Goal: Task Accomplishment & Management: Use online tool/utility

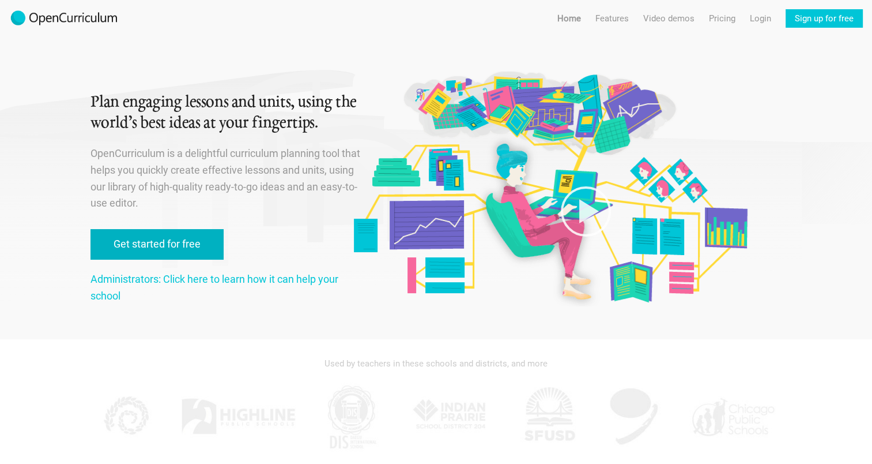
click at [208, 246] on link "Get started for free" at bounding box center [157, 244] width 133 height 31
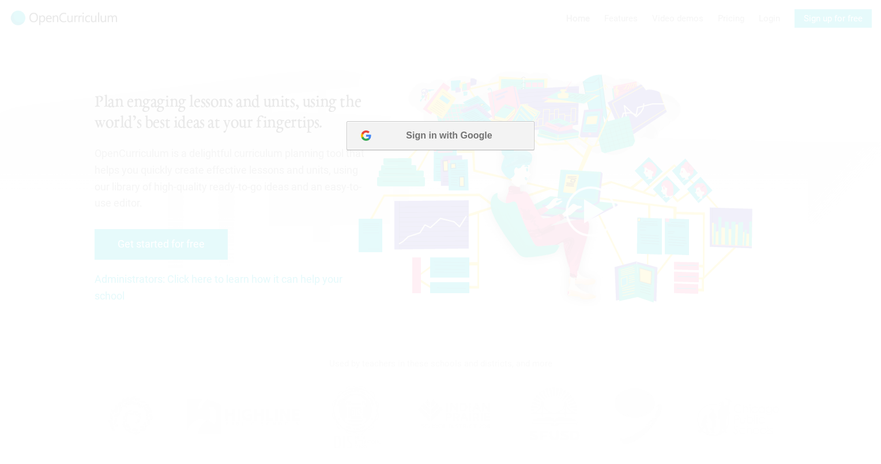
click at [465, 125] on button "Sign in with Google" at bounding box center [440, 135] width 187 height 29
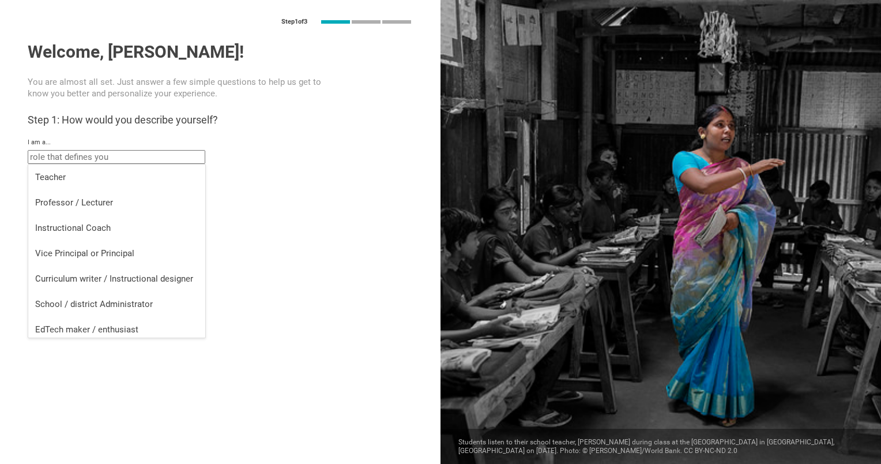
click at [180, 157] on input "text" at bounding box center [117, 157] width 178 height 14
click at [160, 307] on div "School / district Administrator" at bounding box center [116, 304] width 163 height 12
type input "School / district Administrator"
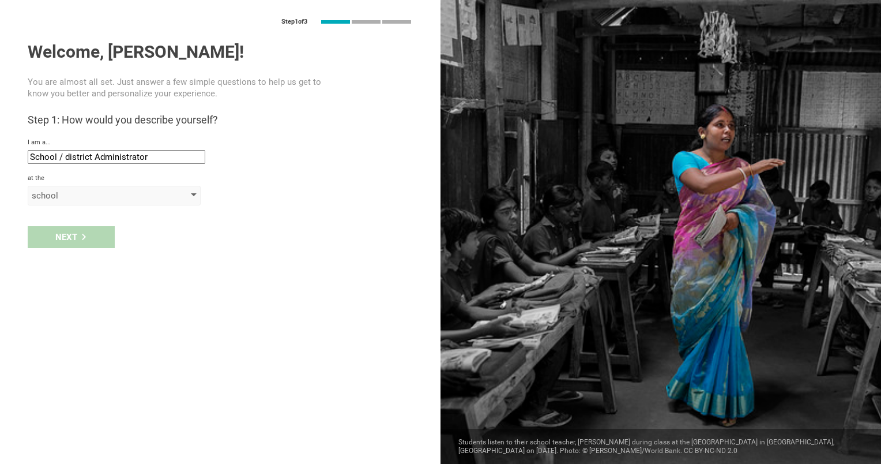
click at [122, 202] on div "school" at bounding box center [114, 196] width 173 height 20
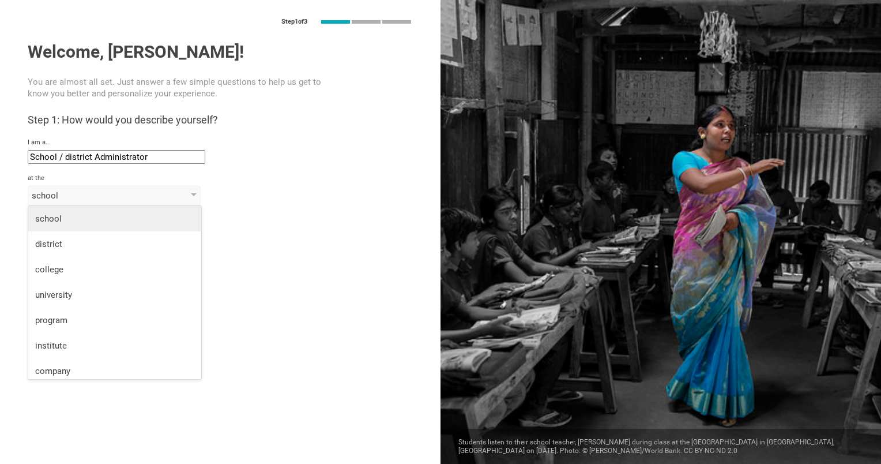
click at [158, 213] on div "school" at bounding box center [114, 219] width 159 height 12
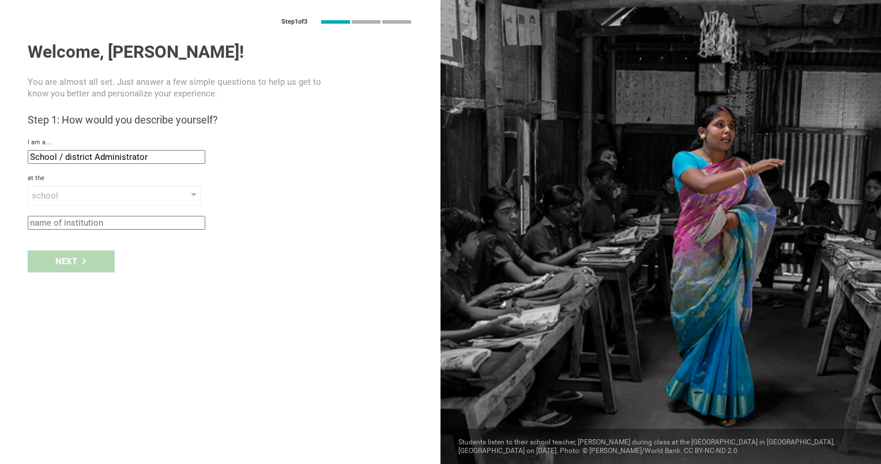
click at [91, 224] on input "text" at bounding box center [117, 223] width 178 height 14
type input "L"
type input "W"
type input "Little Sprouts Early Education"
click at [88, 265] on div "Next" at bounding box center [71, 261] width 87 height 22
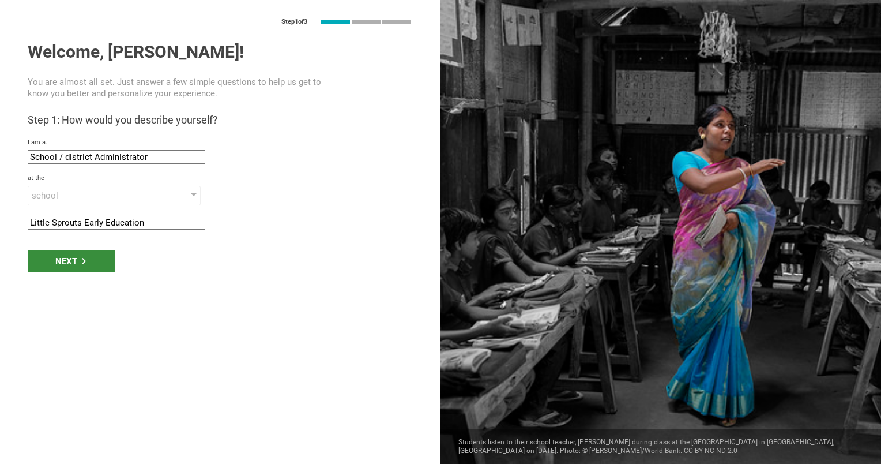
type input "Chicago, Illinois"
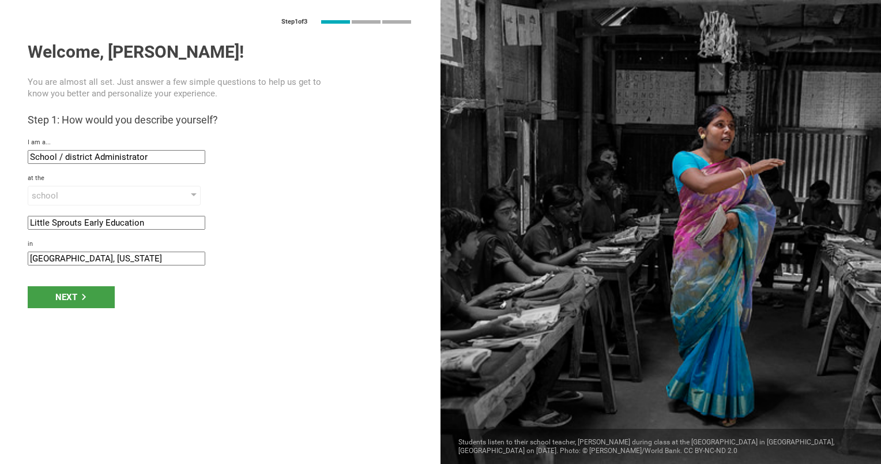
click at [88, 264] on div "Step 1 of 3 Welcome, Rosemary! You are almost all set. Just answer a few simple…" at bounding box center [220, 232] width 441 height 464
click at [89, 290] on div "Next" at bounding box center [71, 297] width 87 height 22
click at [90, 292] on div "Next" at bounding box center [71, 297] width 87 height 22
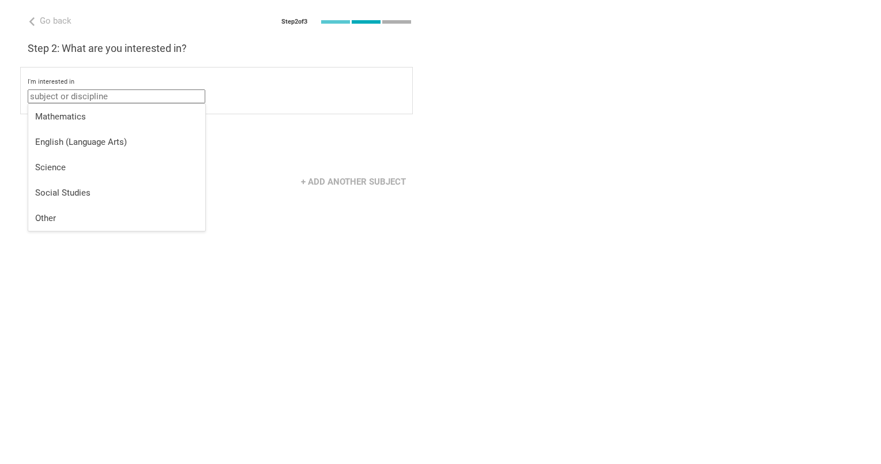
click at [133, 96] on input "text" at bounding box center [117, 96] width 178 height 14
click at [149, 212] on div "Other" at bounding box center [116, 218] width 163 height 12
type input "Other"
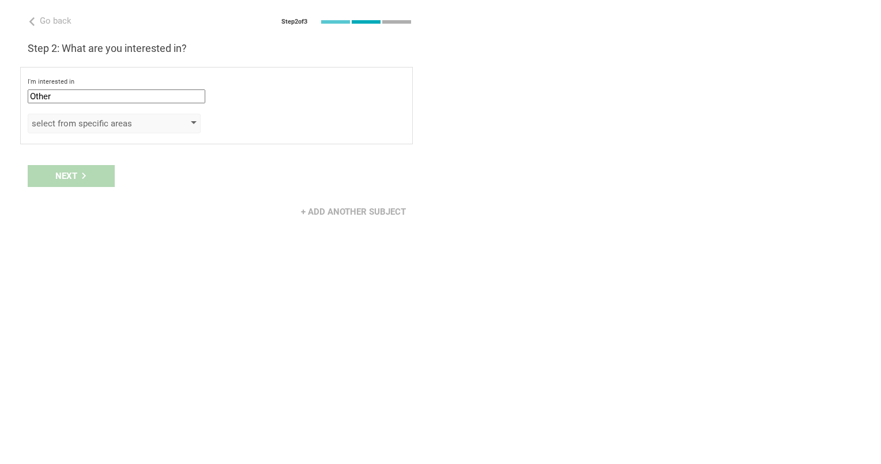
click at [177, 125] on div "select from specific areas" at bounding box center [114, 124] width 173 height 20
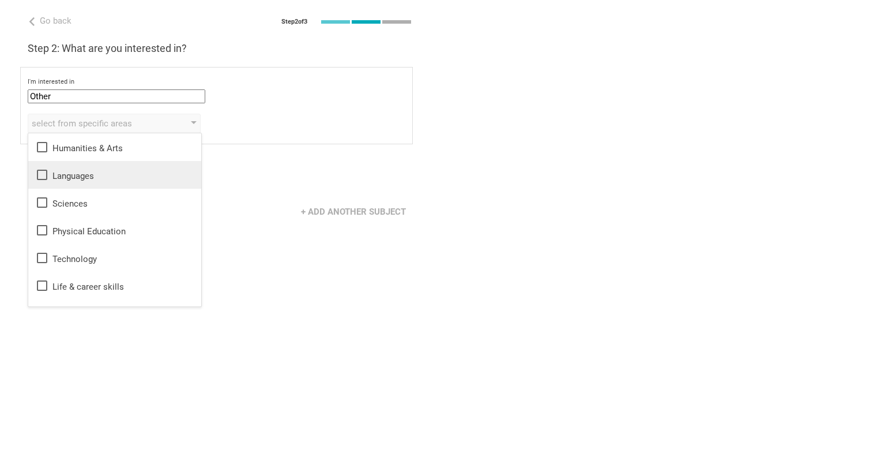
click at [40, 173] on icon at bounding box center [42, 175] width 14 height 14
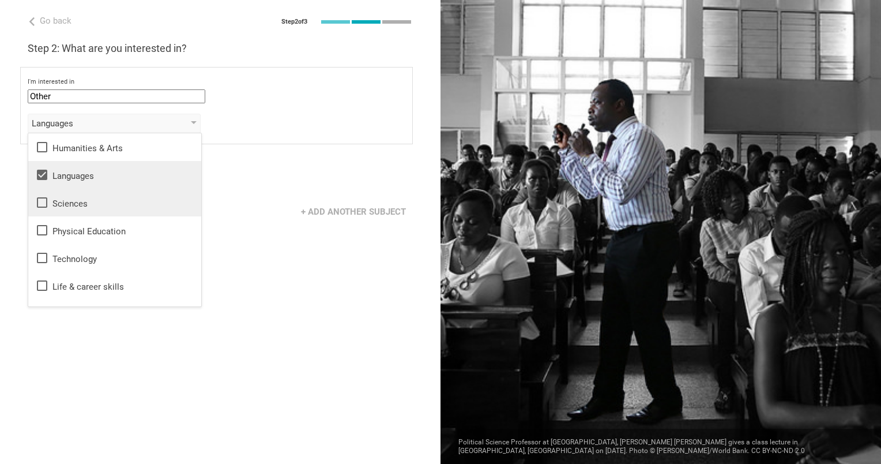
click at [41, 205] on icon at bounding box center [42, 202] width 14 height 14
click at [40, 234] on icon at bounding box center [42, 230] width 10 height 10
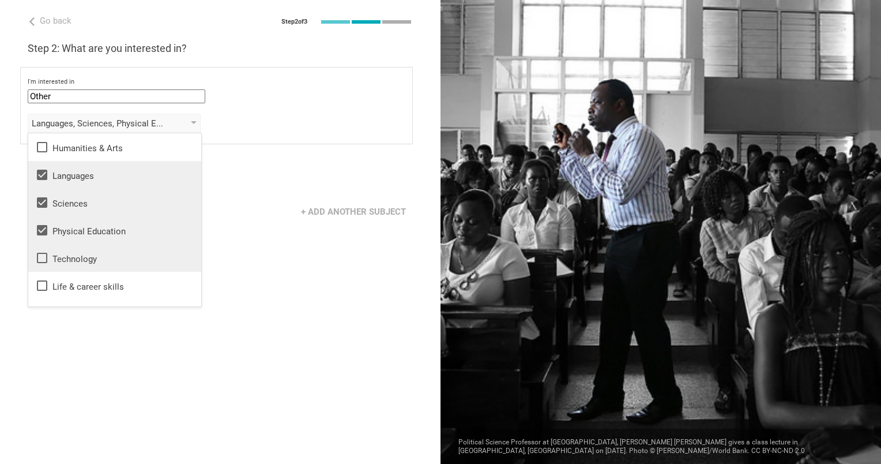
scroll to position [21, 0]
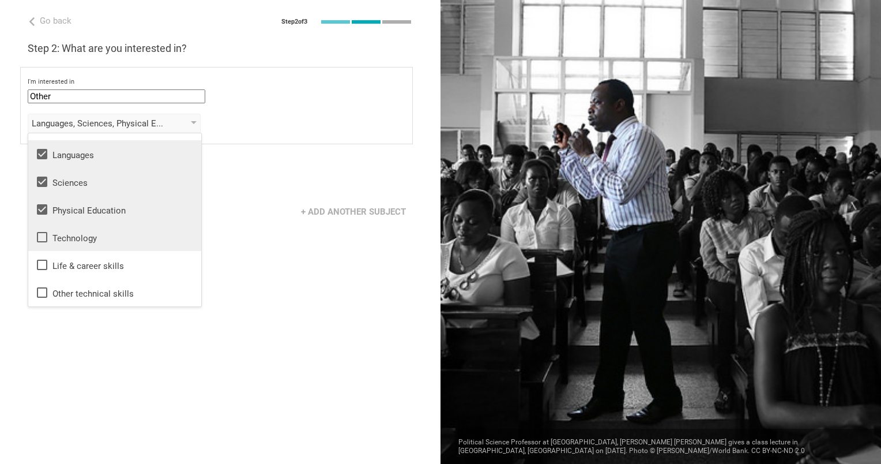
click at [42, 265] on icon at bounding box center [42, 265] width 14 height 14
click at [234, 133] on div "I'm interested in Other Mathematics English (Language Arts) Science Social Stud…" at bounding box center [216, 105] width 393 height 77
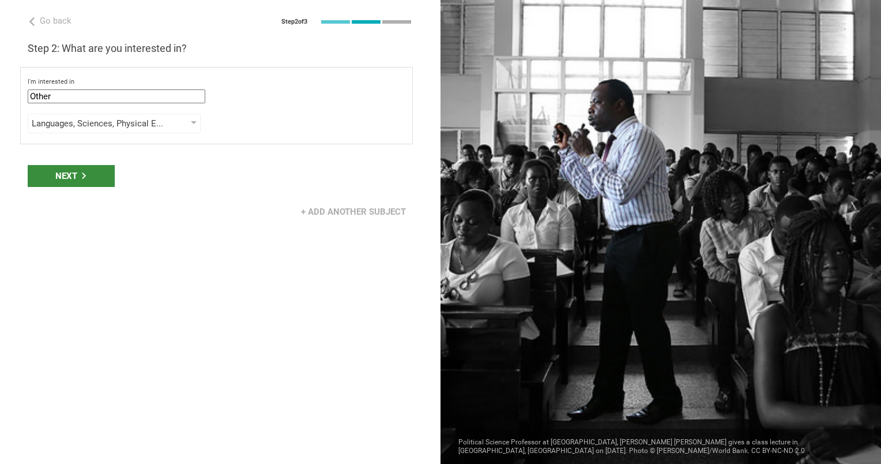
click at [103, 184] on div "Next" at bounding box center [71, 176] width 87 height 22
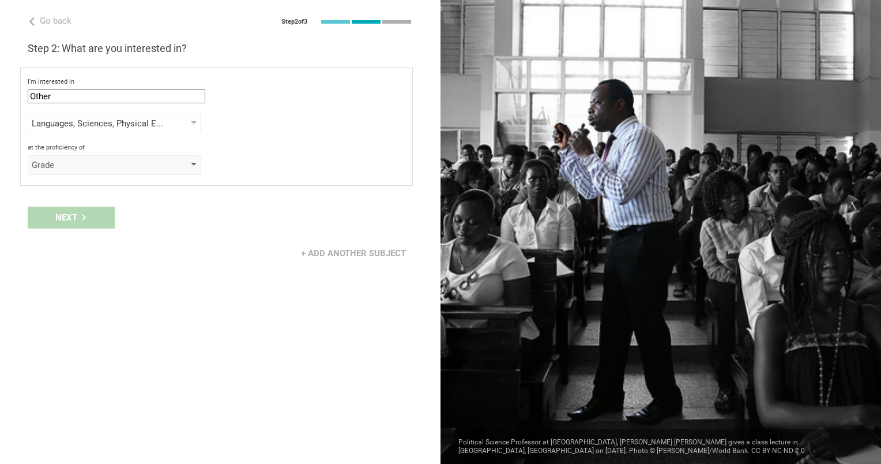
click at [120, 168] on div "Grade" at bounding box center [98, 165] width 132 height 12
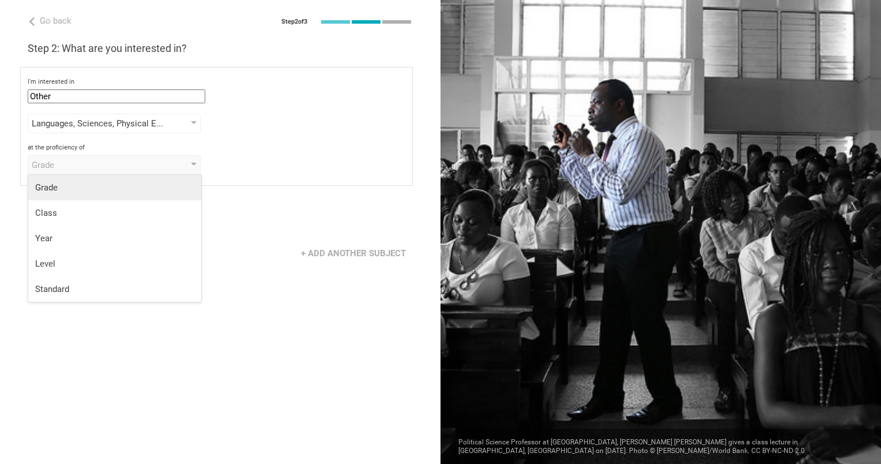
click at [143, 194] on li "Grade" at bounding box center [114, 187] width 173 height 25
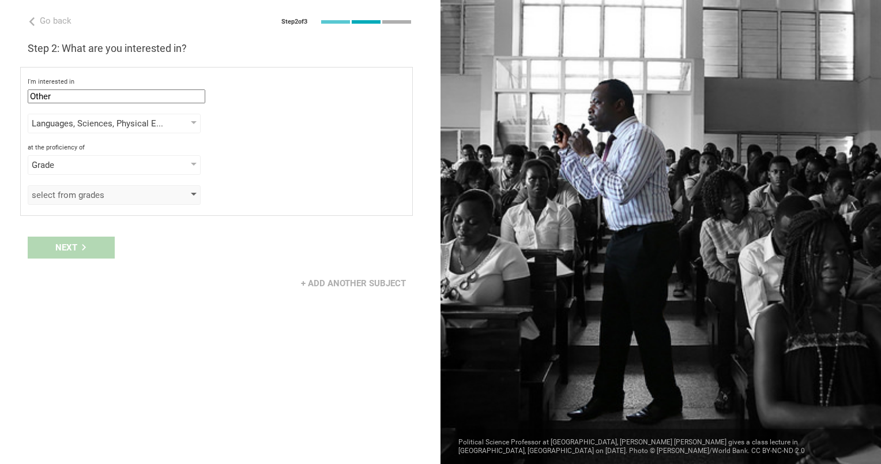
click at [138, 196] on div "select from grades" at bounding box center [98, 195] width 132 height 12
click at [172, 166] on div "Grade" at bounding box center [114, 165] width 173 height 20
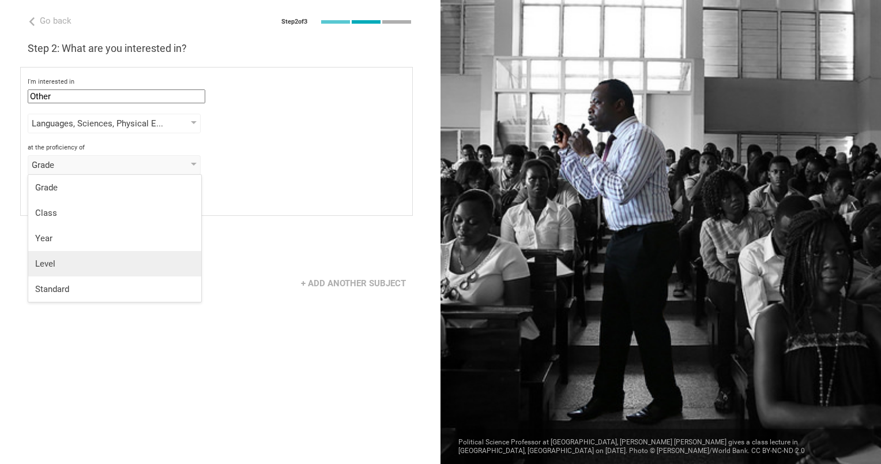
click at [158, 256] on li "Level" at bounding box center [114, 263] width 173 height 25
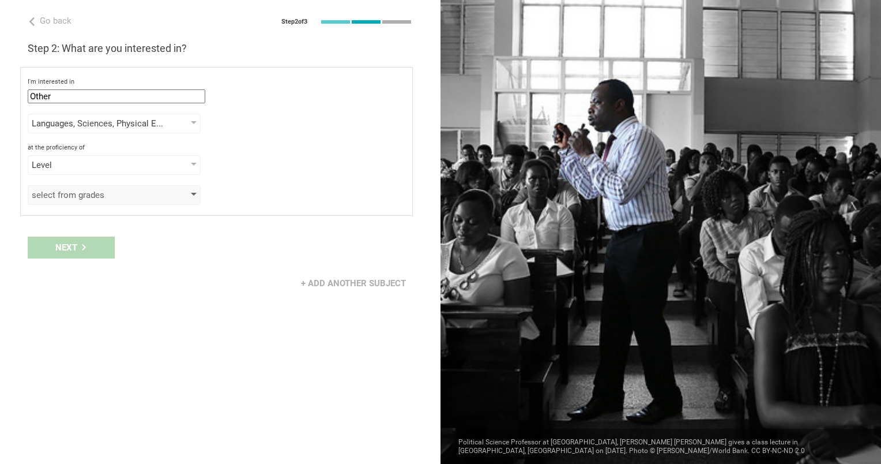
click at [174, 189] on div "select from grades" at bounding box center [114, 195] width 173 height 20
click at [161, 168] on div "Level" at bounding box center [98, 165] width 132 height 12
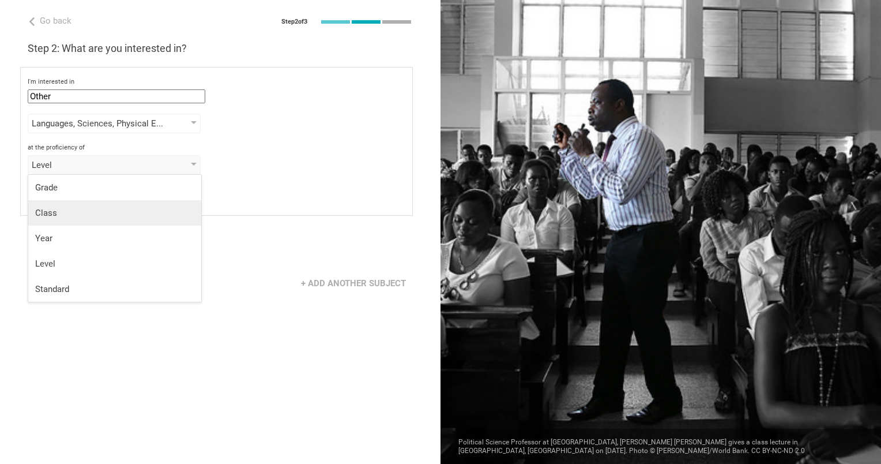
click at [157, 215] on div "Class" at bounding box center [114, 213] width 159 height 12
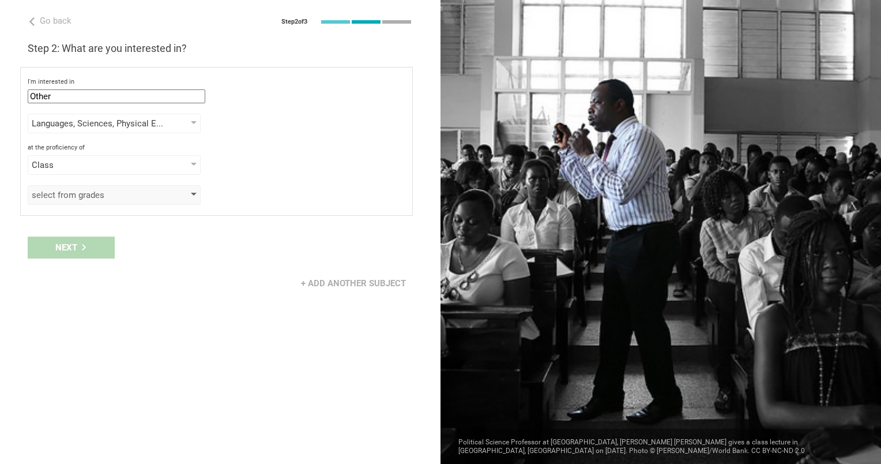
click at [172, 191] on div "select from grades" at bounding box center [114, 195] width 173 height 20
click at [192, 159] on div "Class" at bounding box center [114, 165] width 173 height 20
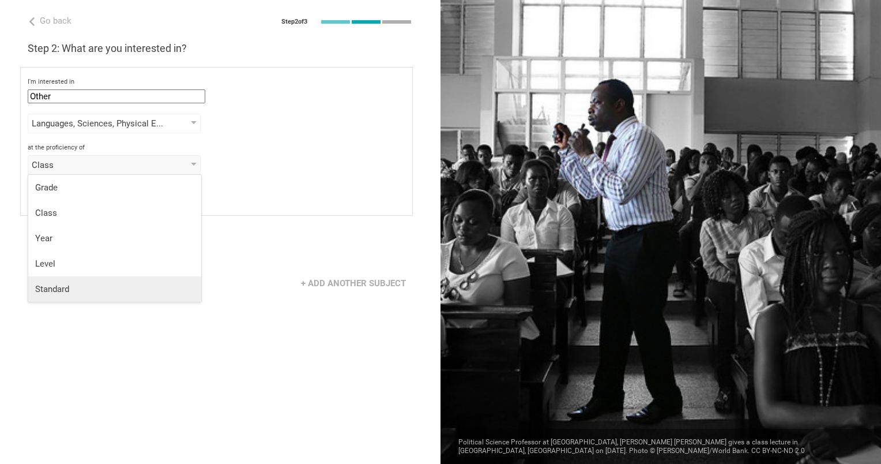
click at [165, 284] on div "Standard" at bounding box center [114, 289] width 159 height 12
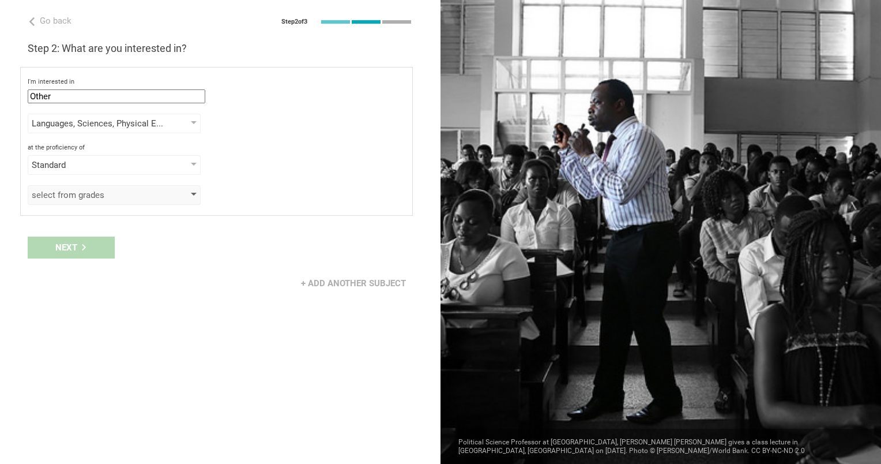
click at [172, 198] on div "select from grades" at bounding box center [114, 195] width 173 height 20
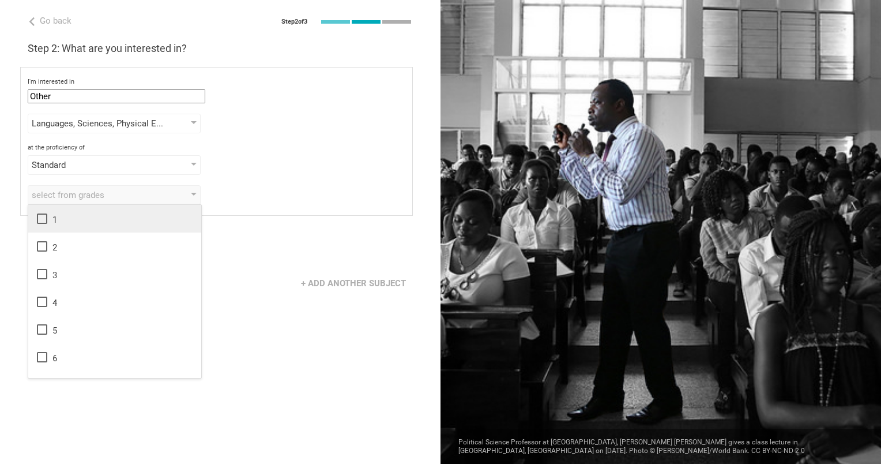
click at [43, 220] on icon at bounding box center [42, 219] width 14 height 14
click at [40, 241] on icon at bounding box center [42, 246] width 10 height 10
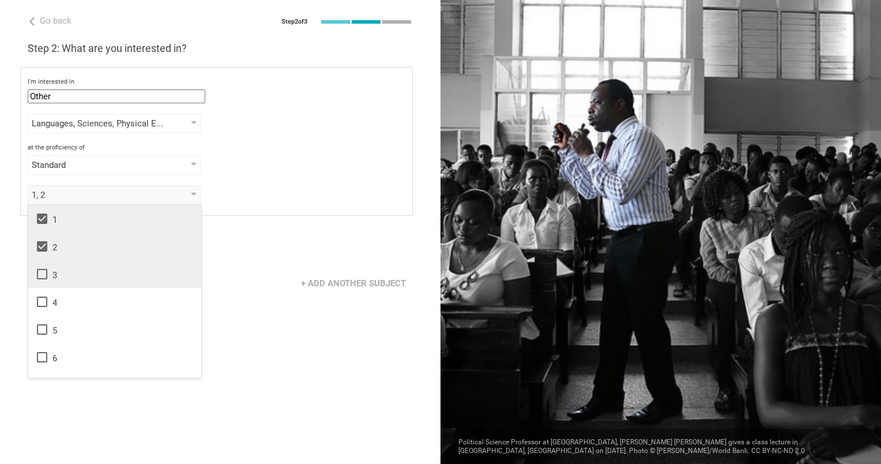
click at [43, 273] on icon at bounding box center [42, 274] width 14 height 14
click at [173, 162] on div "Standard" at bounding box center [114, 165] width 173 height 20
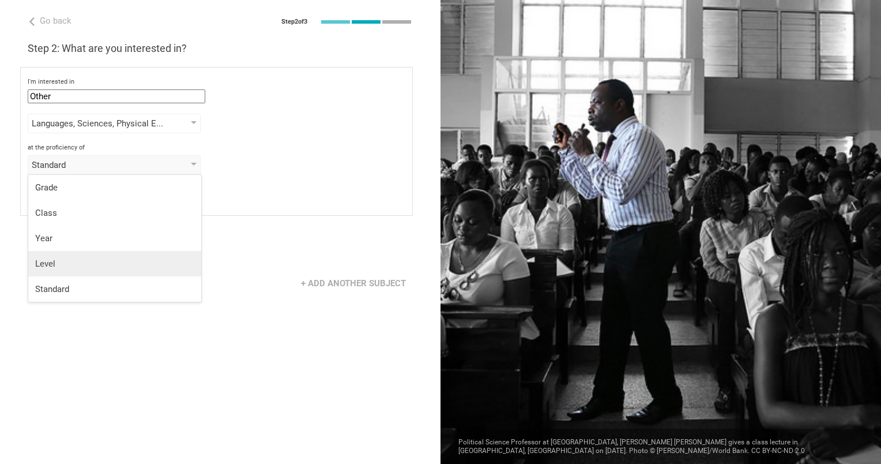
click at [165, 258] on div "Level" at bounding box center [114, 264] width 159 height 12
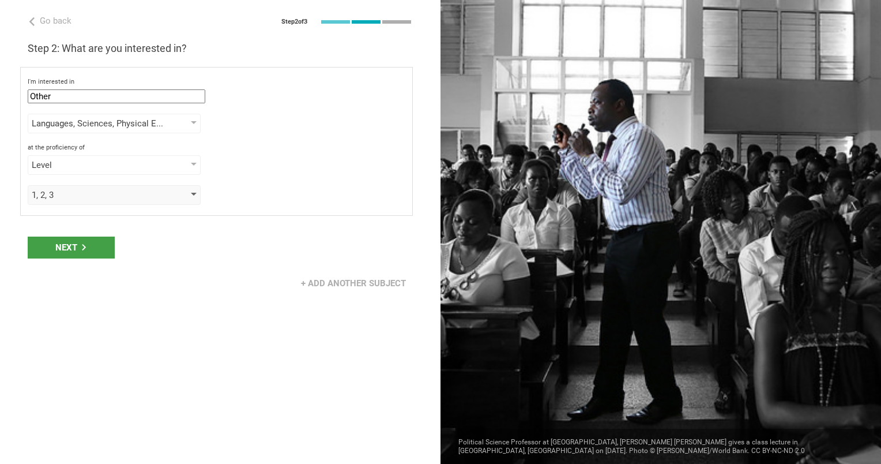
click at [168, 192] on div "1, 2, 3" at bounding box center [114, 195] width 173 height 20
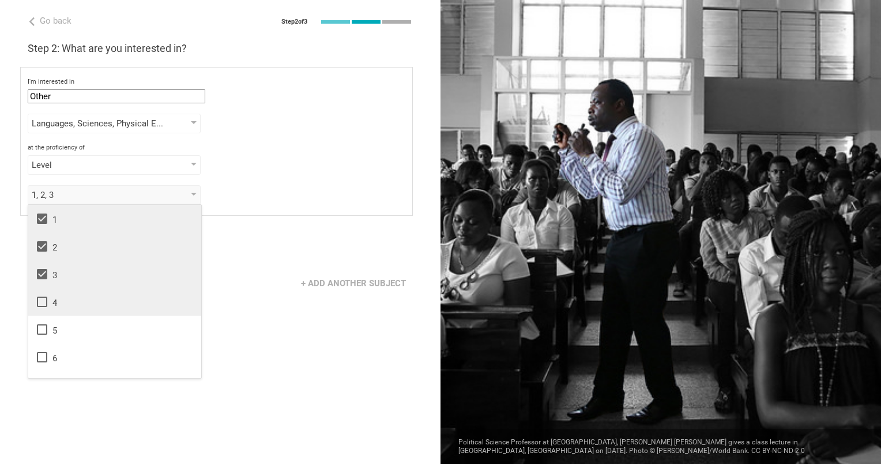
click at [44, 303] on icon at bounding box center [42, 302] width 14 height 14
click at [42, 326] on icon at bounding box center [42, 329] width 14 height 14
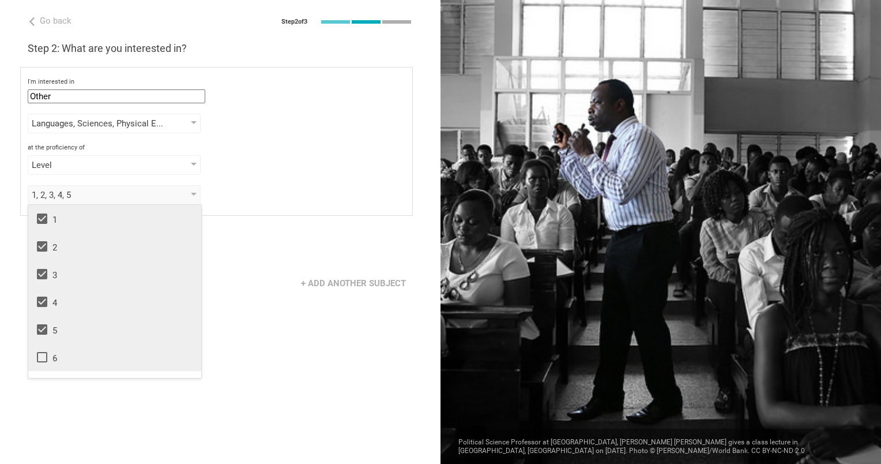
click at [39, 360] on icon at bounding box center [42, 357] width 14 height 14
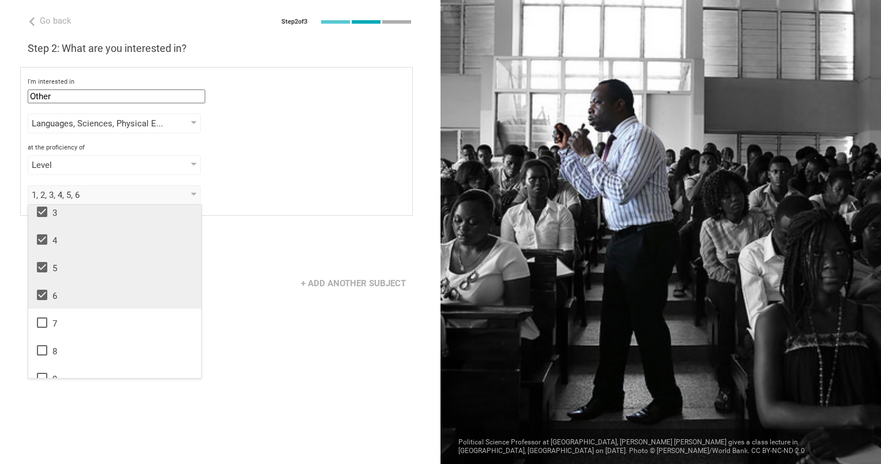
scroll to position [64, 0]
click at [41, 323] on icon at bounding box center [42, 321] width 14 height 14
click at [48, 321] on icon at bounding box center [42, 321] width 14 height 14
click at [38, 298] on icon at bounding box center [42, 293] width 14 height 14
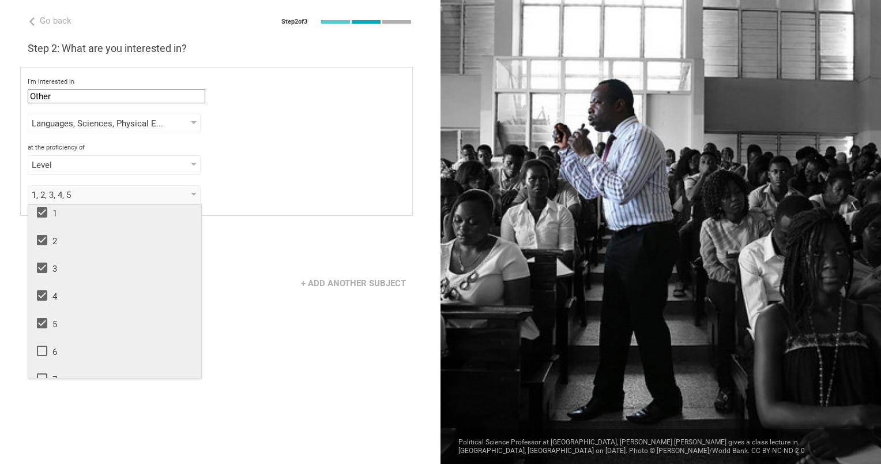
scroll to position [0, 0]
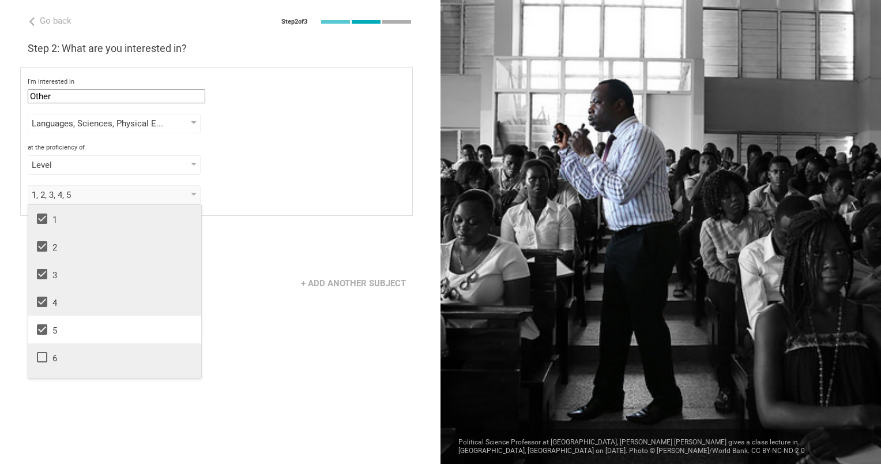
click at [249, 302] on div "Go back Step 2 of 3 Welcome, Rosemary! You are almost all set. Just answer a fe…" at bounding box center [220, 232] width 441 height 464
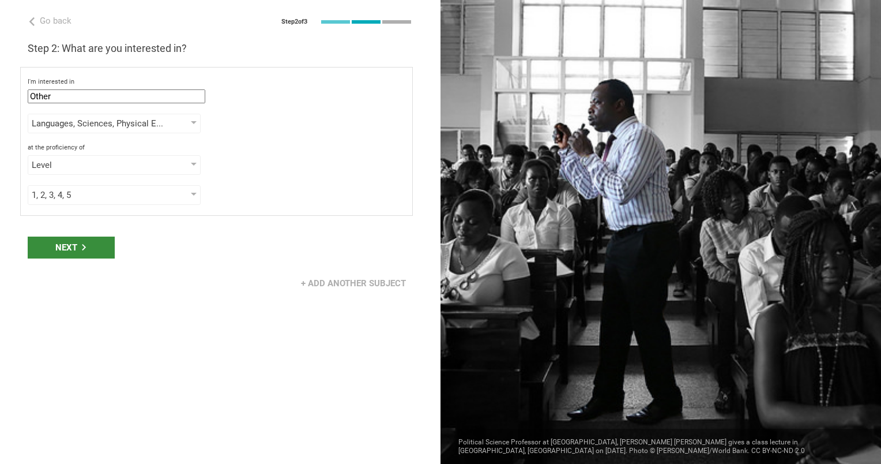
click at [67, 240] on div "Next" at bounding box center [71, 247] width 87 height 22
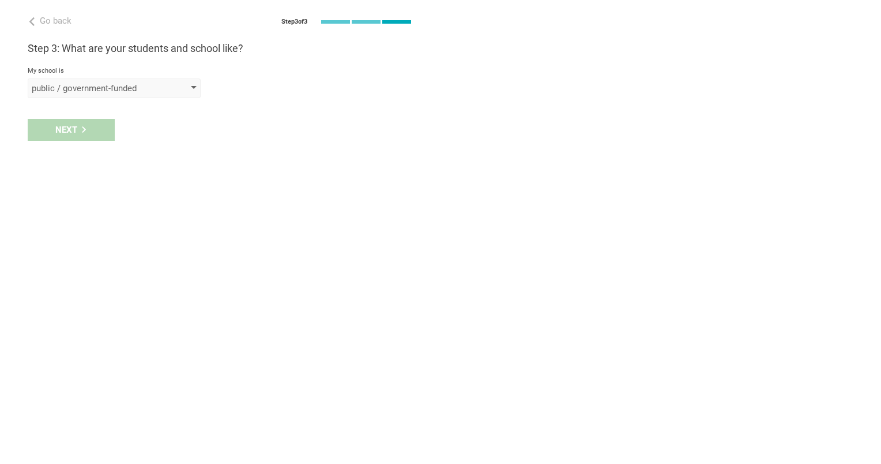
click at [145, 93] on div "public / government-funded" at bounding box center [98, 88] width 132 height 12
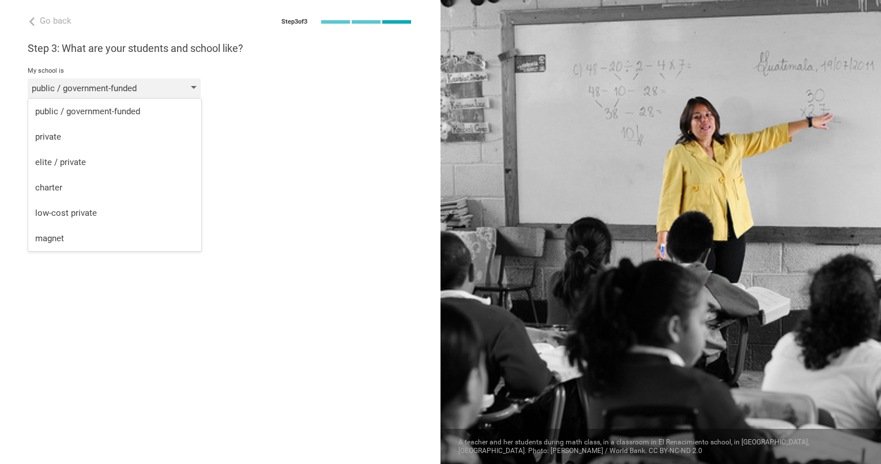
click at [152, 90] on div "public / government-funded" at bounding box center [98, 88] width 132 height 12
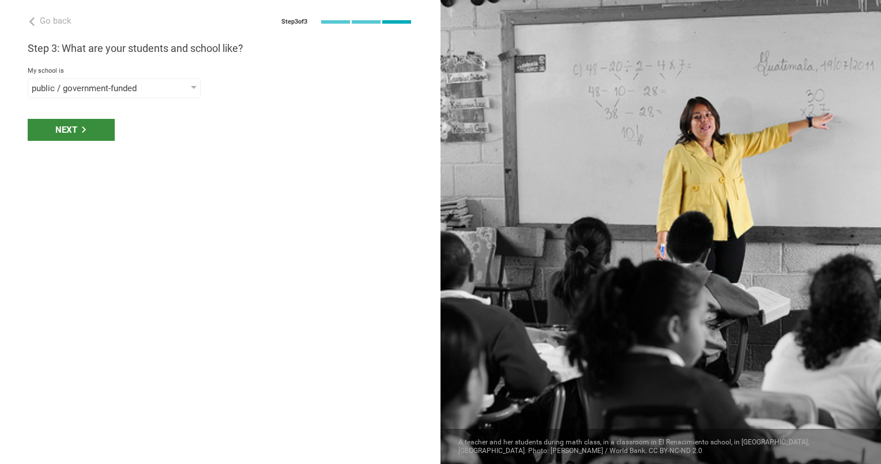
click at [101, 130] on div "Next" at bounding box center [71, 130] width 87 height 22
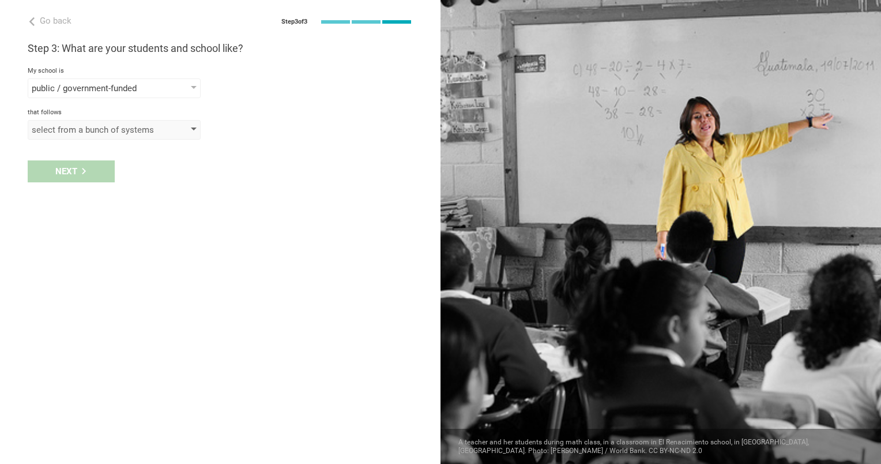
click at [122, 129] on div "select from a bunch of systems" at bounding box center [98, 130] width 132 height 12
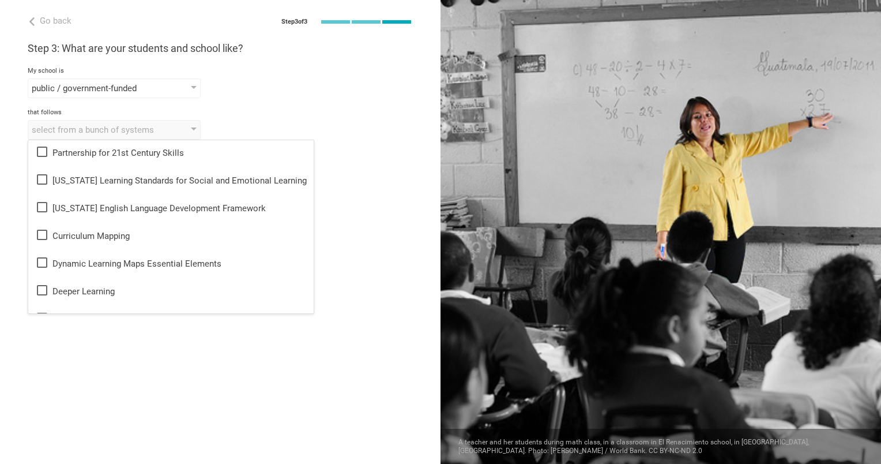
scroll to position [225, 0]
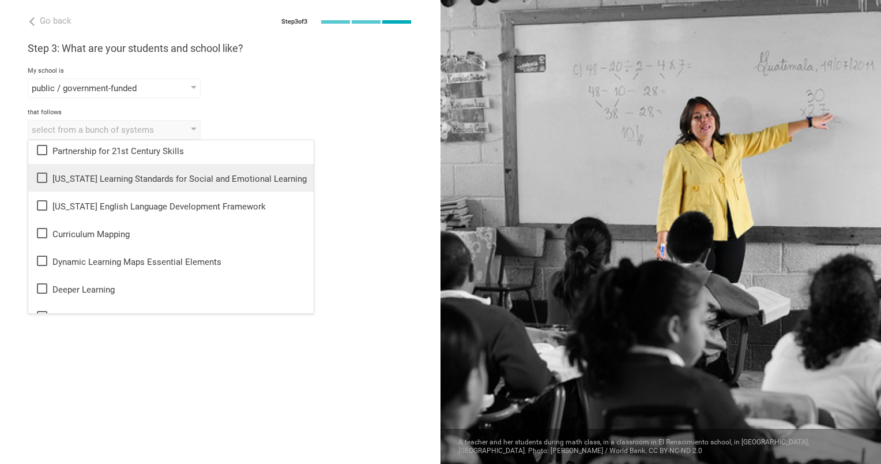
click at [168, 179] on div "Illinois Learning Standards for Social and Emotional Learning" at bounding box center [171, 178] width 272 height 14
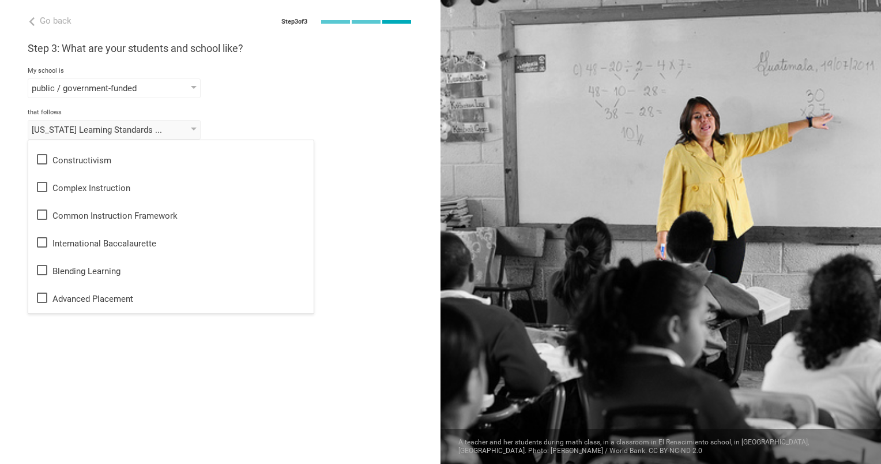
scroll to position [440, 0]
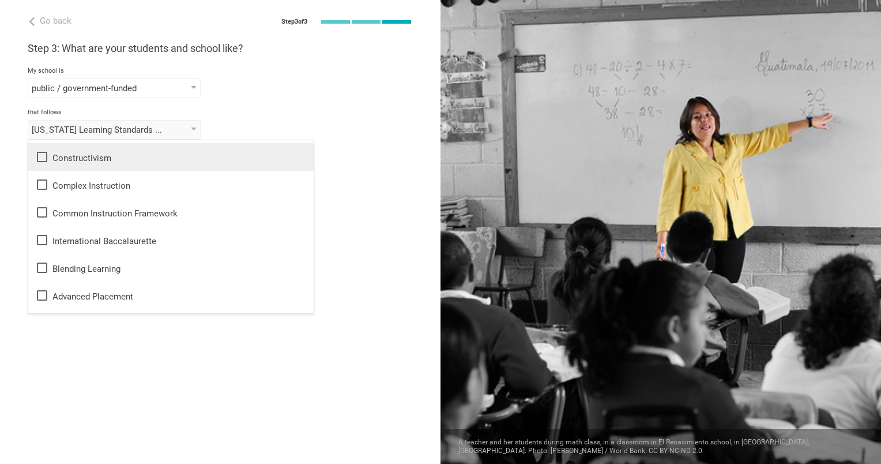
click at [179, 161] on div "Constructivism" at bounding box center [171, 157] width 272 height 14
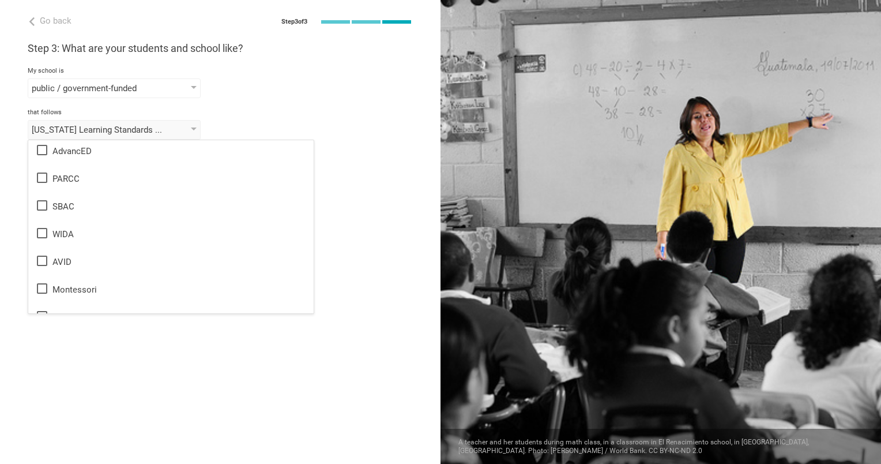
scroll to position [685, 0]
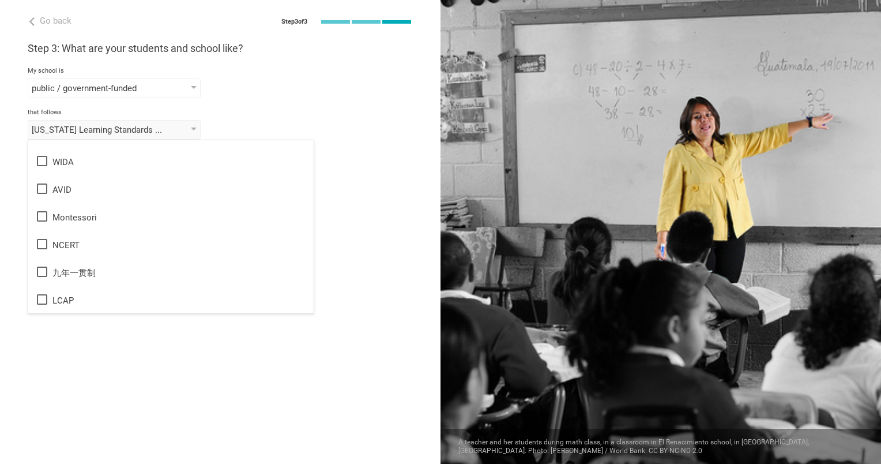
click at [191, 216] on div "Montessori" at bounding box center [171, 216] width 272 height 14
click at [171, 329] on div "Go back Step 3 of 3 Welcome, Rosemary! You are almost all set. Just answer a fe…" at bounding box center [220, 232] width 441 height 464
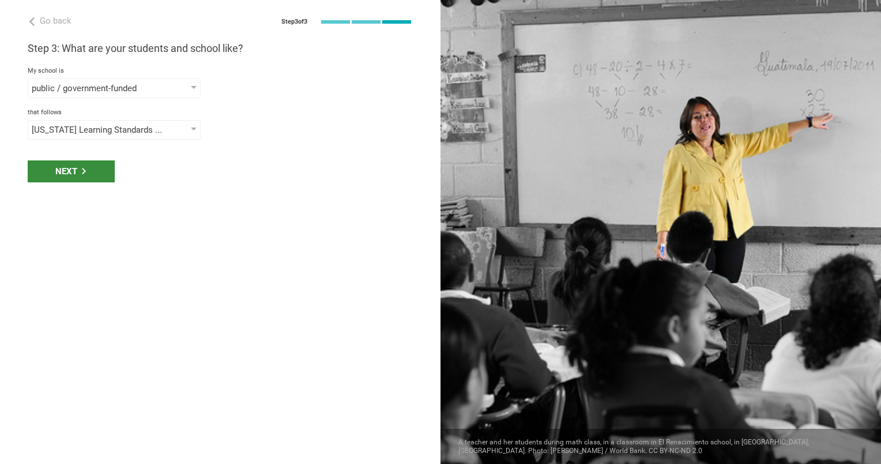
click at [97, 170] on div "Next" at bounding box center [71, 171] width 87 height 22
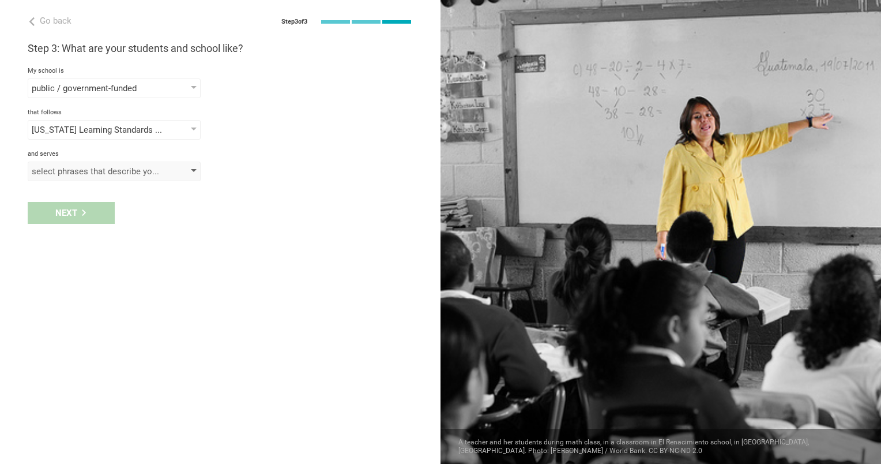
click at [136, 169] on div "select phrases that describe your student population" at bounding box center [98, 171] width 132 height 12
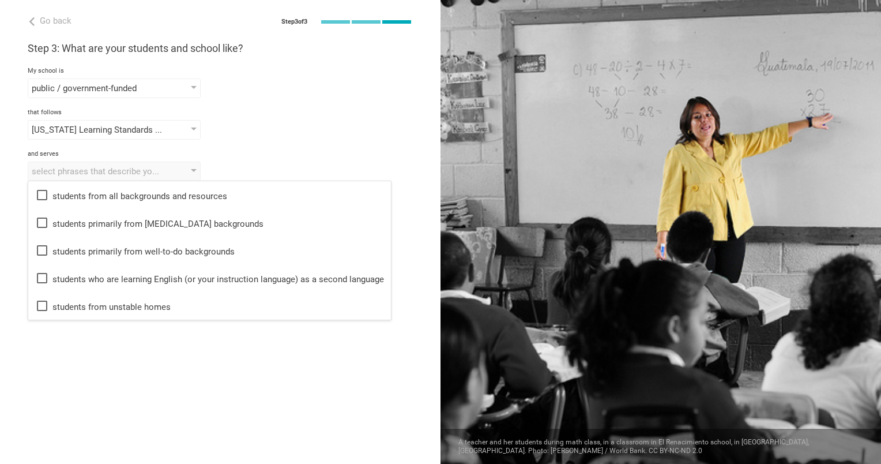
click at [217, 358] on div "Go back Step 3 of 3 Welcome, Rosemary! You are almost all set. Just answer a fe…" at bounding box center [220, 232] width 441 height 464
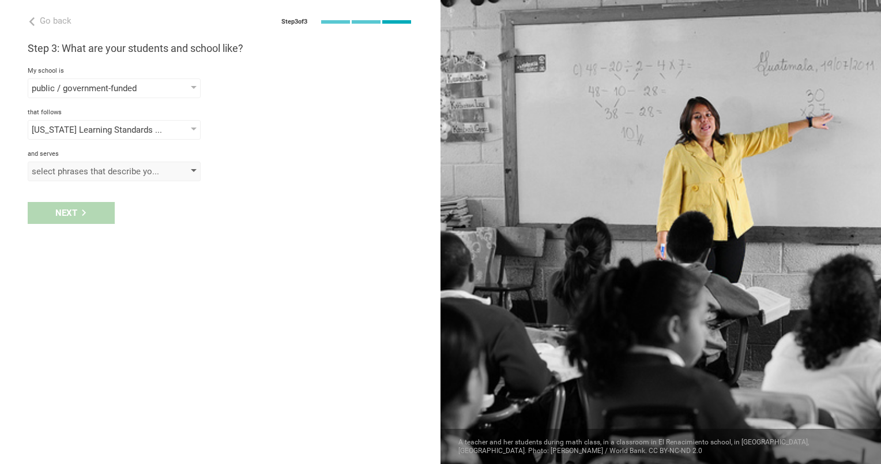
click at [141, 179] on div "select phrases that describe your student population" at bounding box center [114, 171] width 173 height 20
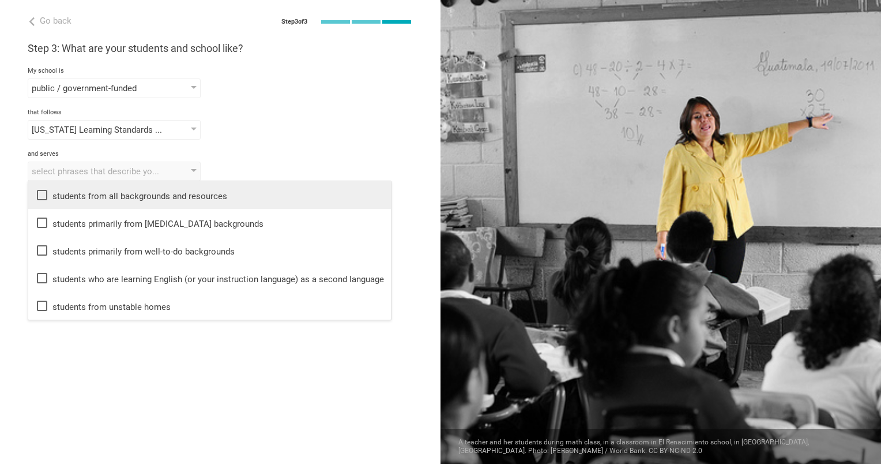
click at [146, 198] on div "students from all backgrounds and resources" at bounding box center [209, 195] width 349 height 14
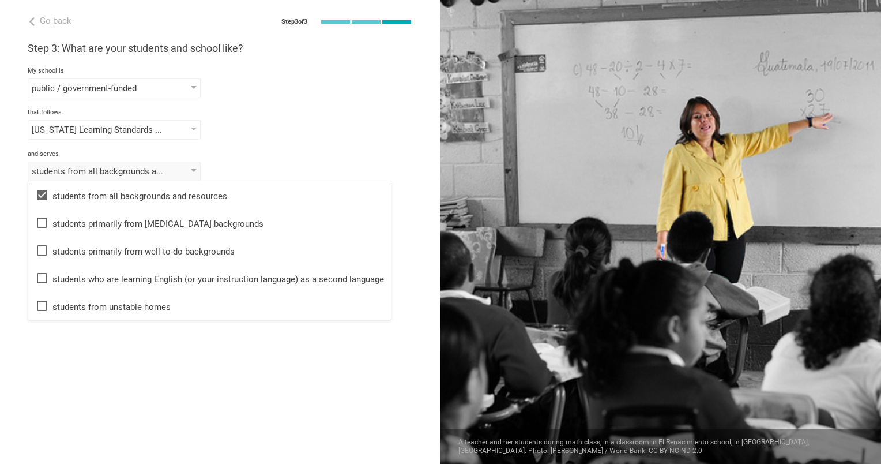
click at [281, 137] on div "Illinois Learning Standards for Social and Emotional Learning, Constructivism, …" at bounding box center [220, 130] width 385 height 20
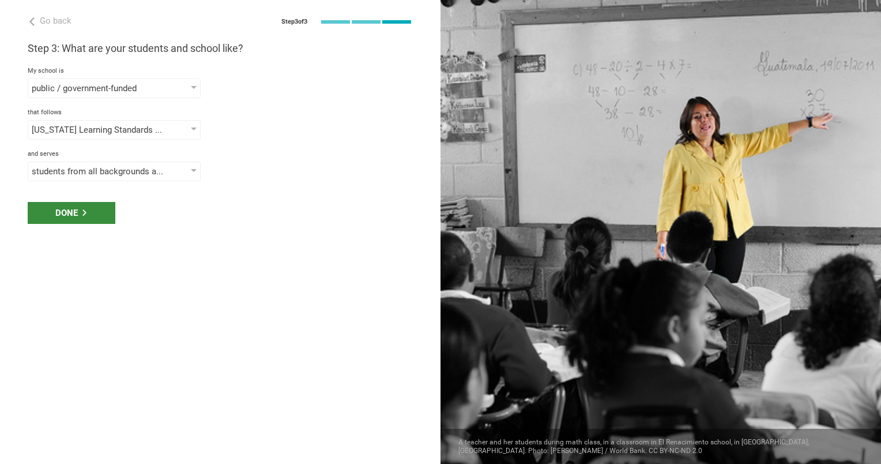
click at [92, 219] on div "Done" at bounding box center [72, 213] width 88 height 22
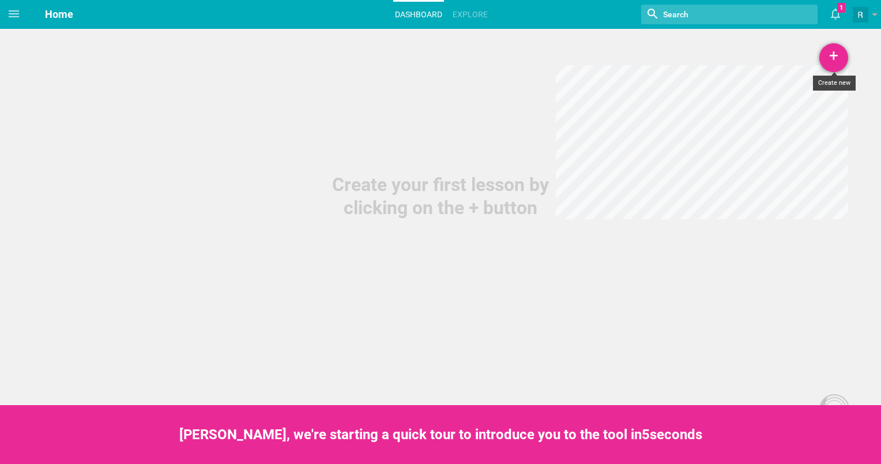
click at [833, 56] on div "+" at bounding box center [833, 57] width 29 height 29
click at [809, 136] on link "Course" at bounding box center [805, 139] width 86 height 25
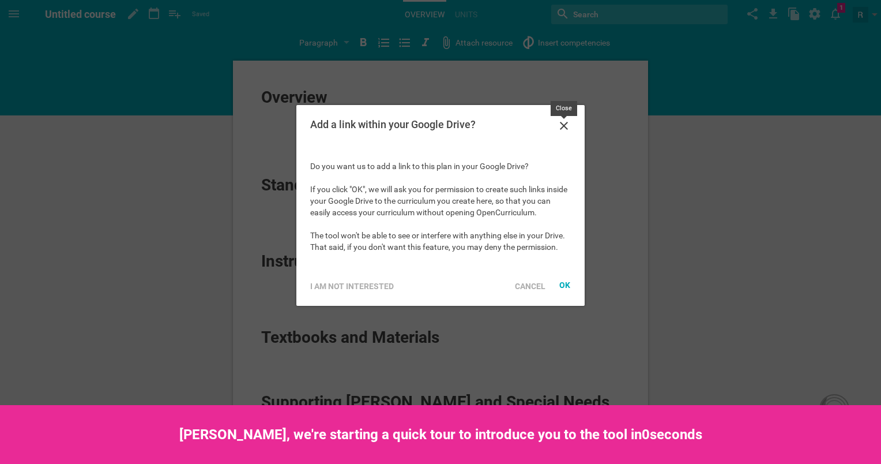
click at [563, 127] on icon at bounding box center [564, 126] width 8 height 8
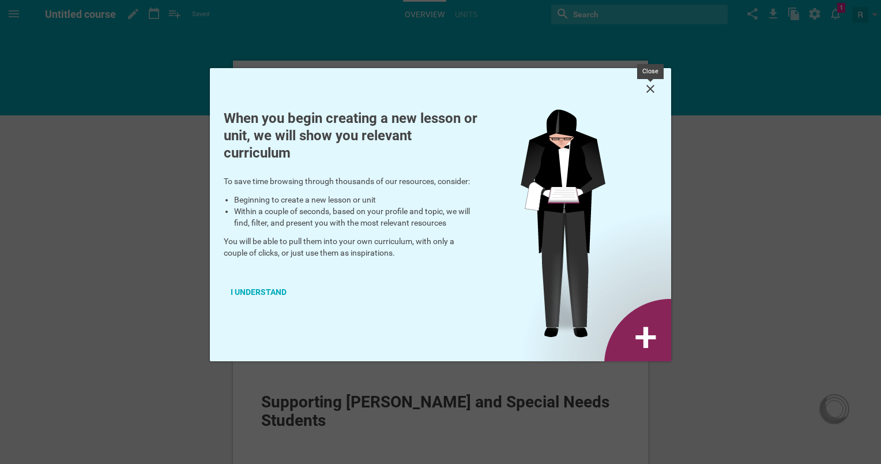
click at [655, 93] on icon at bounding box center [651, 89] width 14 height 14
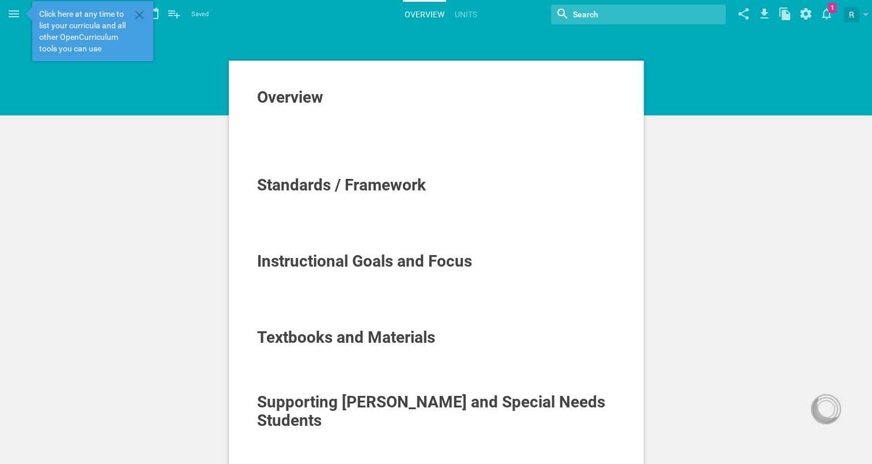
click at [330, 123] on div at bounding box center [436, 124] width 359 height 12
click at [186, 88] on div "Overview Standards / Framework Instructional Goals and Focus Textbooks and Mate…" at bounding box center [436, 403] width 872 height 807
click at [141, 12] on icon at bounding box center [140, 15] width 14 height 14
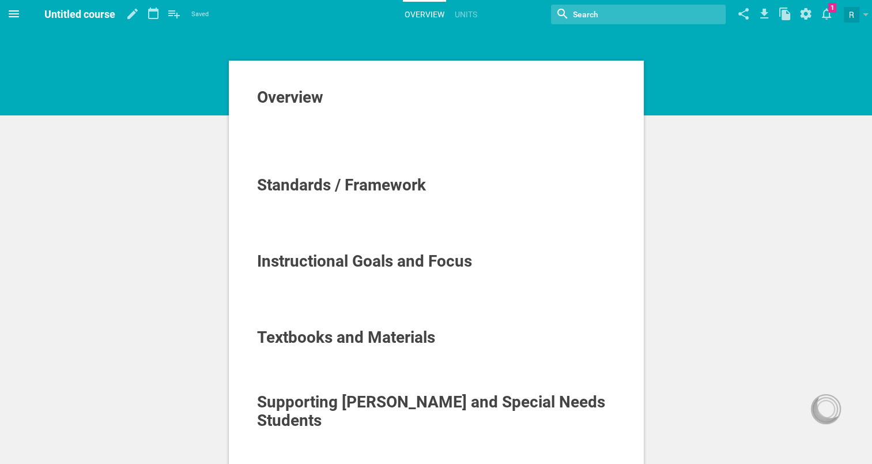
click at [12, 15] on icon at bounding box center [14, 14] width 14 height 14
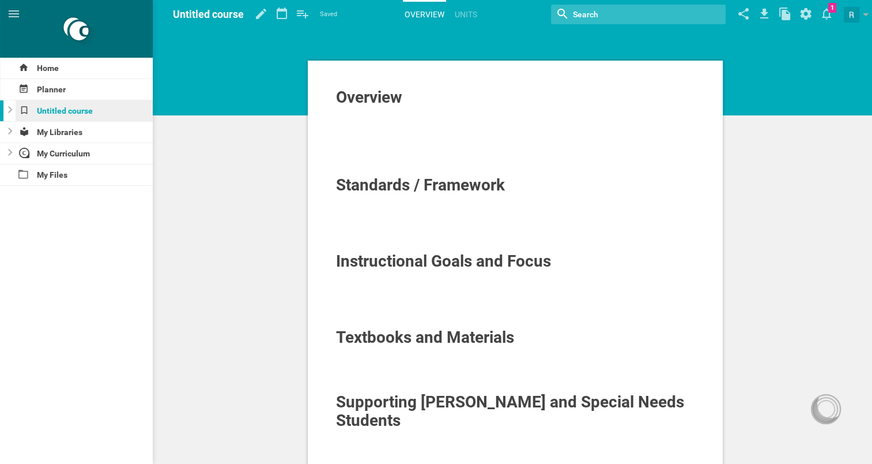
click at [121, 115] on div "Untitled course" at bounding box center [85, 110] width 138 height 21
click at [424, 127] on div at bounding box center [515, 124] width 359 height 12
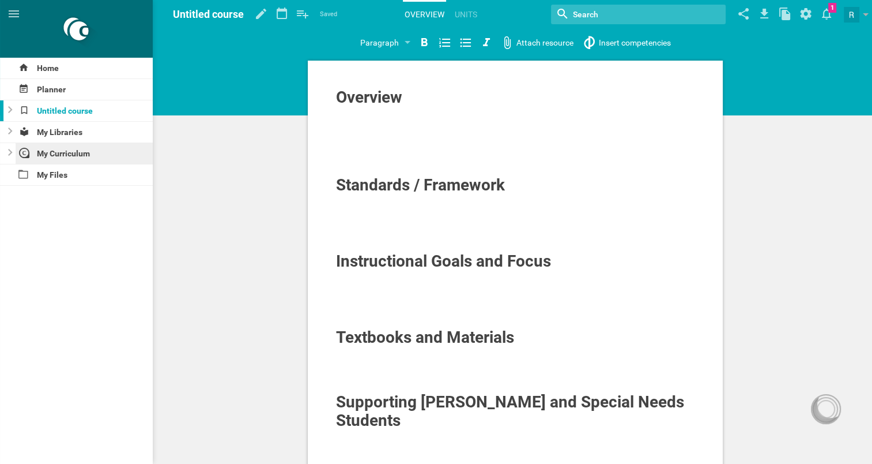
click at [91, 150] on div "My Curriculum" at bounding box center [85, 153] width 138 height 21
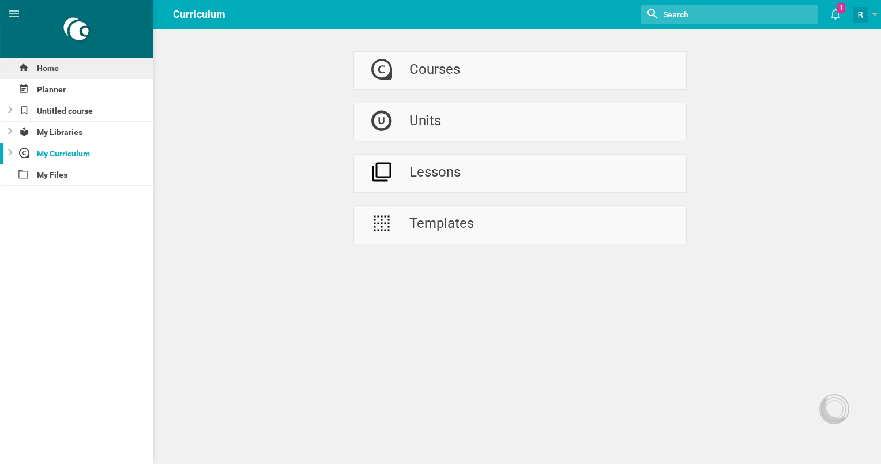
click at [126, 71] on div "Home" at bounding box center [76, 68] width 153 height 21
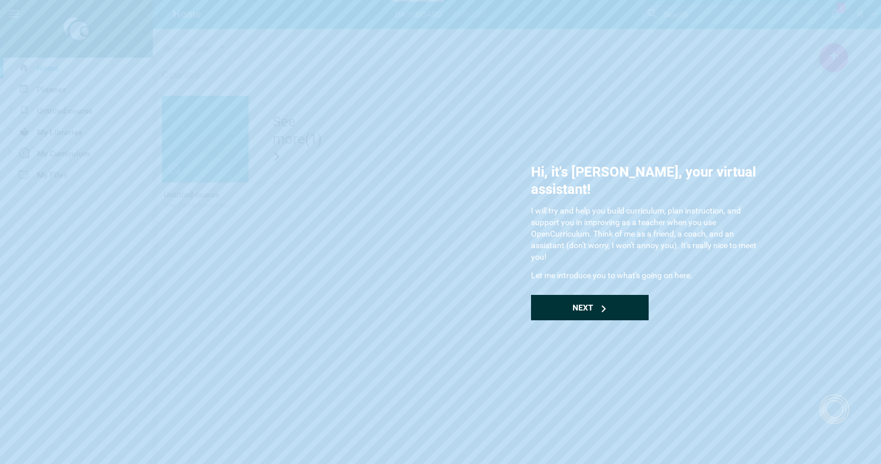
click at [546, 295] on div "Next" at bounding box center [590, 307] width 118 height 25
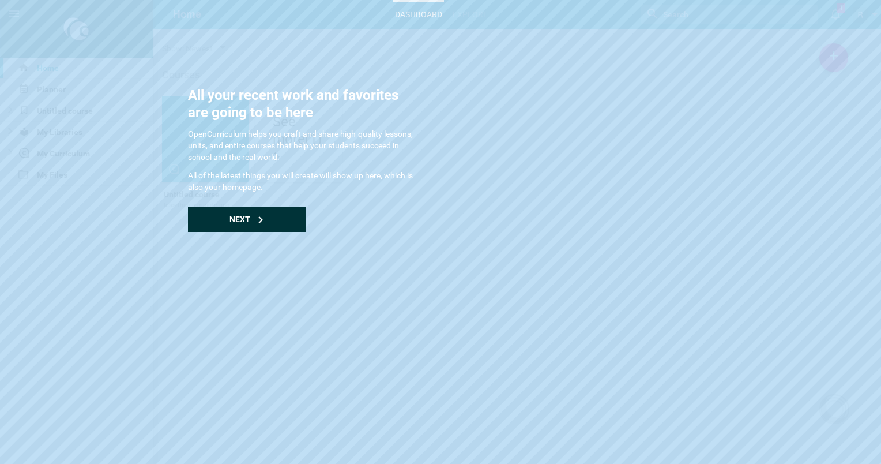
click at [253, 217] on div "Next" at bounding box center [247, 218] width 118 height 25
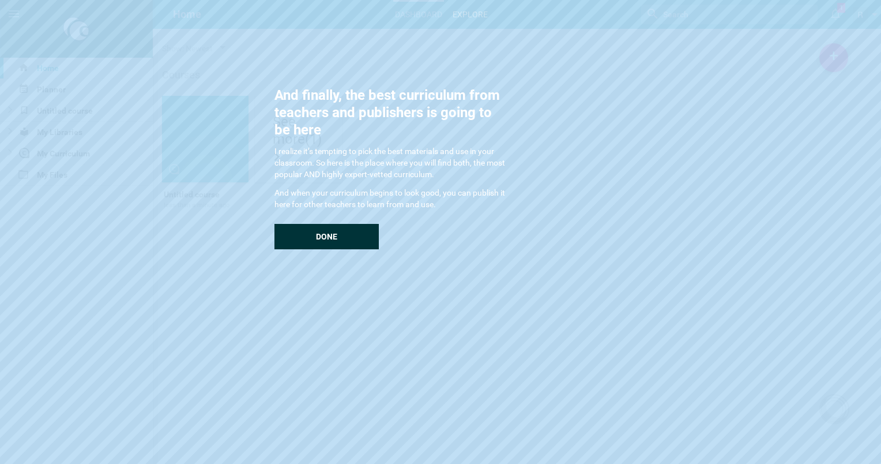
click at [295, 230] on div "Done" at bounding box center [326, 236] width 104 height 25
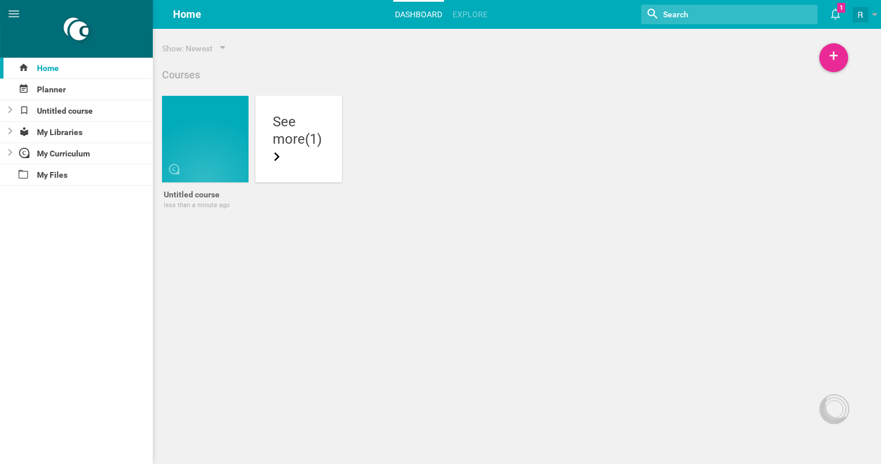
click at [281, 159] on icon at bounding box center [277, 156] width 9 height 9
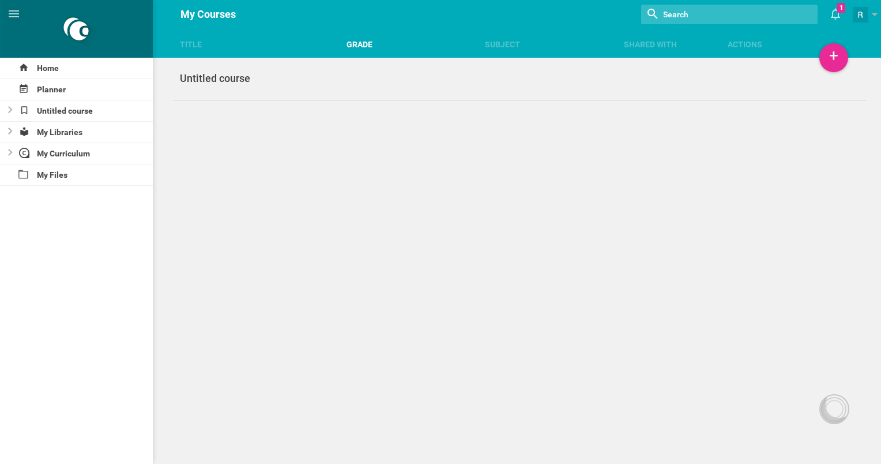
click at [356, 46] on div "Grade" at bounding box center [416, 45] width 139 height 12
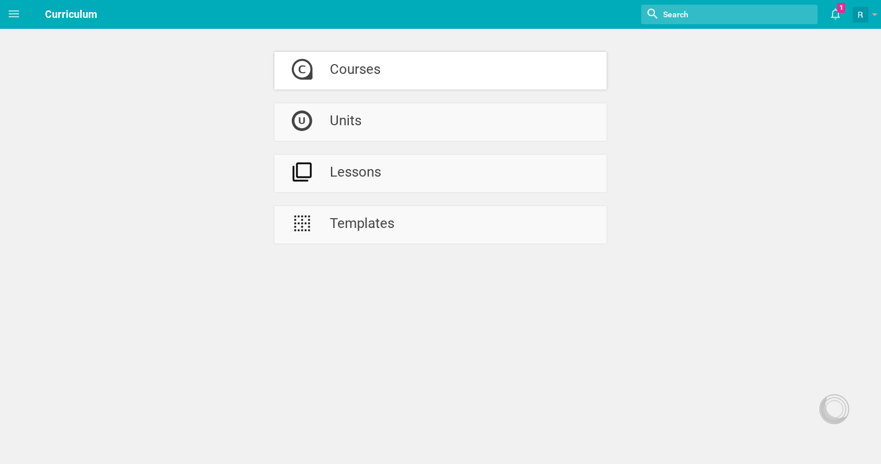
click at [397, 74] on link "Courses" at bounding box center [440, 70] width 332 height 37
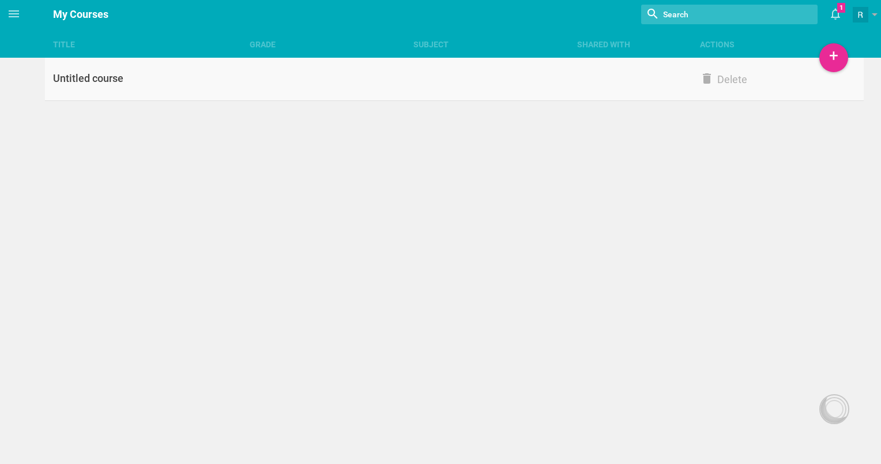
click at [564, 72] on div at bounding box center [495, 72] width 164 height 1
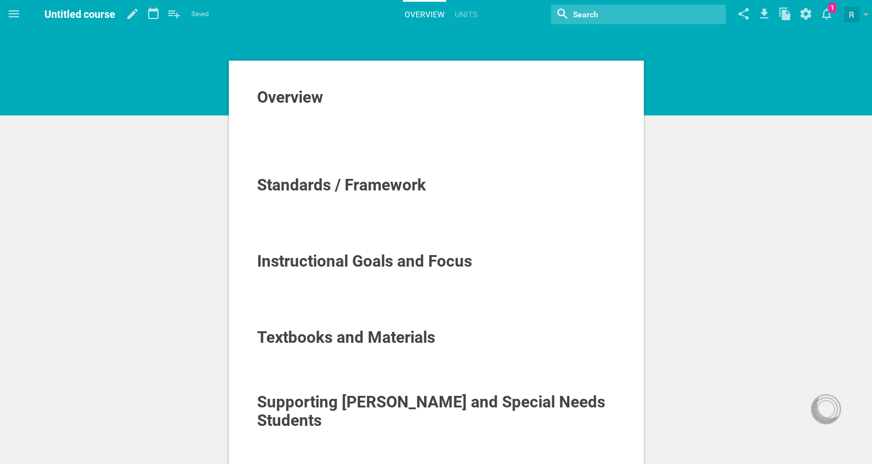
click at [341, 165] on div at bounding box center [436, 170] width 359 height 12
click at [353, 138] on div at bounding box center [436, 136] width 359 height 12
click at [363, 113] on div at bounding box center [436, 113] width 359 height 12
click at [367, 130] on div at bounding box center [436, 136] width 359 height 12
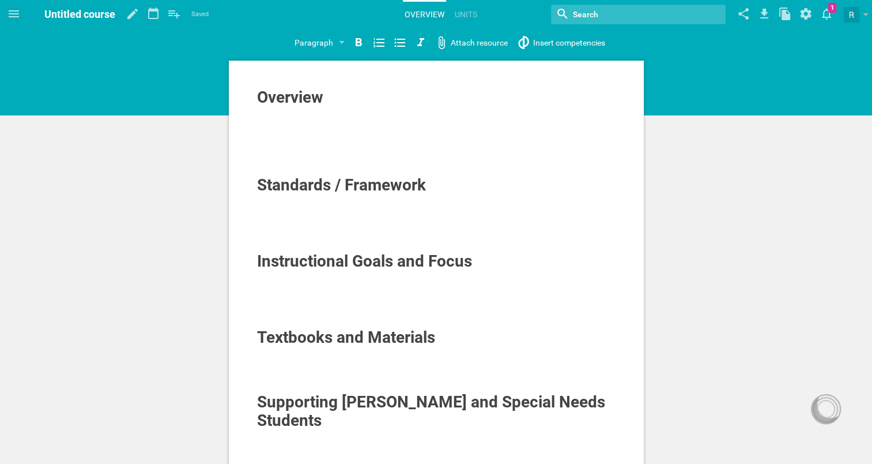
click at [118, 12] on hgroup "Untitled course Saved My favorites Another library..." at bounding box center [126, 14] width 164 height 29
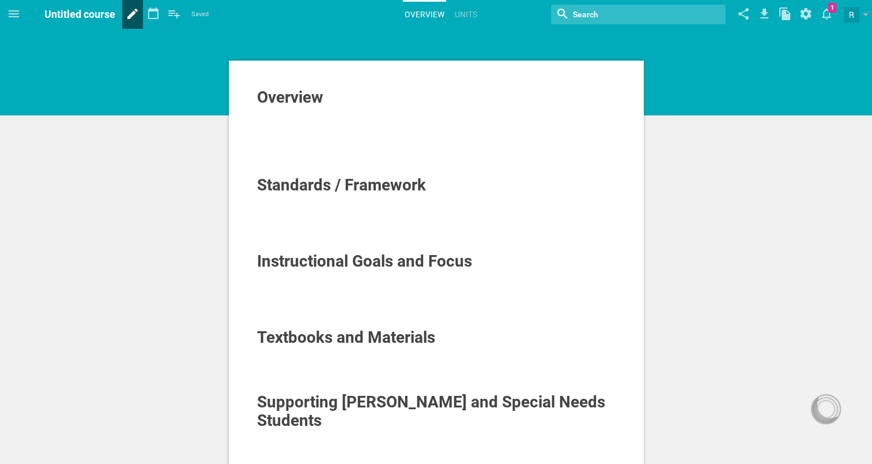
click at [131, 14] on icon at bounding box center [132, 14] width 10 height 10
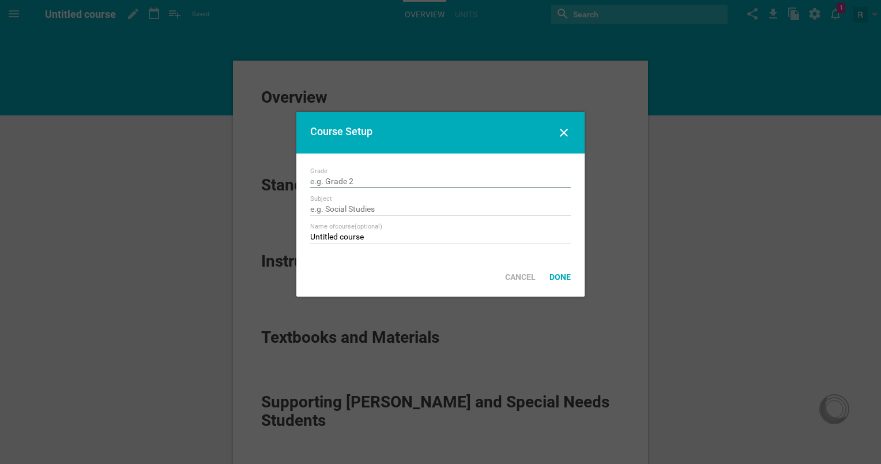
click at [408, 187] on input "text" at bounding box center [440, 182] width 261 height 12
type input "P"
drag, startPoint x: 408, startPoint y: 187, endPoint x: 389, endPoint y: 208, distance: 27.8
click at [389, 208] on div "Grade Level 1 Subject Name of course (optional) Untitled course" at bounding box center [440, 205] width 288 height 104
type input "Level 1"
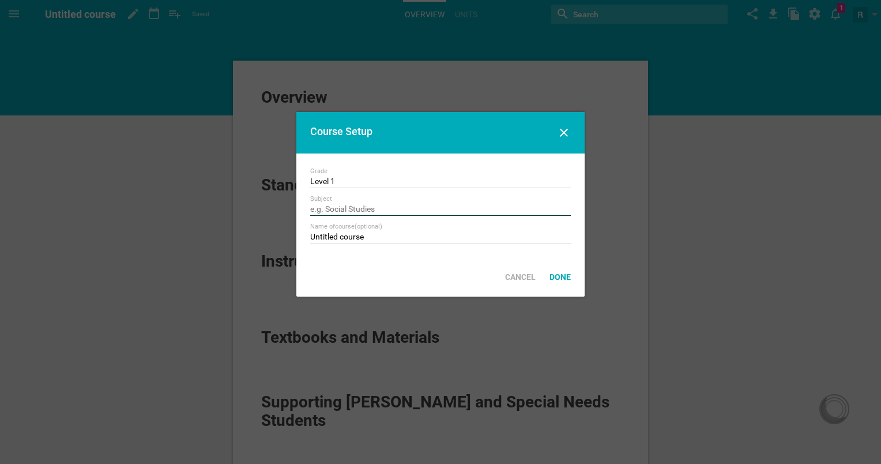
click at [389, 208] on input "text" at bounding box center [440, 210] width 261 height 12
type input "Social Studies"
click at [393, 238] on input "Untitled course" at bounding box center [440, 238] width 261 height 12
type input "U"
type input "Level 1 SS"
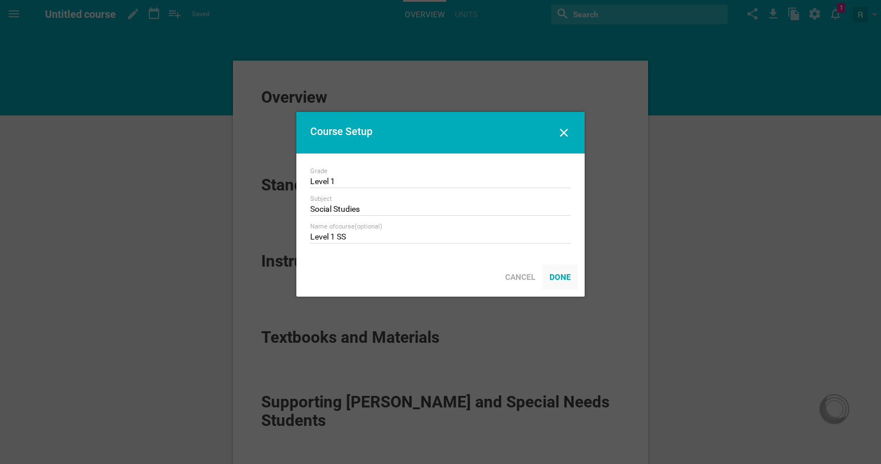
click at [558, 272] on div "Done" at bounding box center [560, 276] width 35 height 25
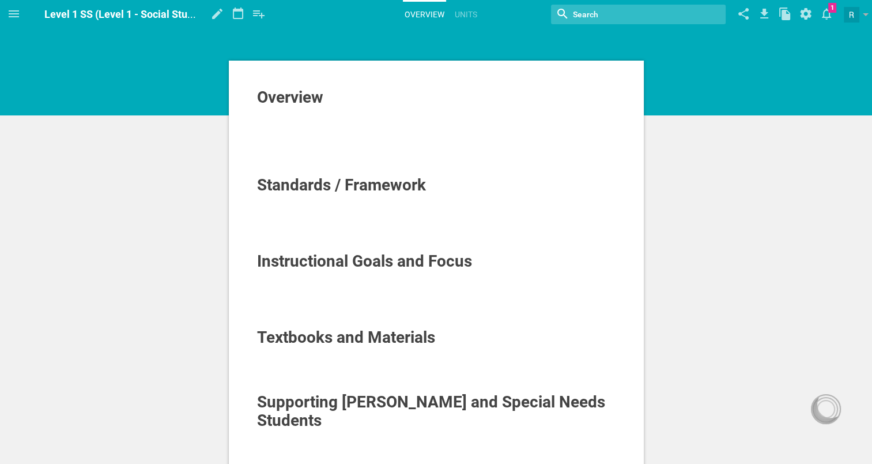
click at [321, 134] on div at bounding box center [436, 136] width 359 height 12
click at [322, 116] on div at bounding box center [436, 113] width 359 height 12
drag, startPoint x: 322, startPoint y: 116, endPoint x: 325, endPoint y: 154, distance: 37.6
click at [325, 154] on div "Overview Standards / Framework Instructional Goals and Focus Textbooks and Mate…" at bounding box center [436, 276] width 359 height 376
click at [373, 277] on div at bounding box center [436, 276] width 359 height 12
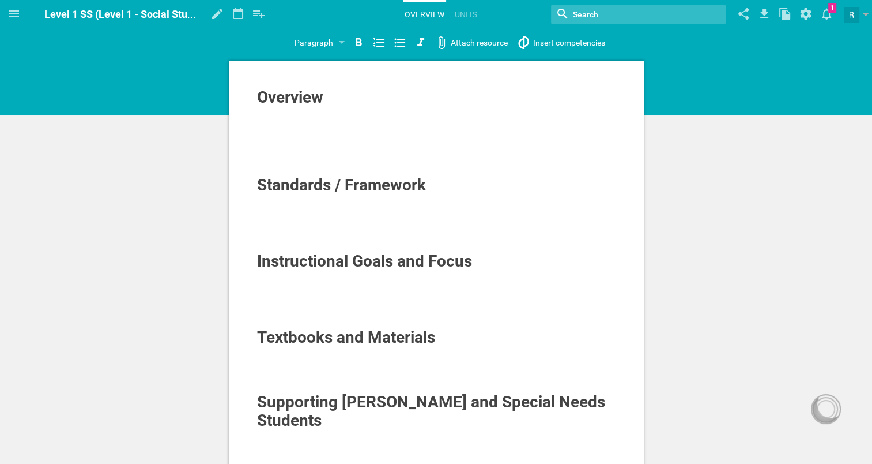
click at [374, 288] on div at bounding box center [436, 288] width 359 height 12
click at [259, 20] on icon at bounding box center [259, 14] width 21 height 28
click at [323, 122] on div at bounding box center [436, 124] width 359 height 12
click at [343, 216] on div at bounding box center [436, 212] width 359 height 12
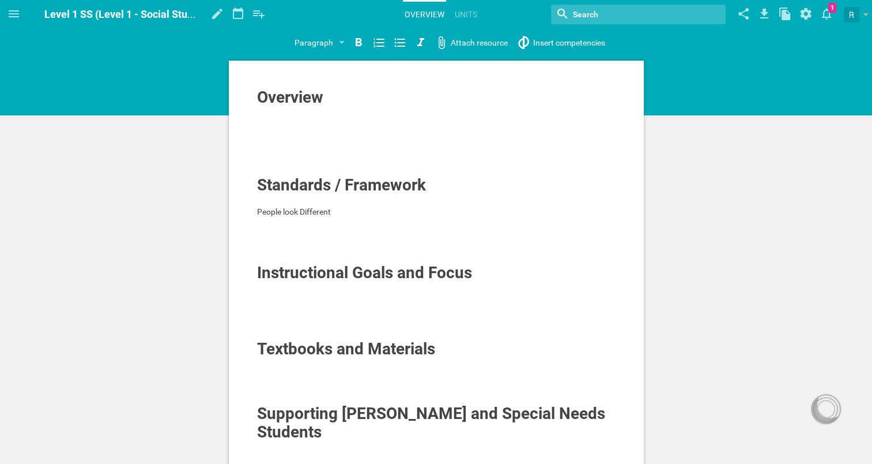
click at [257, 212] on span "People look Different" at bounding box center [294, 211] width 74 height 9
click at [283, 221] on div at bounding box center [436, 223] width 359 height 12
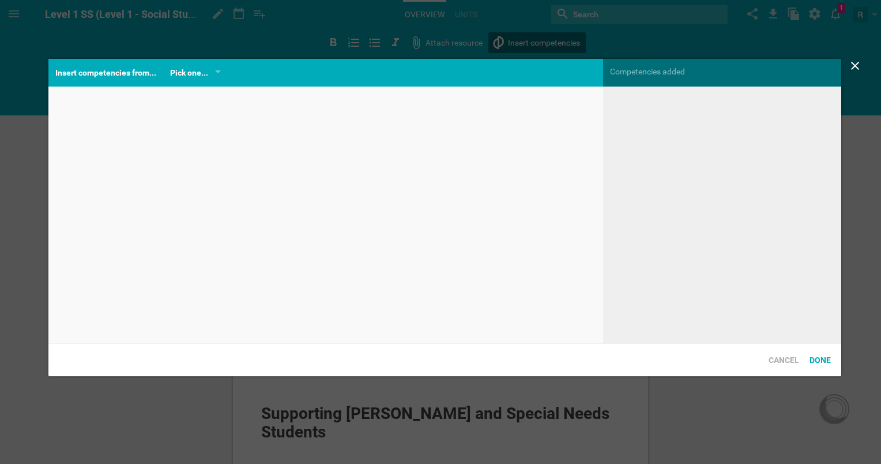
click at [570, 42] on div "Home Planner Level 1 SS (Level 1 - Social Studies) My Libraries My Curriculum M…" at bounding box center [440, 232] width 881 height 464
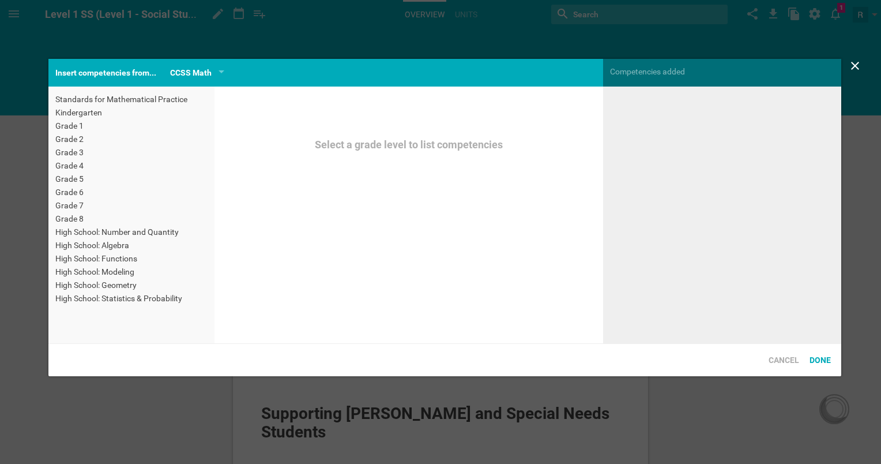
click at [80, 125] on div "Grade 1" at bounding box center [131, 126] width 153 height 12
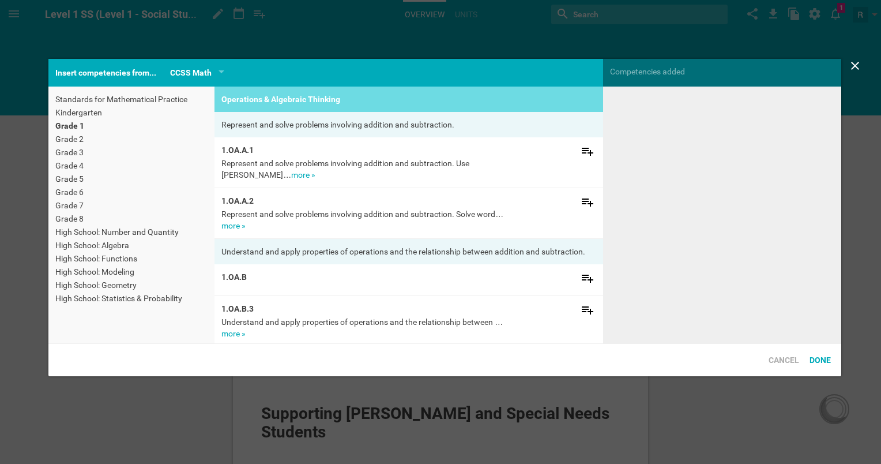
click at [95, 110] on div "Kindergarten" at bounding box center [131, 113] width 153 height 12
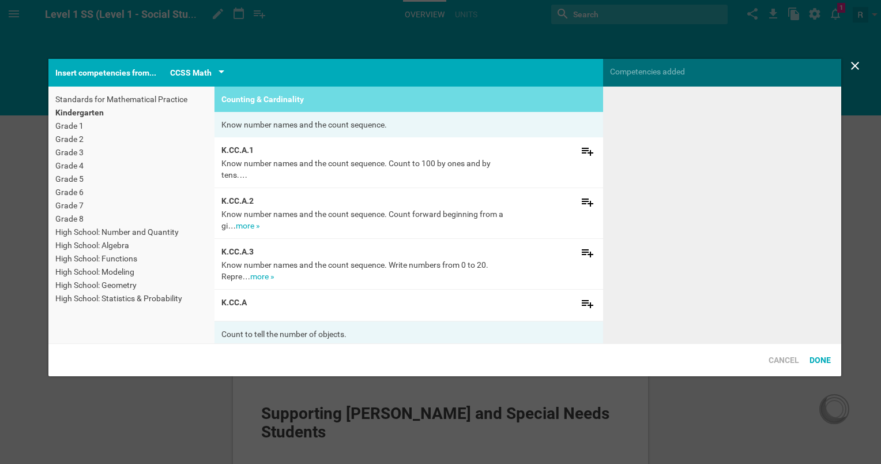
click at [195, 72] on div "CCSS Math" at bounding box center [191, 73] width 42 height 14
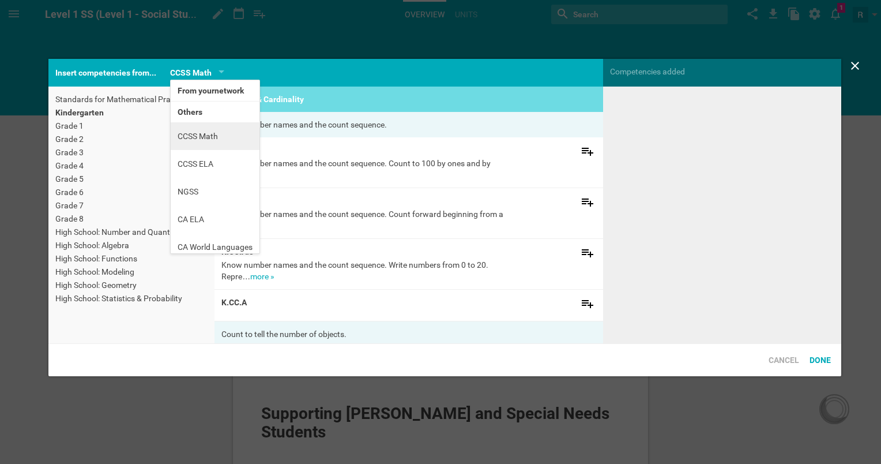
scroll to position [7, 0]
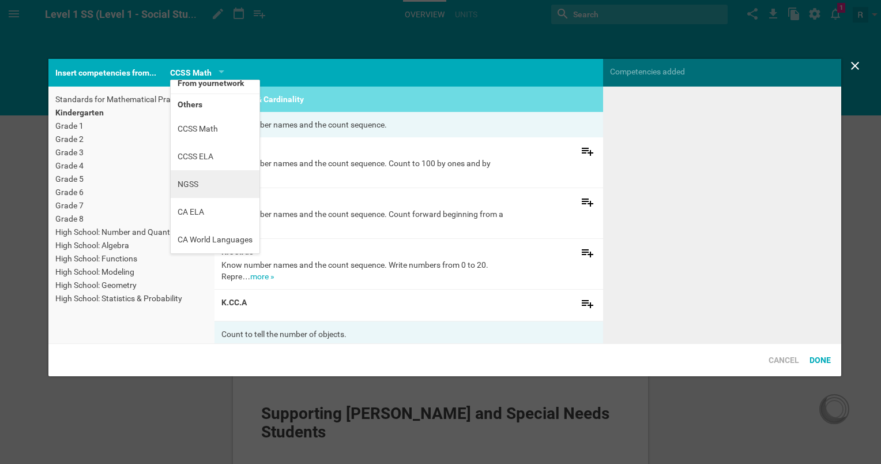
click at [234, 189] on li "NGSS" at bounding box center [215, 184] width 89 height 28
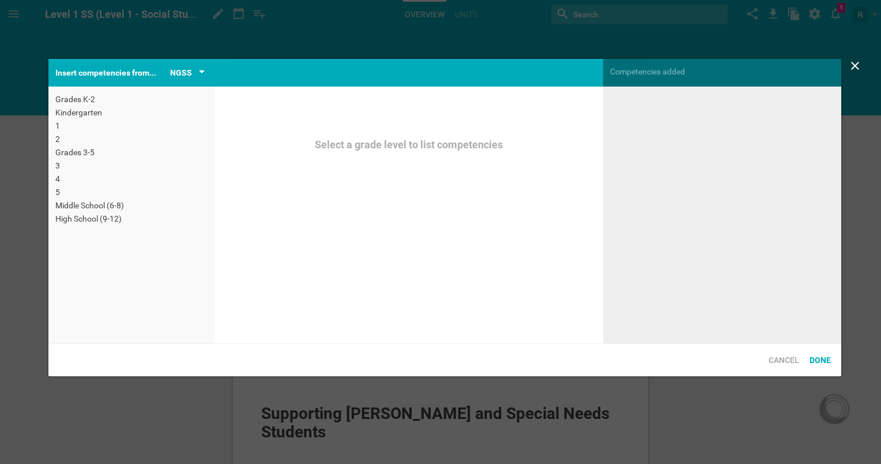
click at [191, 68] on div "NGSS" at bounding box center [187, 73] width 35 height 14
click at [76, 111] on div "Kindergarten" at bounding box center [131, 113] width 153 height 12
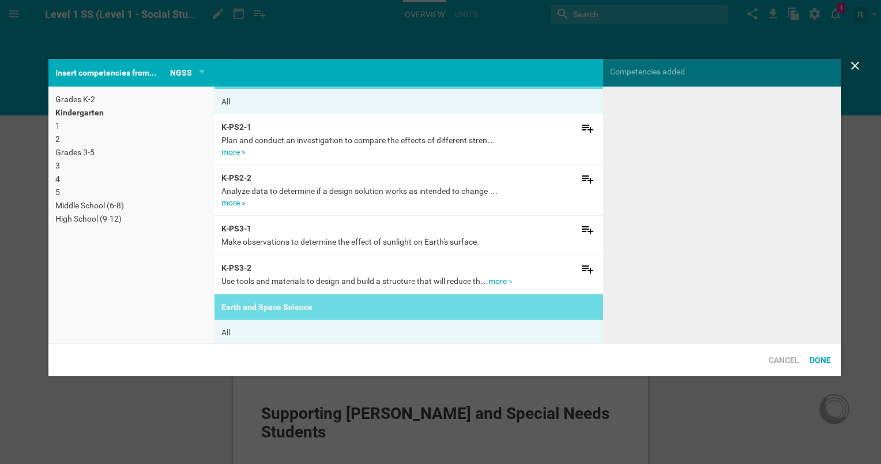
scroll to position [0, 0]
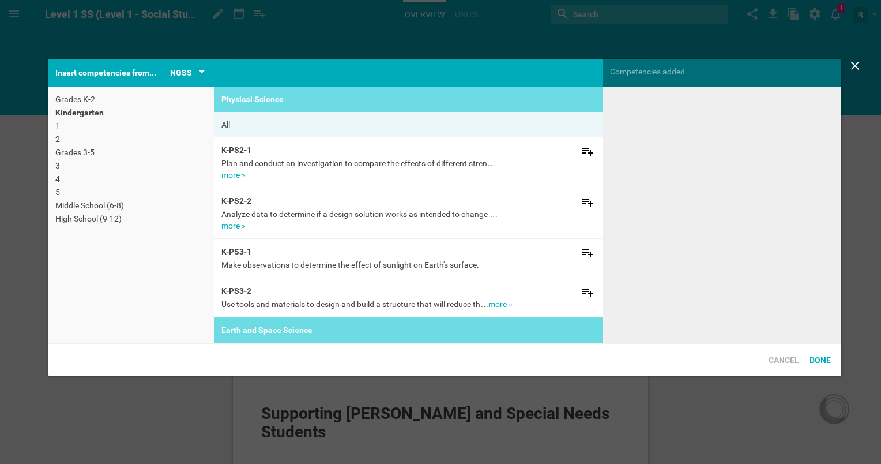
click at [193, 74] on div "NGSS" at bounding box center [187, 73] width 35 height 14
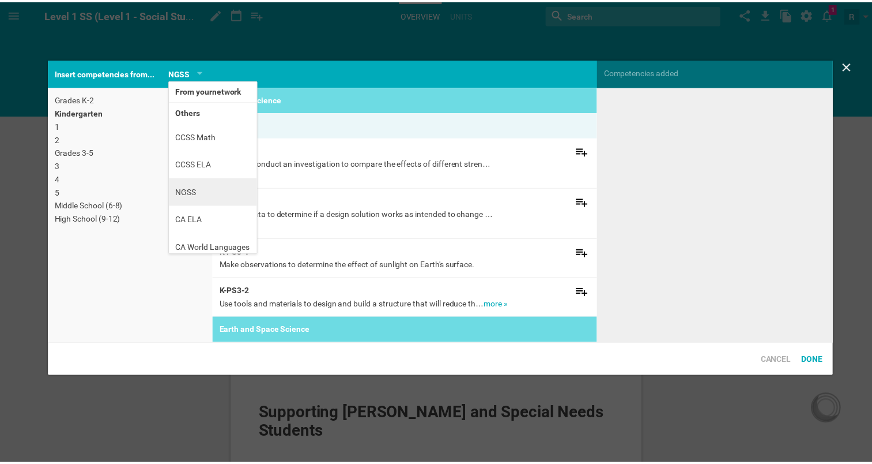
scroll to position [7, 0]
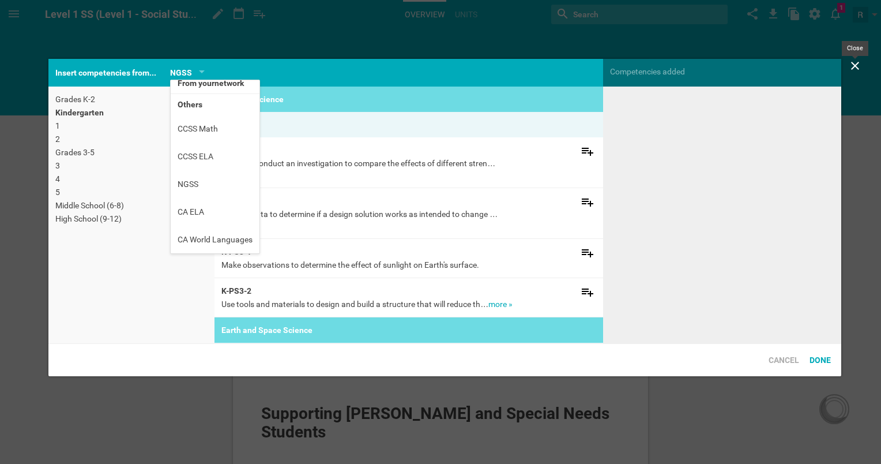
click at [858, 67] on icon at bounding box center [855, 66] width 14 height 14
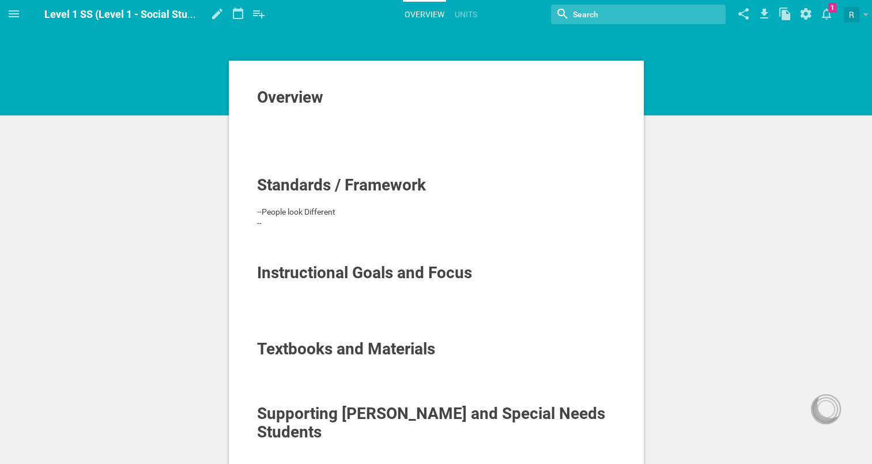
click at [342, 224] on div "--" at bounding box center [436, 223] width 359 height 12
click at [352, 224] on div "--W" at bounding box center [436, 223] width 359 height 12
click at [355, 214] on div "--People look Different" at bounding box center [436, 212] width 359 height 12
click at [351, 230] on div at bounding box center [436, 235] width 359 height 12
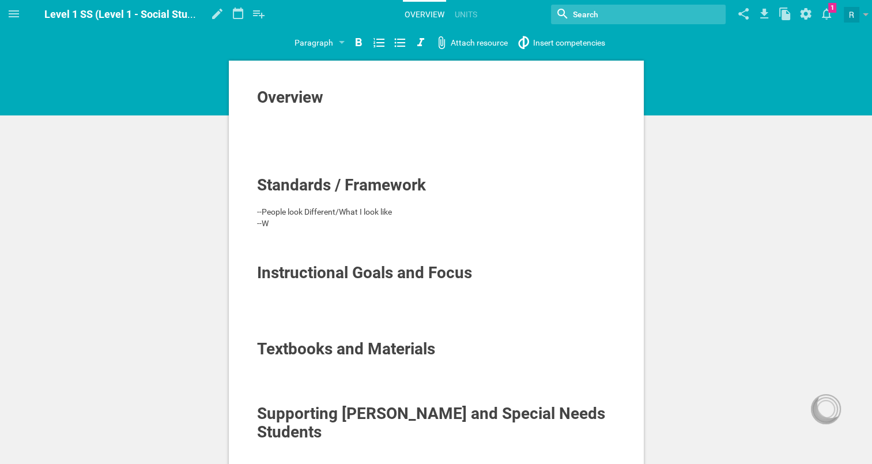
click at [353, 223] on div "--W" at bounding box center [436, 223] width 359 height 12
click at [356, 233] on div at bounding box center [436, 235] width 359 height 12
click at [371, 252] on div at bounding box center [436, 258] width 359 height 12
click at [377, 238] on span "--people speak different languages" at bounding box center [318, 234] width 123 height 9
click at [376, 251] on div at bounding box center [436, 246] width 359 height 12
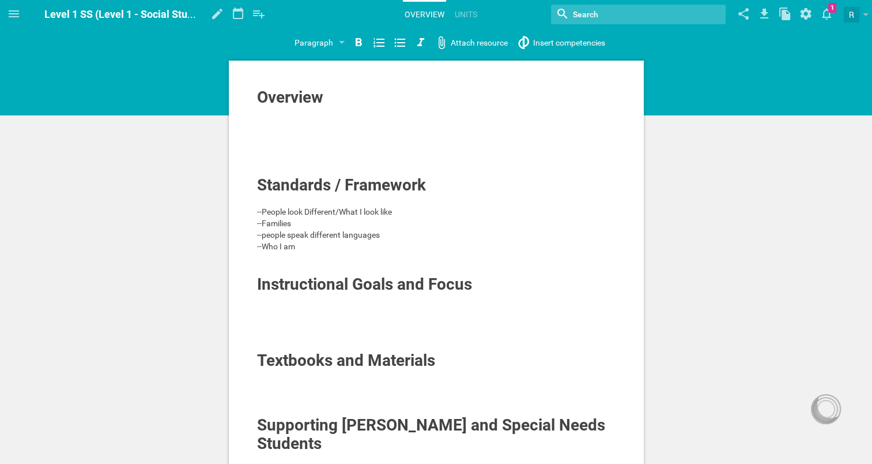
click at [258, 207] on span "--People look Different/What I look like" at bounding box center [324, 211] width 135 height 9
click at [257, 208] on div "Overview Standards / Framework --People look Different/What I look like --Famil…" at bounding box center [437, 287] width 360 height 399
click at [254, 210] on div "Overview Standards / Framework --People look Different/What I look like --Famil…" at bounding box center [436, 348] width 415 height 574
click at [258, 212] on span "--People look Different/What I look like" at bounding box center [324, 211] width 135 height 9
click at [258, 210] on span "--People look Different/What I look like" at bounding box center [324, 211] width 135 height 9
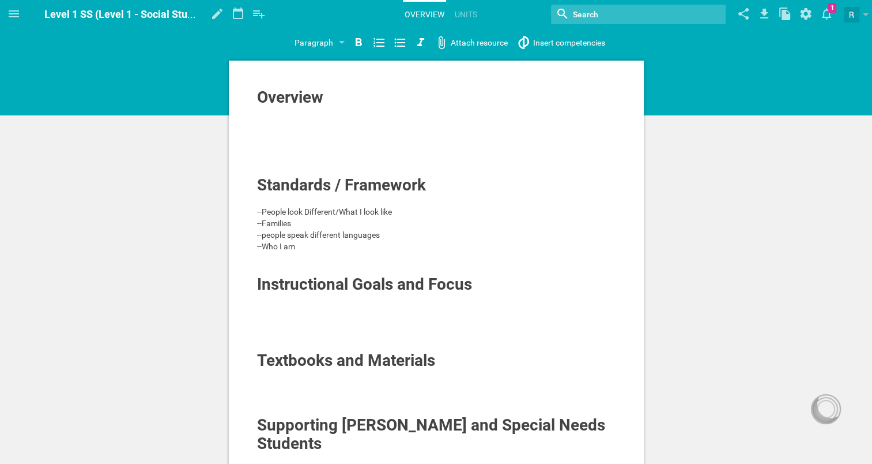
click at [257, 209] on span "--People look Different/What I look like" at bounding box center [324, 211] width 135 height 9
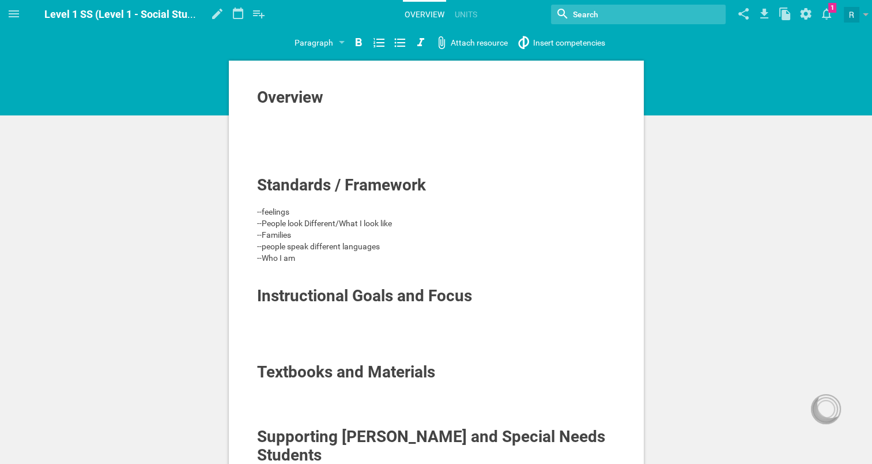
drag, startPoint x: 325, startPoint y: 261, endPoint x: 314, endPoint y: 259, distance: 11.7
click at [314, 259] on div "--Who I am" at bounding box center [436, 258] width 359 height 12
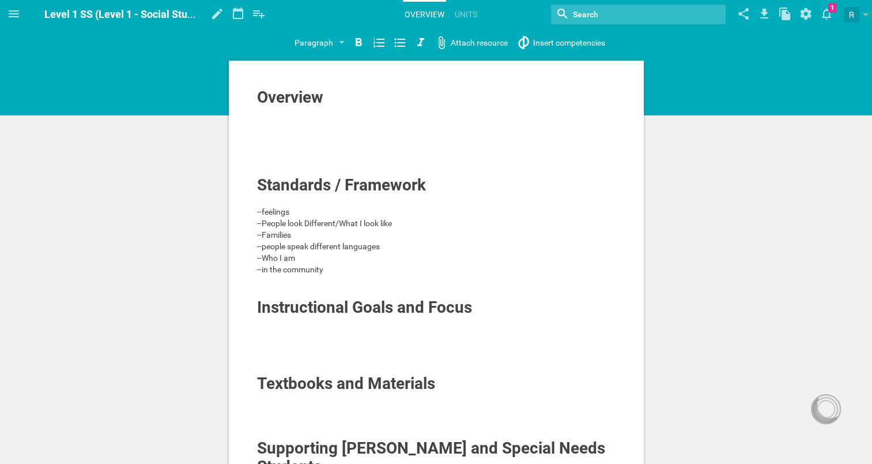
click at [283, 283] on div at bounding box center [436, 281] width 359 height 12
click at [333, 280] on span "--how we get around/country vs town vs city" at bounding box center [336, 280] width 159 height 9
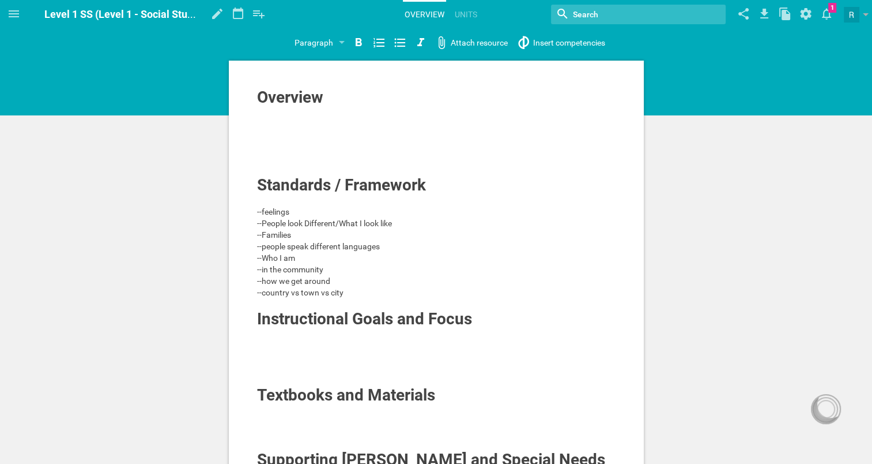
click at [351, 291] on div "--country vs town vs city" at bounding box center [436, 293] width 359 height 12
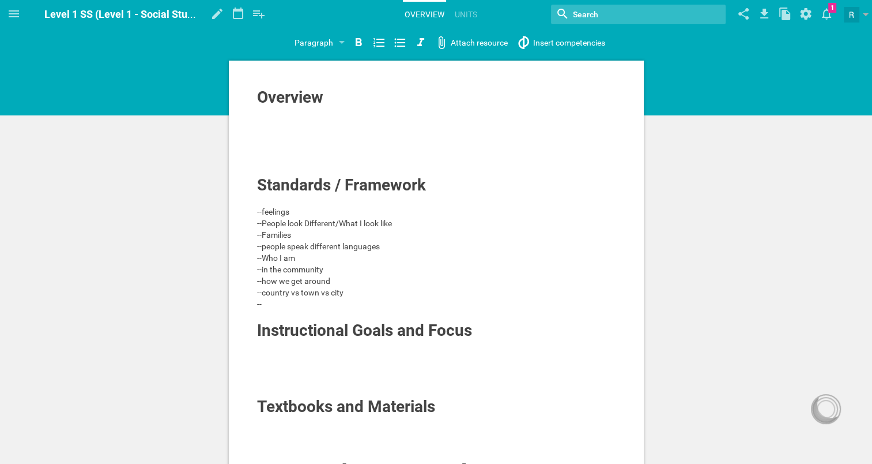
click at [262, 291] on span "--country vs town vs city" at bounding box center [300, 292] width 86 height 9
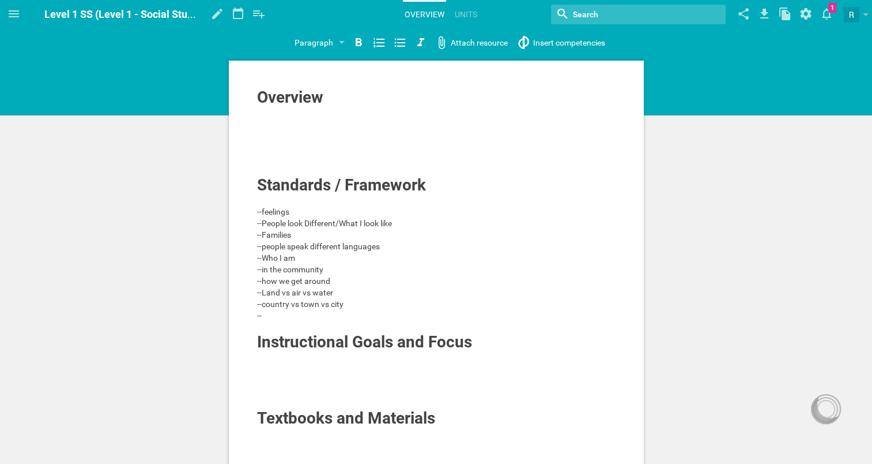
click at [277, 317] on div "--" at bounding box center [436, 316] width 359 height 12
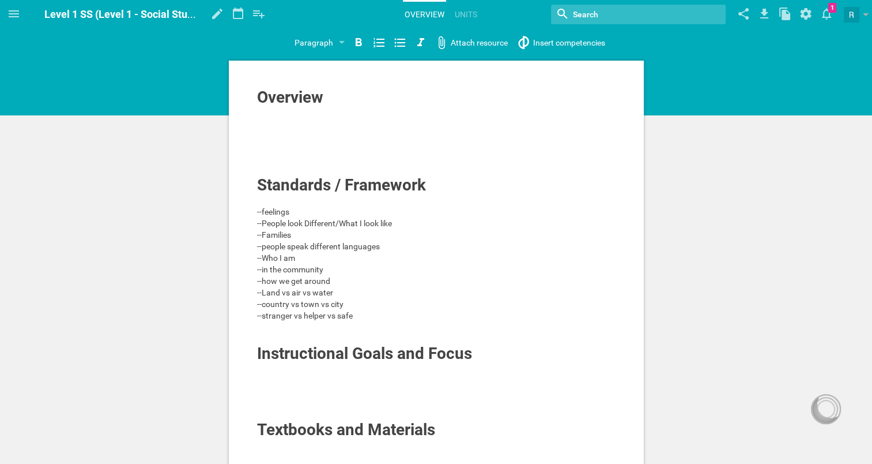
click at [295, 130] on div at bounding box center [436, 136] width 359 height 12
click at [309, 113] on div at bounding box center [436, 113] width 359 height 12
click at [311, 118] on div at bounding box center [436, 124] width 359 height 12
click at [309, 114] on div at bounding box center [436, 113] width 359 height 12
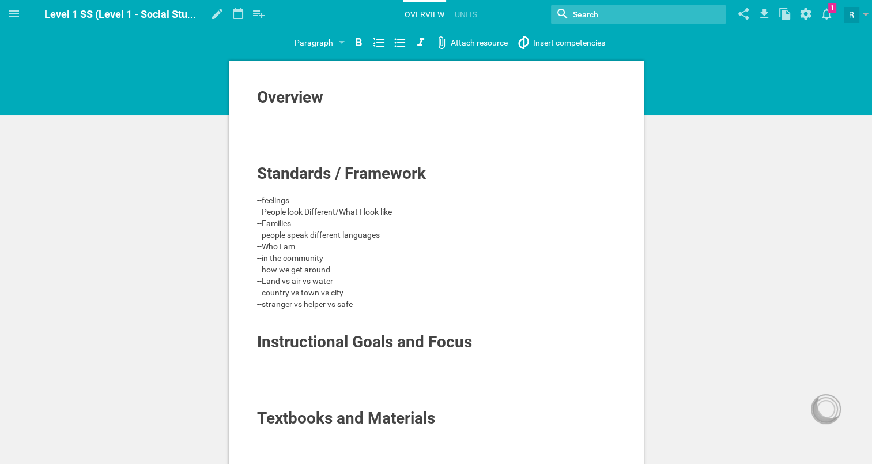
click at [315, 122] on div at bounding box center [436, 124] width 359 height 12
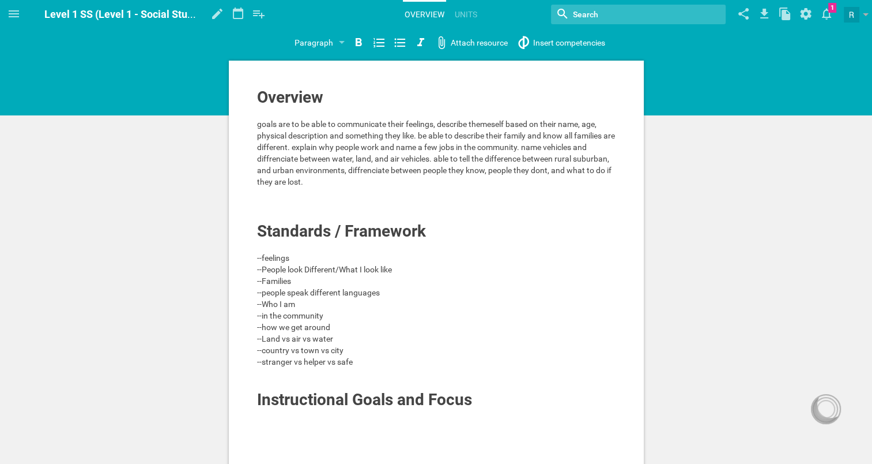
click at [305, 198] on div at bounding box center [436, 193] width 359 height 12
click at [310, 219] on div at bounding box center [436, 216] width 359 height 12
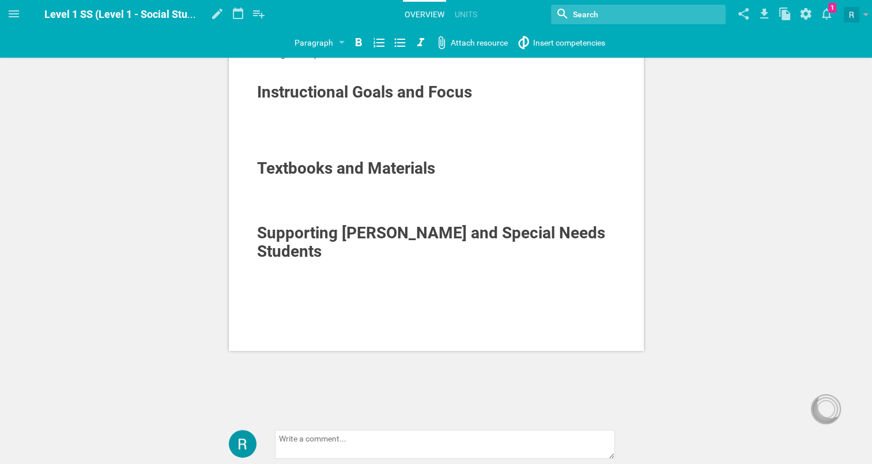
scroll to position [283, 0]
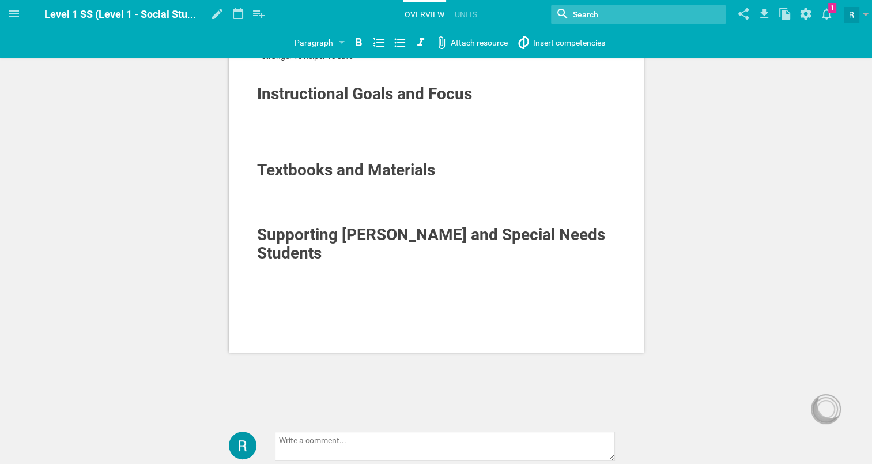
click at [318, 274] on div at bounding box center [436, 280] width 359 height 12
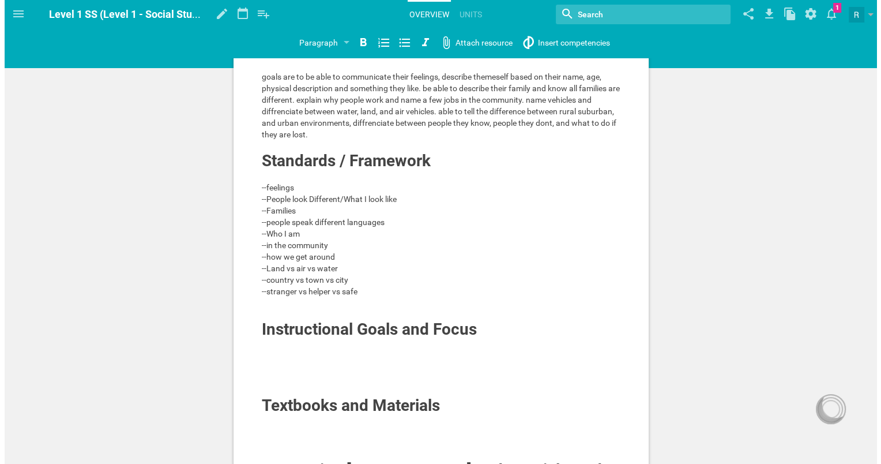
scroll to position [0, 0]
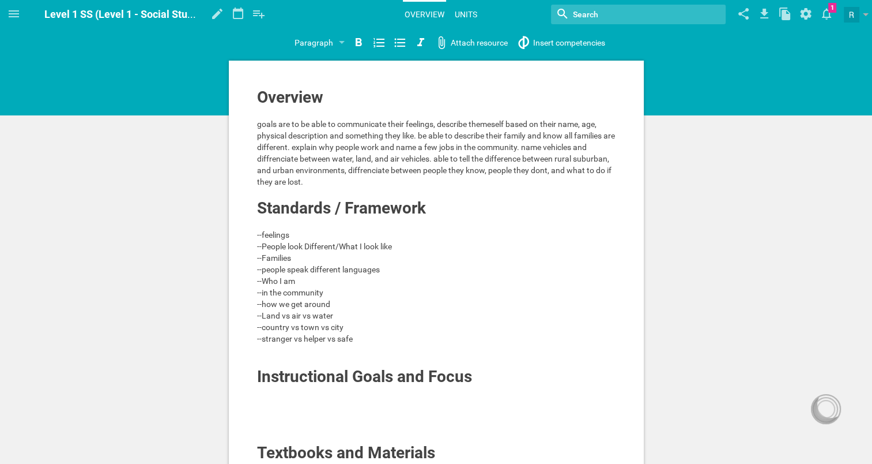
click at [467, 10] on link "Units" at bounding box center [466, 14] width 26 height 25
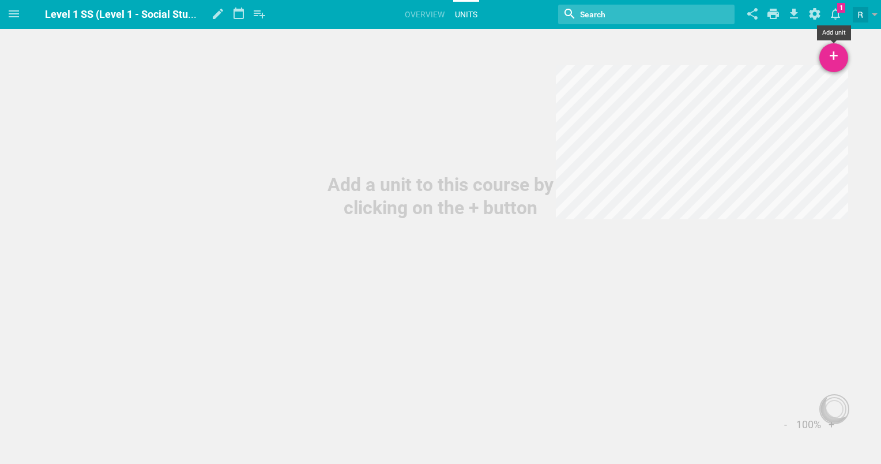
click at [826, 58] on div "+" at bounding box center [833, 57] width 29 height 29
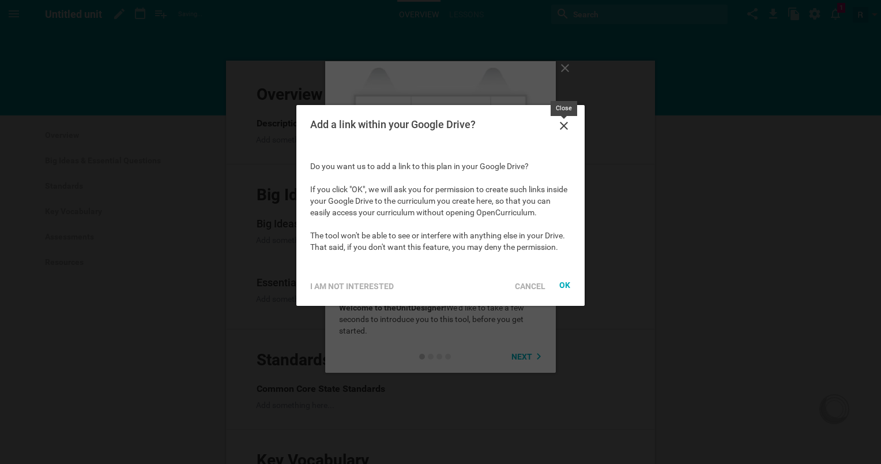
click at [567, 129] on icon at bounding box center [564, 126] width 8 height 8
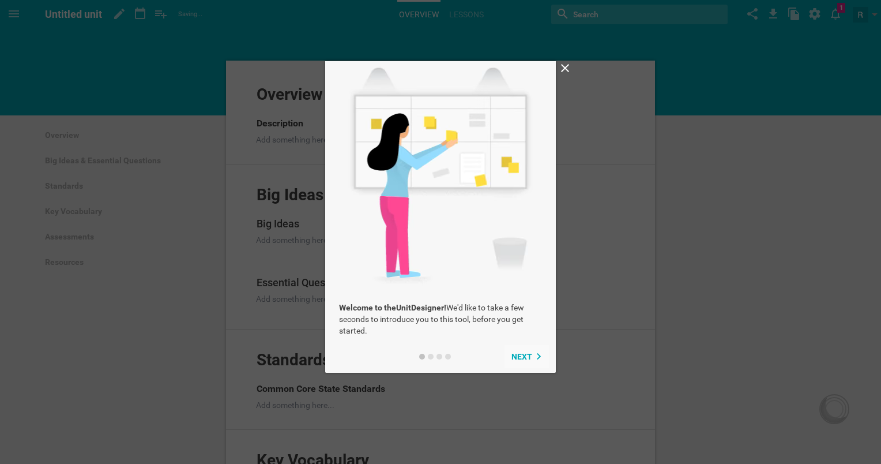
click at [526, 356] on span "Next" at bounding box center [521, 356] width 21 height 9
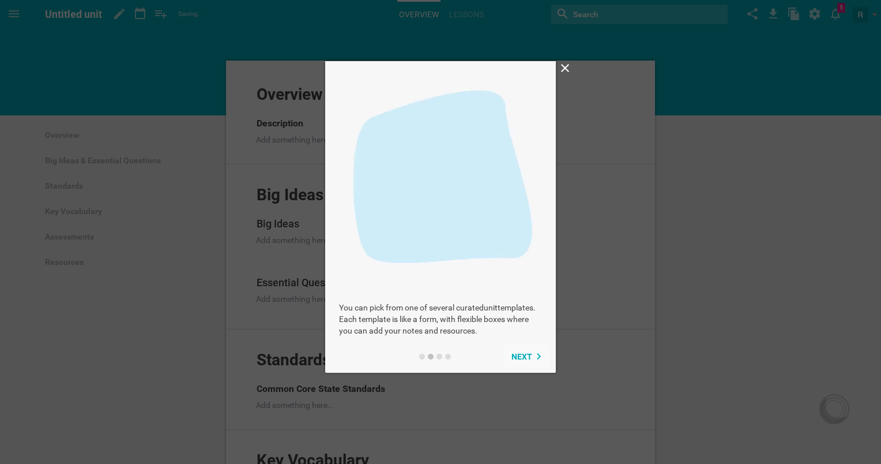
click at [526, 355] on span "Next" at bounding box center [521, 356] width 21 height 9
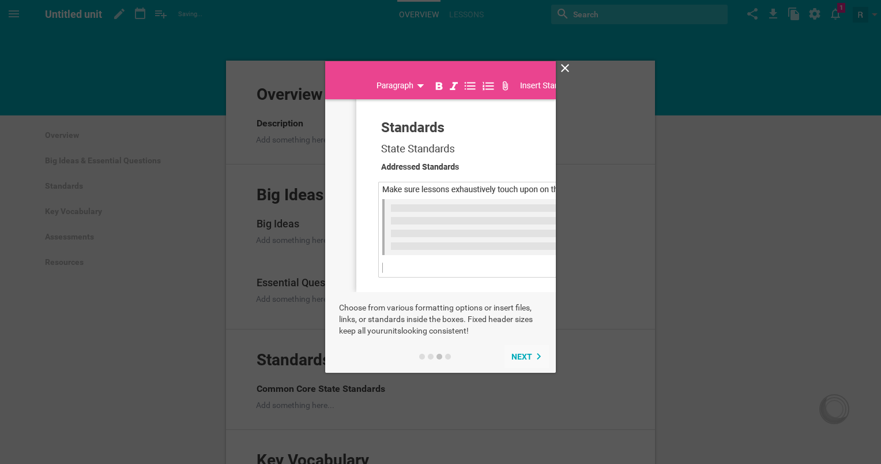
click at [526, 355] on span "Next" at bounding box center [521, 356] width 21 height 9
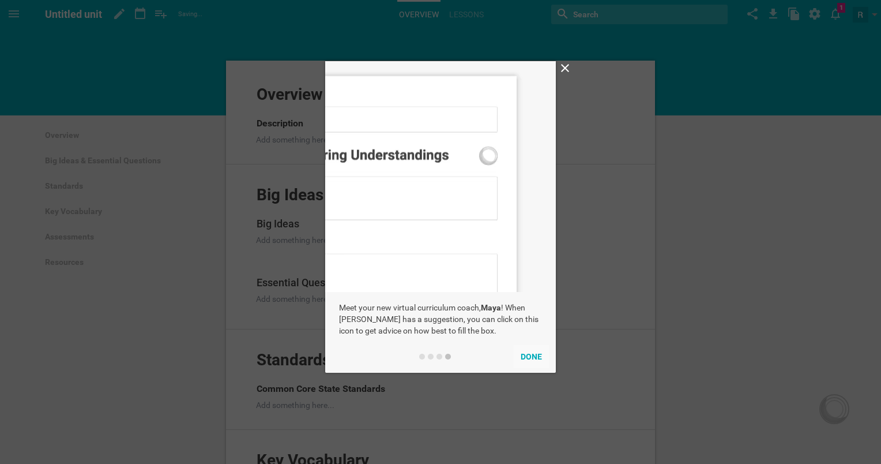
click at [526, 355] on button "Done" at bounding box center [531, 356] width 35 height 23
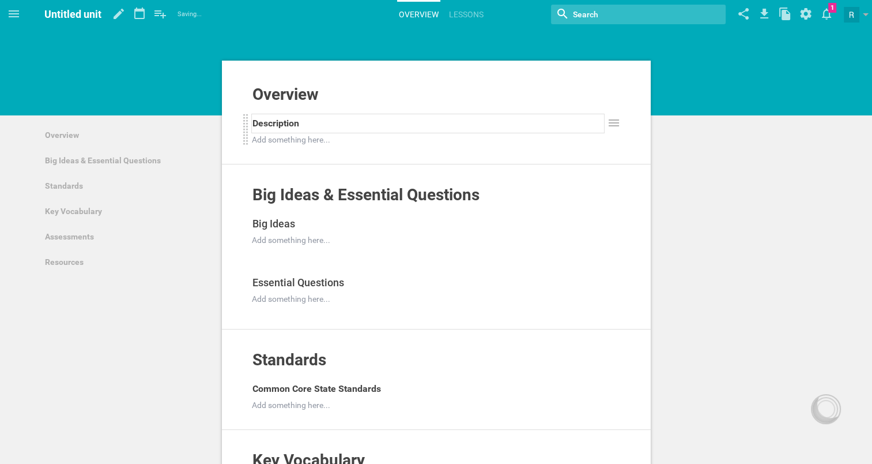
click at [345, 129] on div "Description" at bounding box center [429, 123] width 352 height 18
click at [360, 95] on div "Overview" at bounding box center [429, 94] width 352 height 18
click at [342, 91] on div "Overview" at bounding box center [429, 94] width 352 height 18
click at [344, 129] on div "Description" at bounding box center [429, 123] width 352 height 18
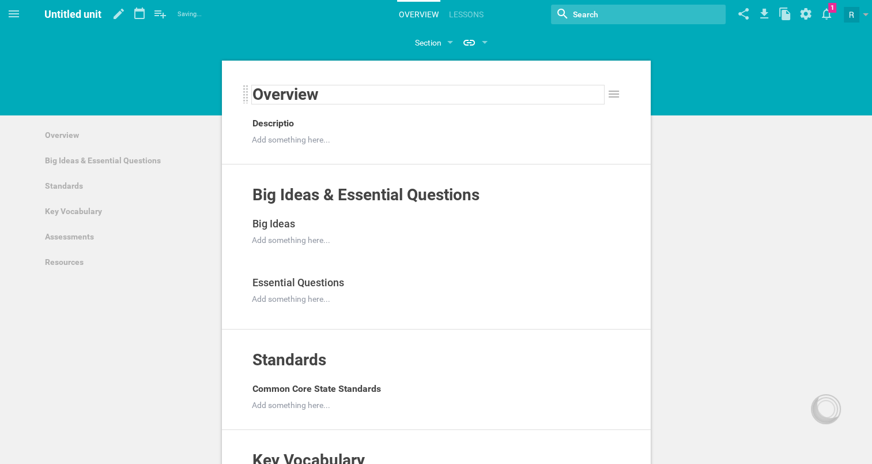
click at [323, 93] on div "Overview" at bounding box center [429, 94] width 352 height 18
click at [614, 97] on icon at bounding box center [614, 94] width 10 height 7
click at [614, 98] on icon at bounding box center [614, 94] width 14 height 14
click at [614, 95] on icon at bounding box center [614, 94] width 14 height 14
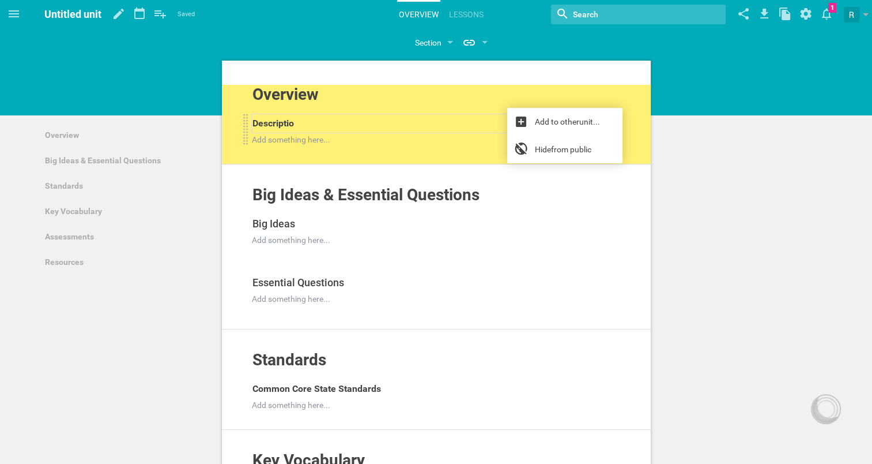
click at [426, 121] on div "Descriptio" at bounding box center [429, 123] width 352 height 18
click at [97, 10] on span "Untitled unit" at bounding box center [72, 14] width 57 height 12
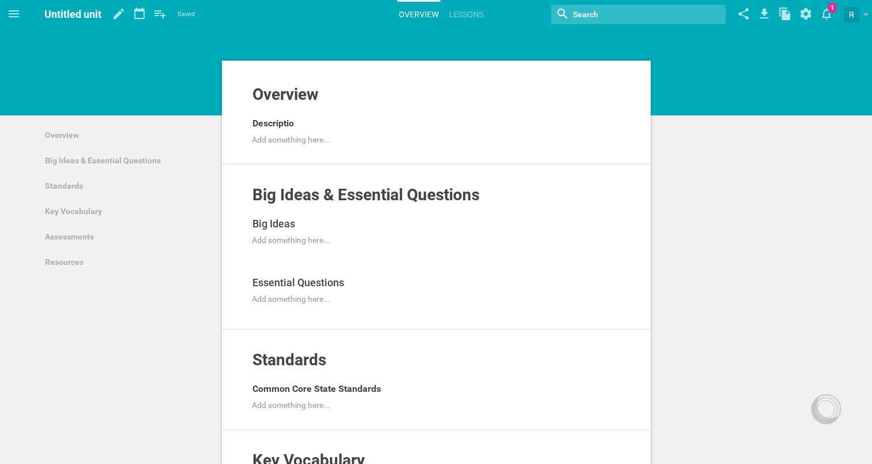
click at [100, 14] on span "Untitled unit" at bounding box center [72, 14] width 57 height 12
click at [103, 17] on hgroup "Untitled unit Saved My favorites Another library..." at bounding box center [119, 14] width 150 height 29
click at [116, 16] on icon at bounding box center [119, 14] width 10 height 10
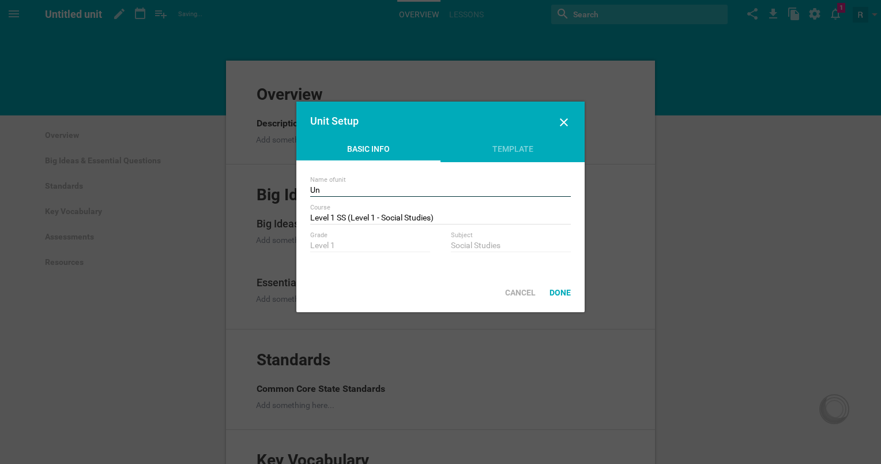
type input "U"
type input "Feelings"
click at [489, 154] on div "Template" at bounding box center [513, 151] width 144 height 17
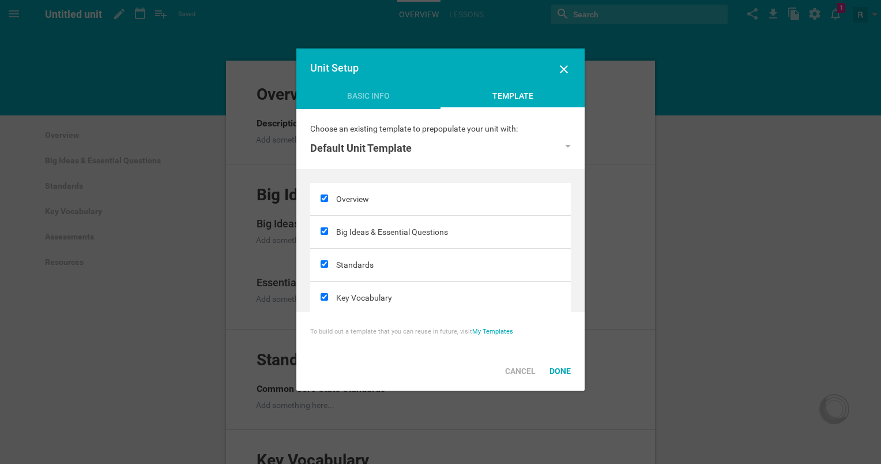
click at [321, 195] on input "checkbox" at bounding box center [324, 197] width 7 height 7
checkbox input "false"
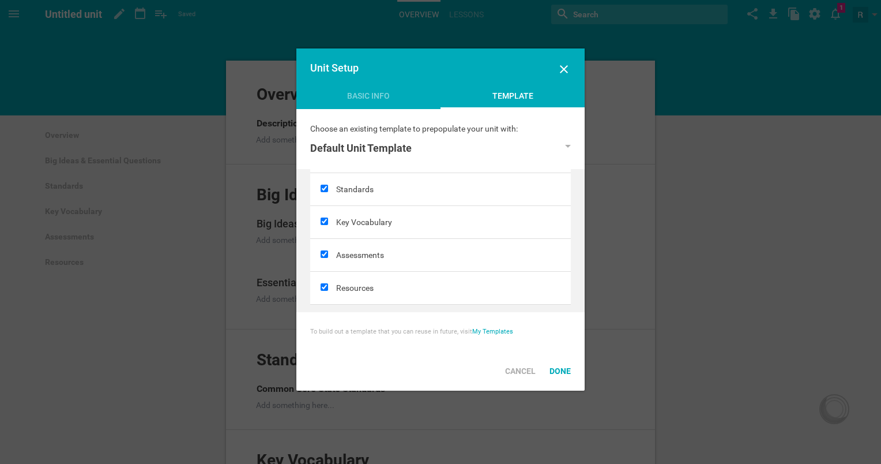
scroll to position [81, 0]
click at [549, 369] on div "Done" at bounding box center [560, 370] width 35 height 25
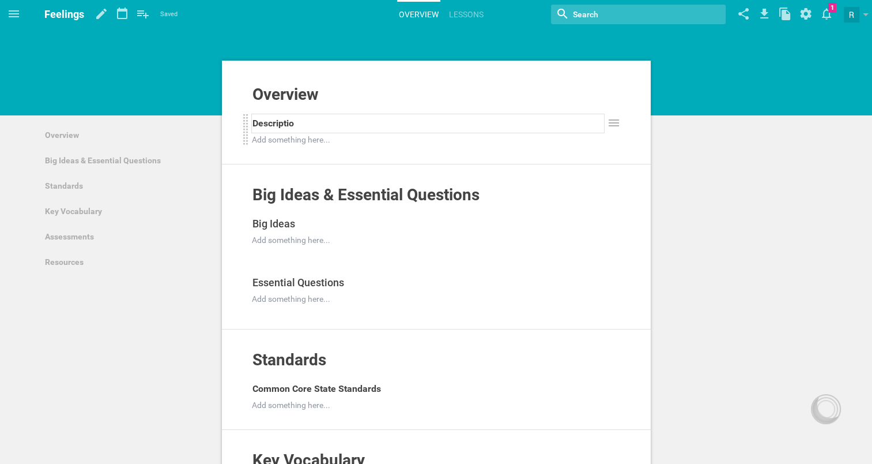
click at [368, 127] on div "Descriptio" at bounding box center [429, 123] width 352 height 18
click at [382, 127] on div "Descriptio" at bounding box center [429, 123] width 352 height 18
click at [426, 42] on div "Title" at bounding box center [428, 43] width 15 height 14
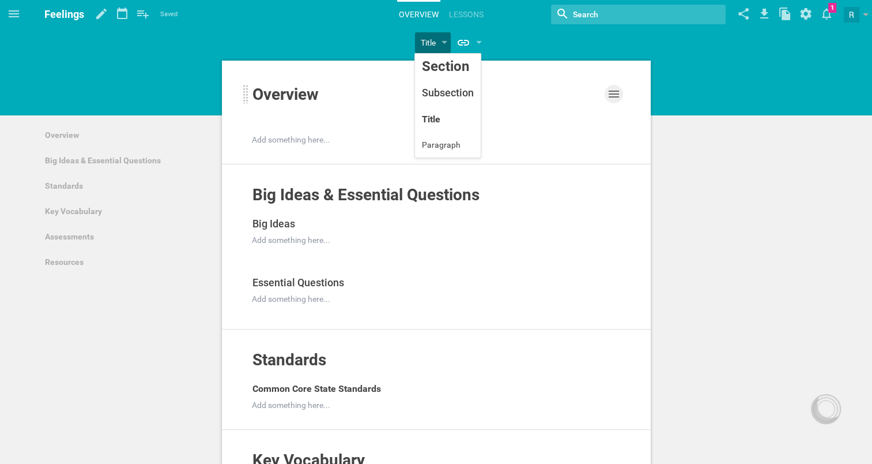
click at [614, 94] on icon at bounding box center [614, 94] width 10 height 7
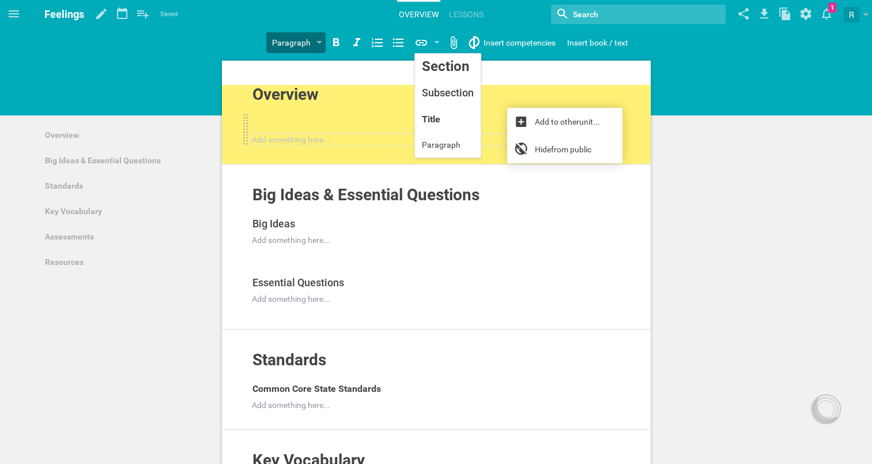
click at [347, 144] on div at bounding box center [429, 140] width 352 height 12
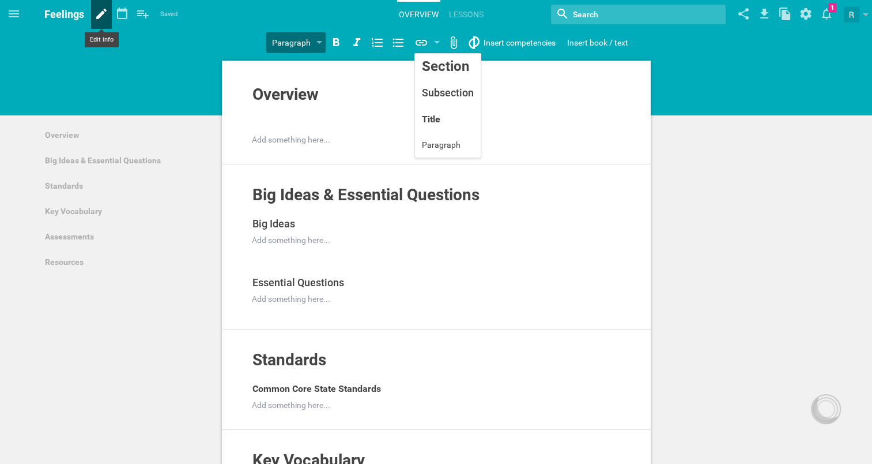
click at [107, 12] on icon at bounding box center [101, 14] width 21 height 28
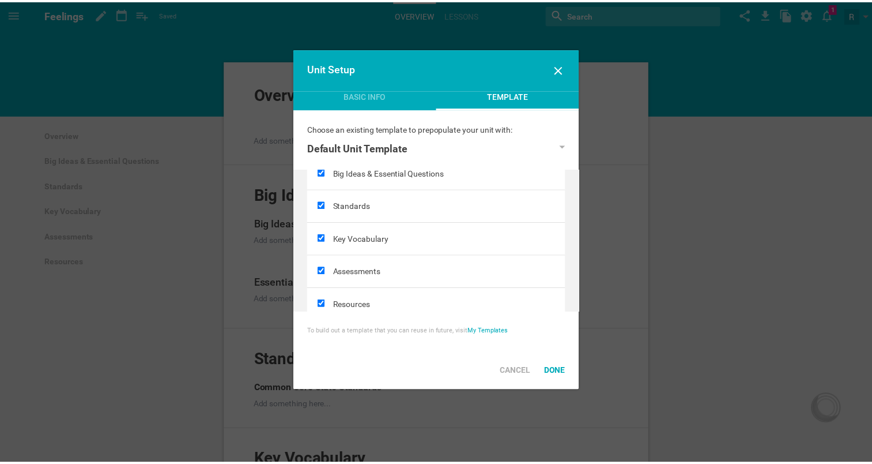
scroll to position [67, 0]
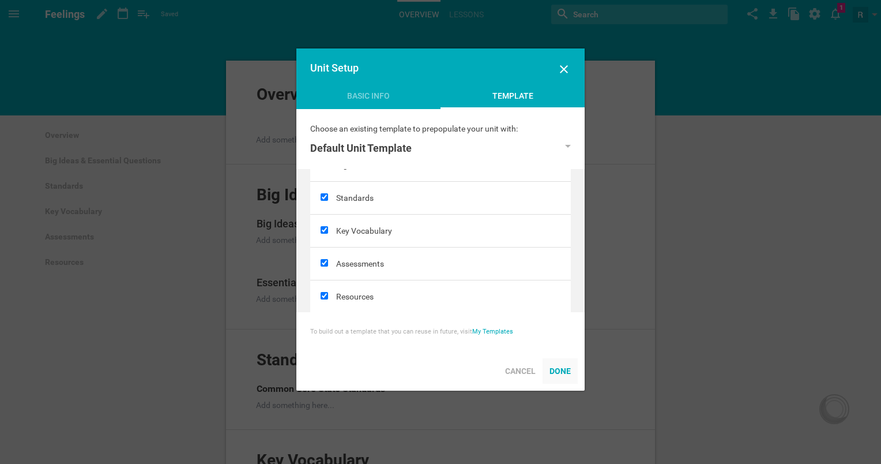
click at [565, 372] on div "Done" at bounding box center [560, 370] width 35 height 25
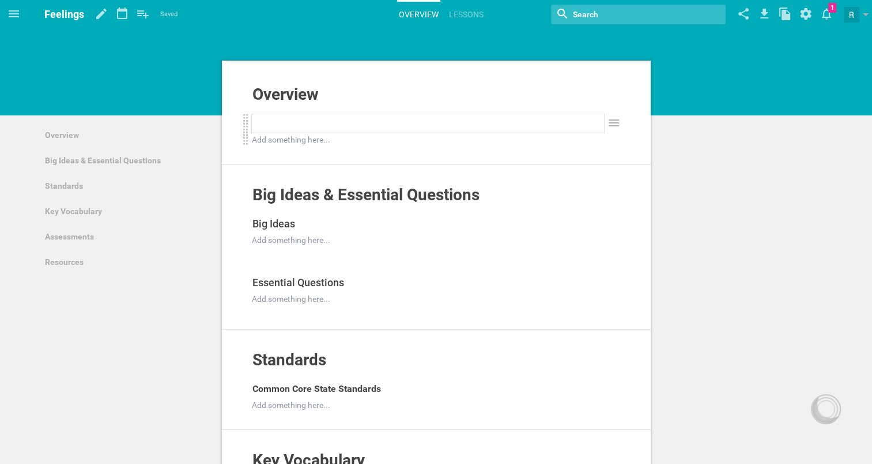
click at [412, 129] on div at bounding box center [429, 123] width 352 height 18
click at [406, 155] on div "Overview Add to other unit ... Hide from public Add something here... Add to ot…" at bounding box center [436, 125] width 429 height 80
click at [408, 147] on div "Overview Add to other unit ... Hide from public Add something here... Add to ot…" at bounding box center [436, 125] width 429 height 80
click at [404, 138] on div at bounding box center [429, 140] width 352 height 12
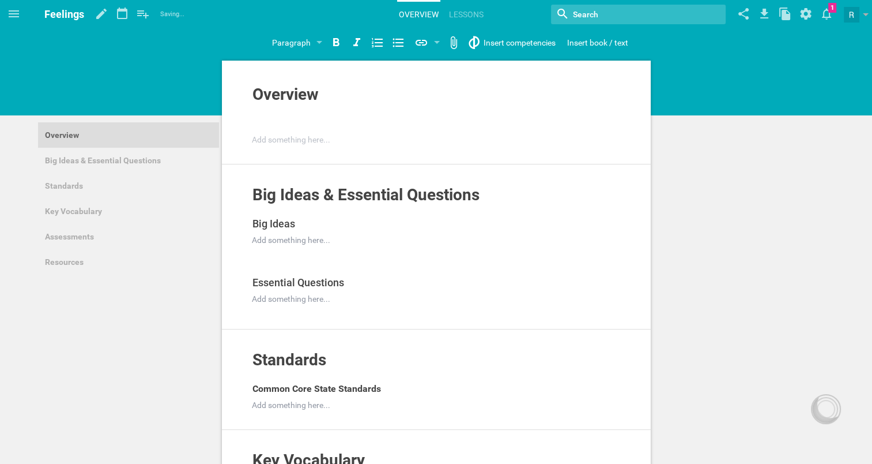
click at [106, 134] on link "Overview" at bounding box center [128, 134] width 181 height 25
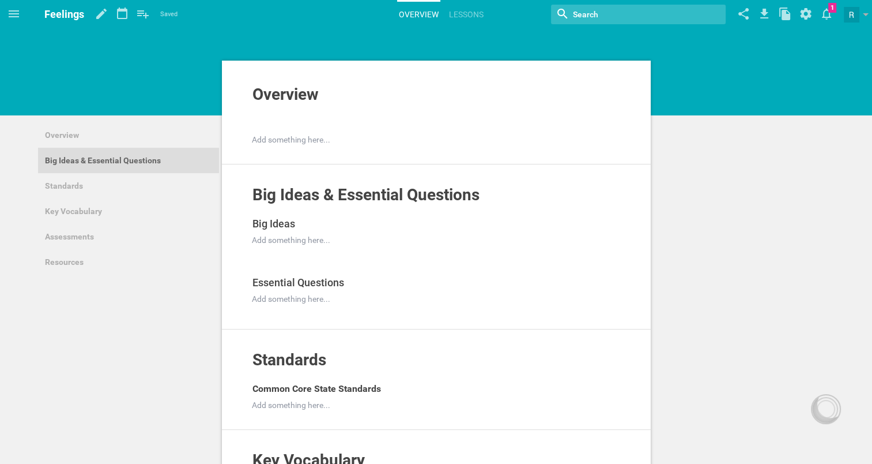
click at [112, 161] on link "Big Ideas & Essential Questions" at bounding box center [128, 160] width 181 height 25
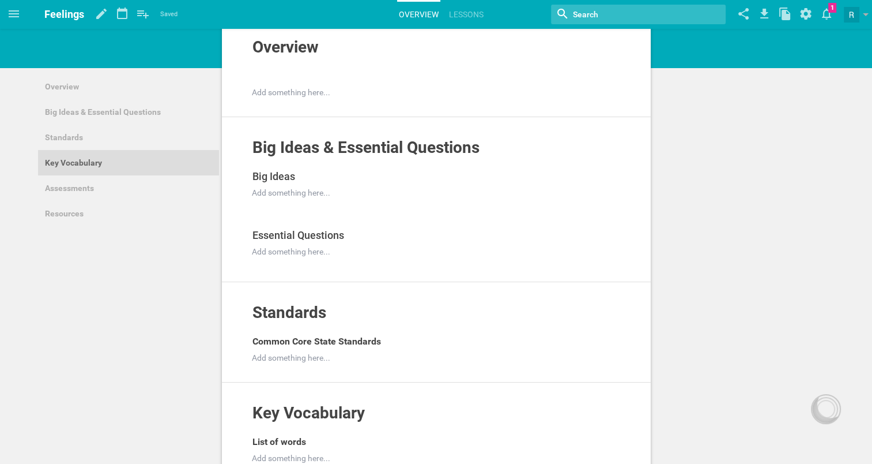
scroll to position [48, 0]
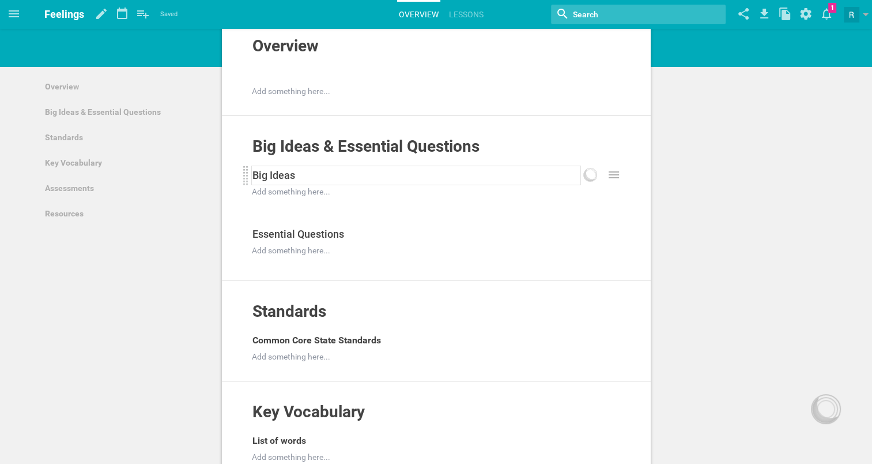
click at [343, 174] on div "Big Ideas" at bounding box center [417, 175] width 328 height 18
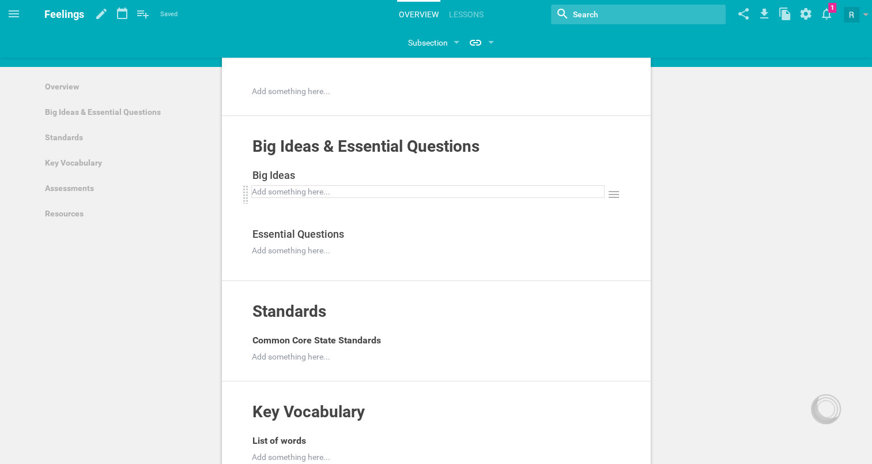
click at [337, 193] on div at bounding box center [429, 192] width 352 height 12
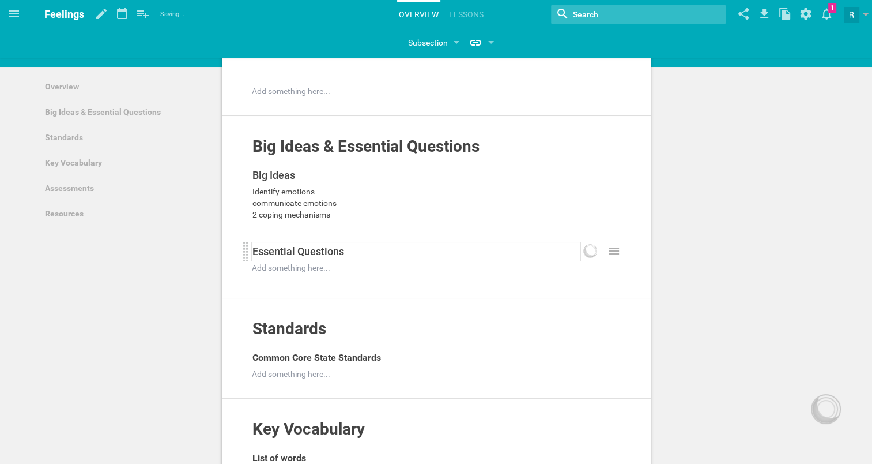
click at [313, 251] on span "Essential Questions" at bounding box center [299, 251] width 92 height 12
click at [325, 268] on div at bounding box center [429, 268] width 352 height 12
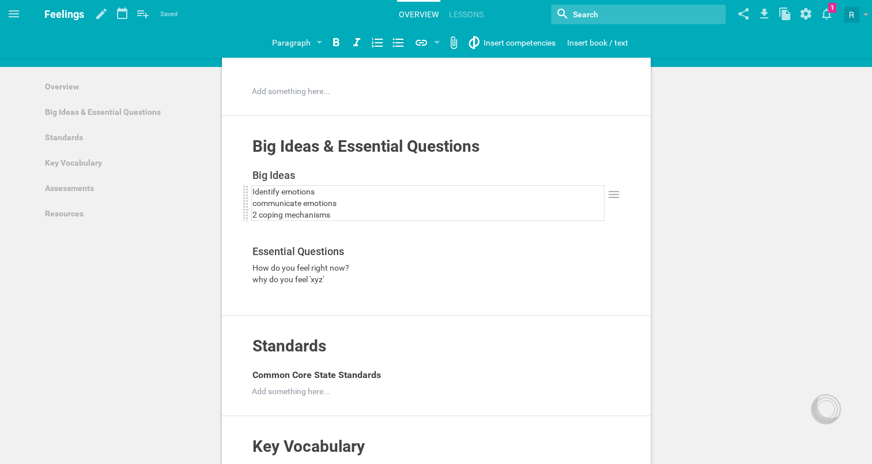
click at [409, 194] on div "Identify emotions" at bounding box center [429, 192] width 352 height 12
click at [355, 298] on div "Big Ideas & Essential Questions Add to other unit ... Hide from public Big Idea…" at bounding box center [436, 216] width 429 height 200
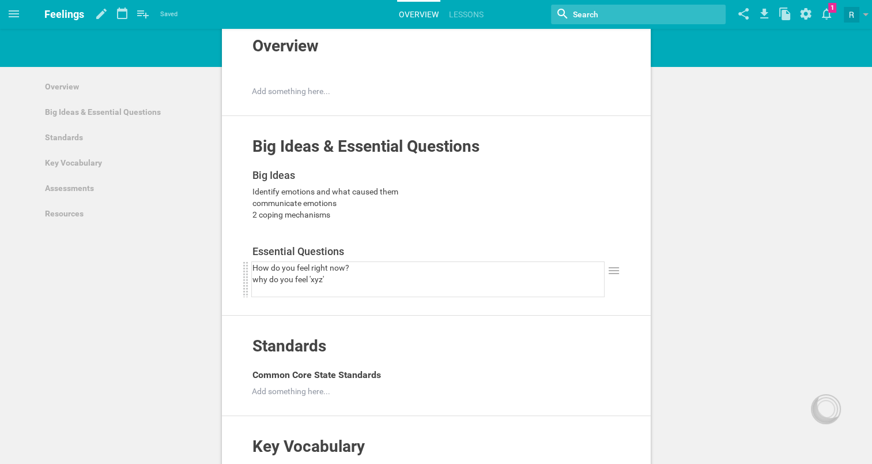
click at [366, 288] on div at bounding box center [429, 291] width 352 height 12
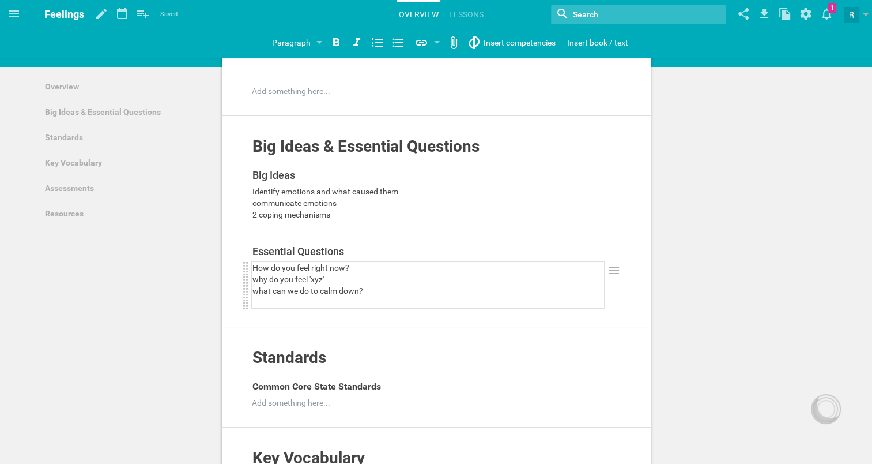
click at [297, 289] on span "what can we do to calm down?" at bounding box center [308, 290] width 111 height 9
click at [300, 301] on div at bounding box center [429, 302] width 352 height 12
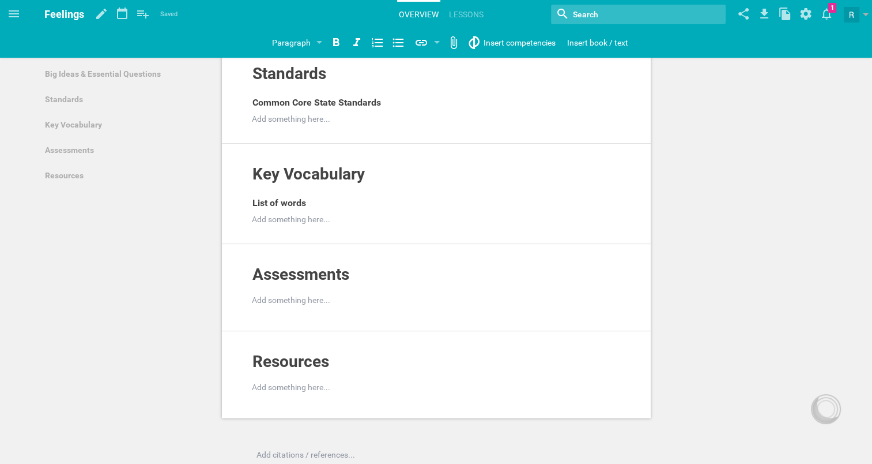
scroll to position [321, 0]
click at [289, 213] on div at bounding box center [429, 219] width 352 height 12
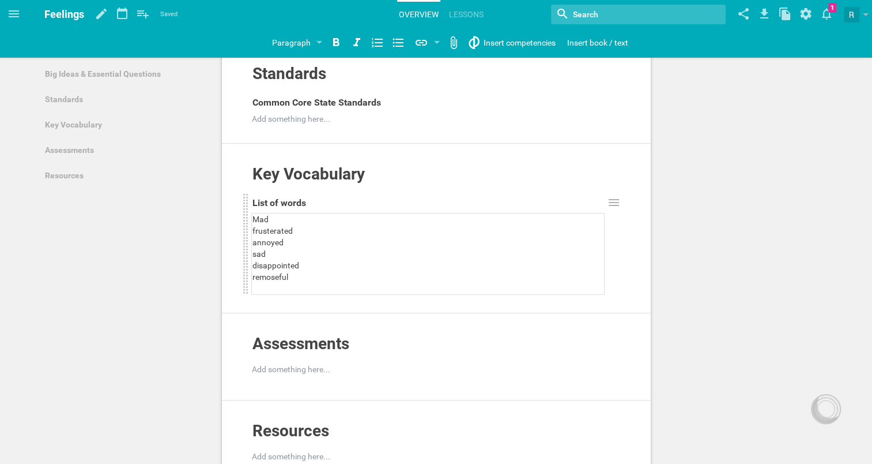
click at [266, 277] on span "remoseful" at bounding box center [271, 276] width 36 height 9
click at [272, 276] on span "remoseful" at bounding box center [271, 276] width 36 height 9
click at [293, 284] on div at bounding box center [429, 289] width 352 height 12
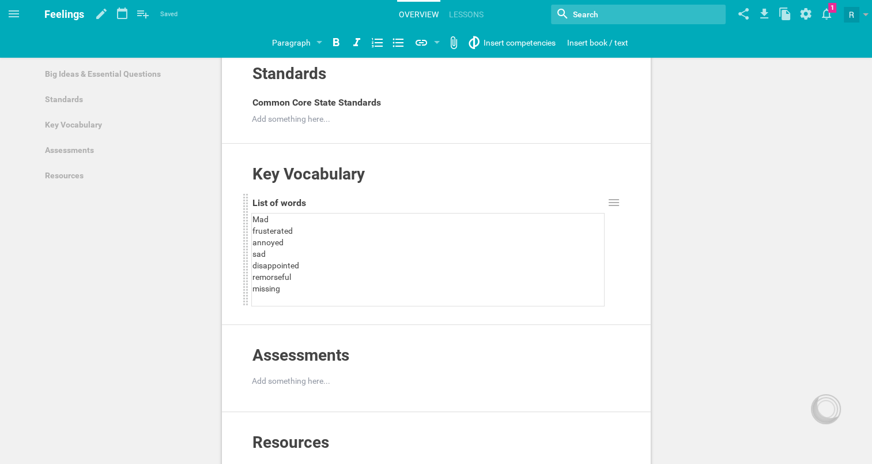
click at [293, 242] on div "annoyed" at bounding box center [429, 242] width 352 height 12
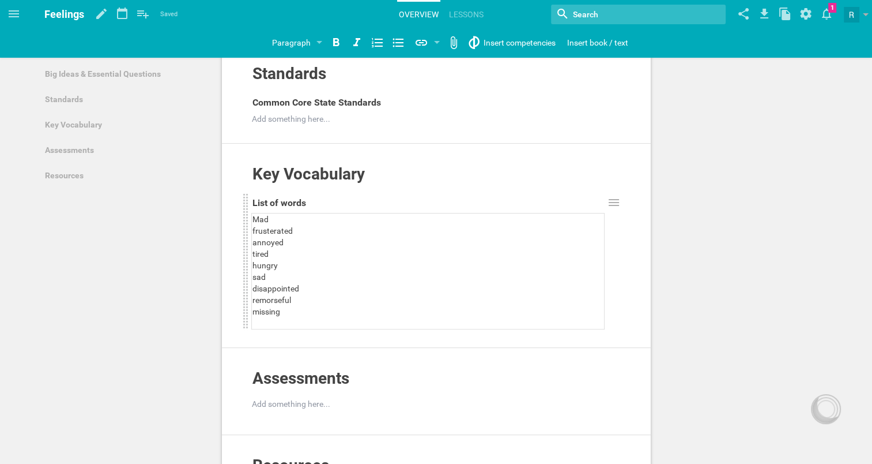
click at [293, 317] on div at bounding box center [429, 323] width 352 height 12
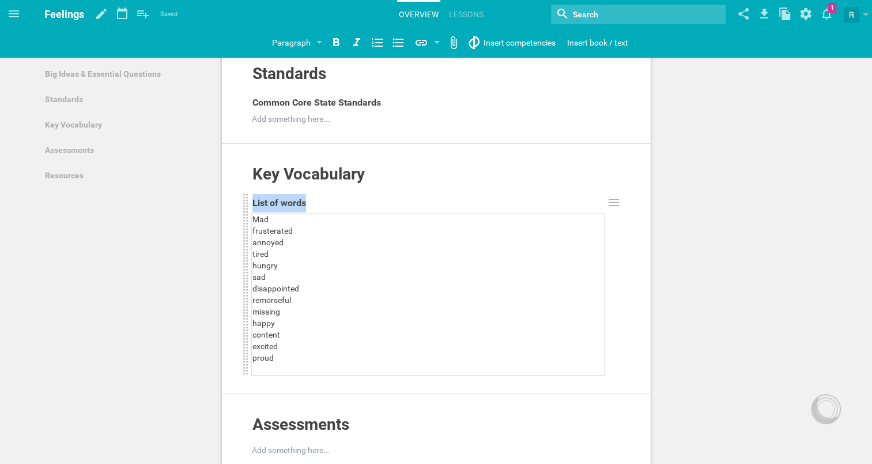
drag, startPoint x: 243, startPoint y: 233, endPoint x: 285, endPoint y: 226, distance: 42.1
click at [285, 226] on div "List of words Mad frusterated annoyed tired hungry sad disappointed remorseful …" at bounding box center [433, 284] width 381 height 182
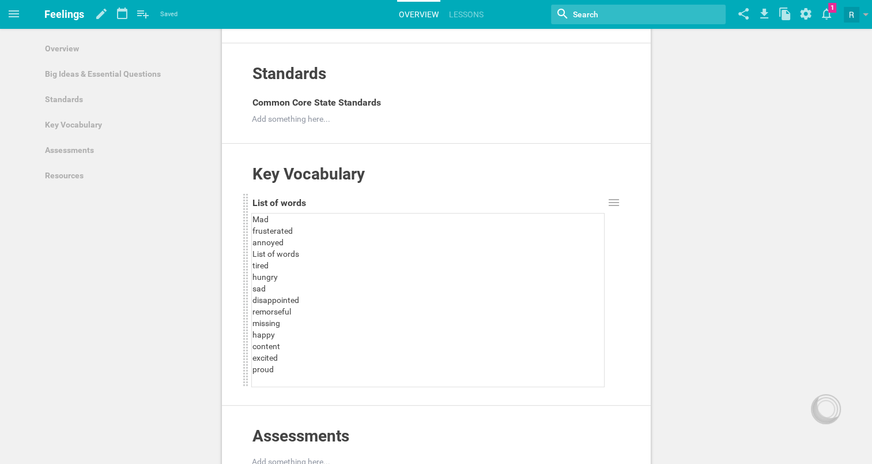
click at [324, 259] on div "annoyed List of words" at bounding box center [429, 247] width 352 height 23
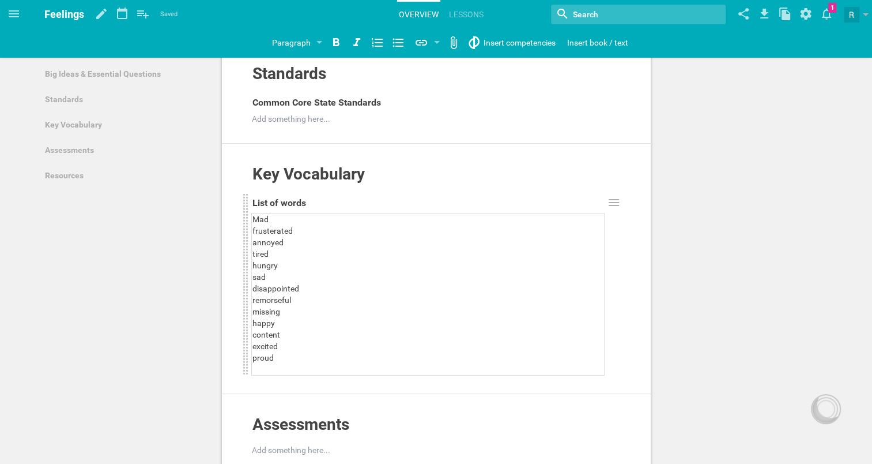
click at [306, 363] on div at bounding box center [429, 369] width 352 height 12
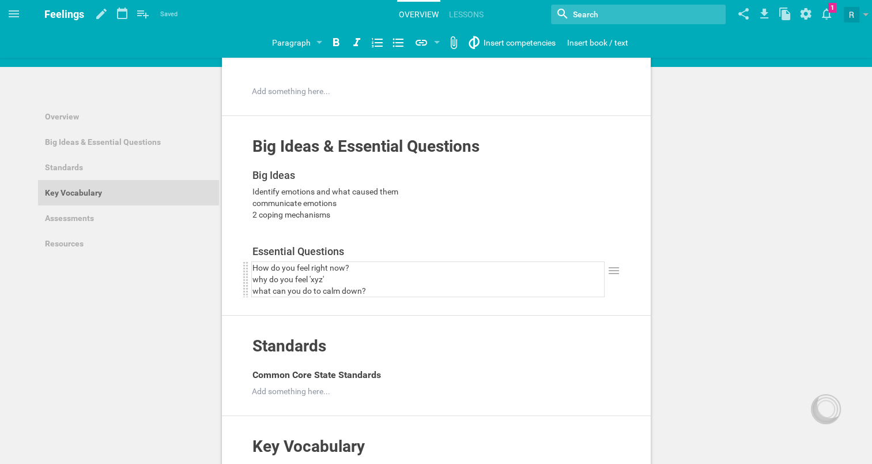
scroll to position [13, 0]
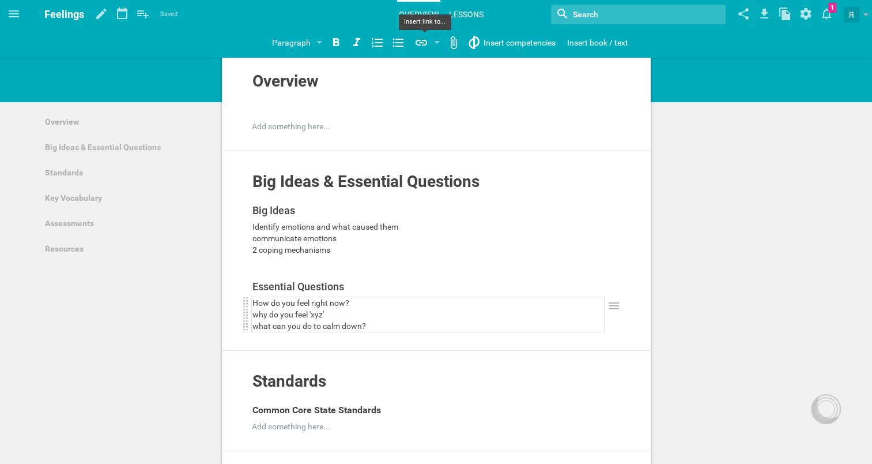
click at [471, 15] on link "Lessons" at bounding box center [466, 14] width 38 height 25
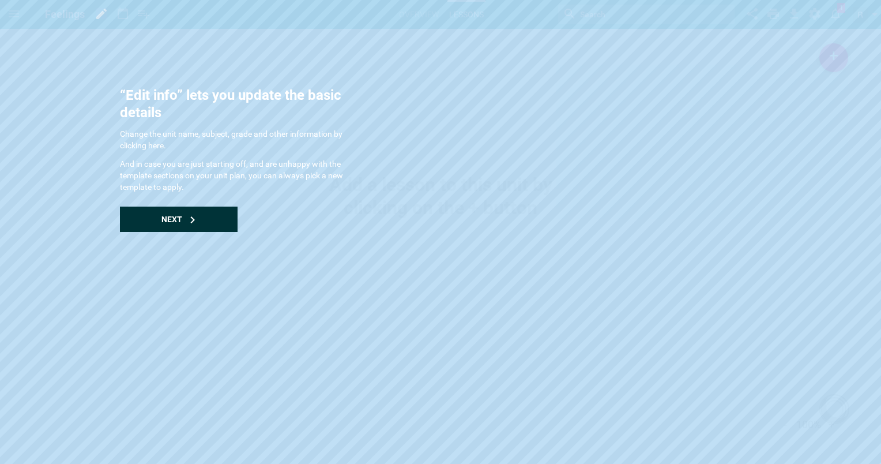
click at [212, 216] on div "Next" at bounding box center [179, 218] width 118 height 25
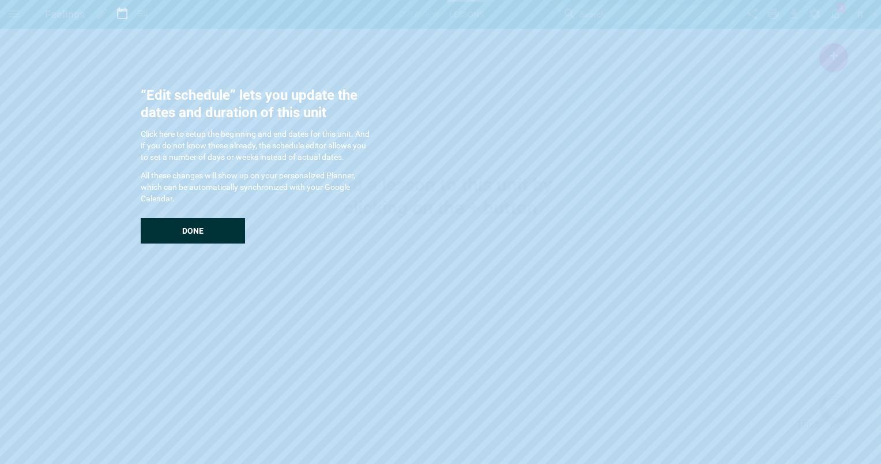
click at [215, 223] on div "Done" at bounding box center [193, 230] width 104 height 25
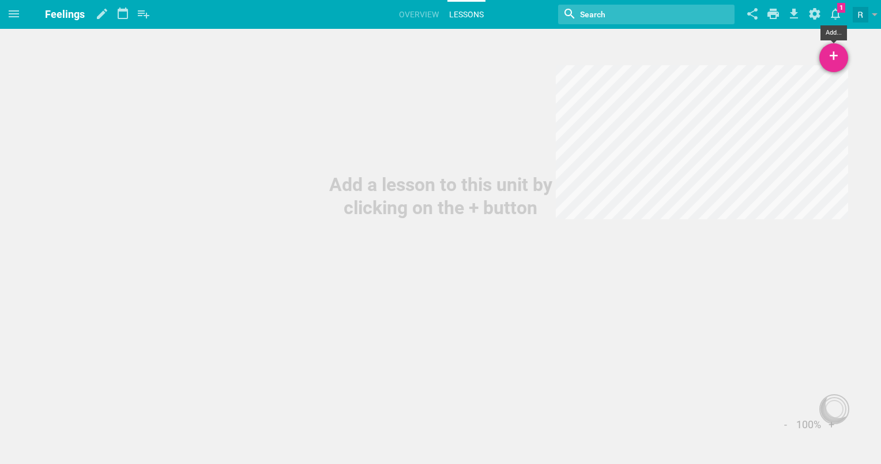
click at [828, 66] on div "+" at bounding box center [833, 57] width 29 height 29
click at [821, 87] on link "New Lesson..." at bounding box center [779, 89] width 138 height 25
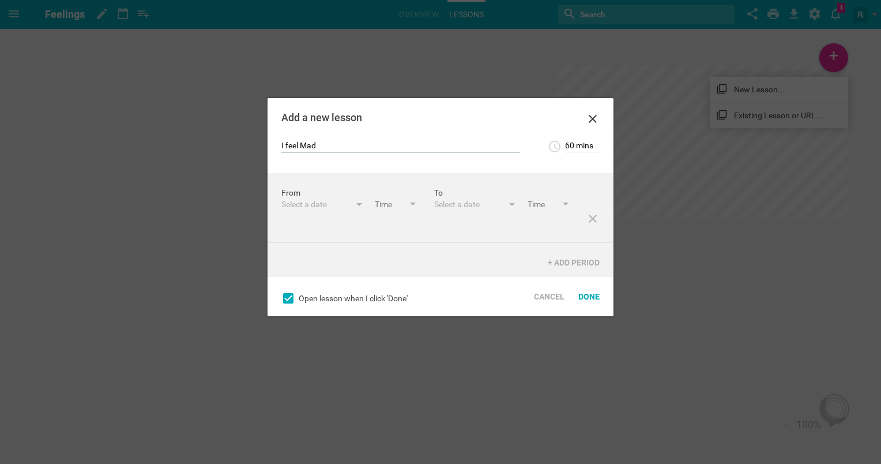
type input "I feel Mad"
drag, startPoint x: 593, startPoint y: 148, endPoint x: 558, endPoint y: 149, distance: 34.6
click at [558, 149] on div "60 mins 5 mins 10 mins 15 mins 20 mins 25 mins 30 mins 35 mins 40 mins 45 mins …" at bounding box center [574, 147] width 52 height 14
type input "10 mins"
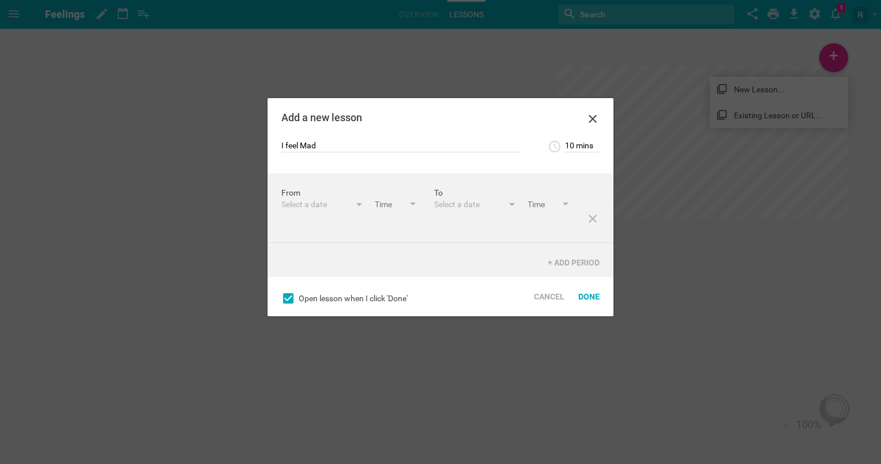
click at [528, 172] on div "I feel Mad 10 mins 5 mins 10 mins 15 mins 20 mins 25 mins 30 mins 35 mins 40 mi…" at bounding box center [441, 156] width 346 height 33
click at [321, 202] on div "Select a date" at bounding box center [315, 204] width 69 height 12
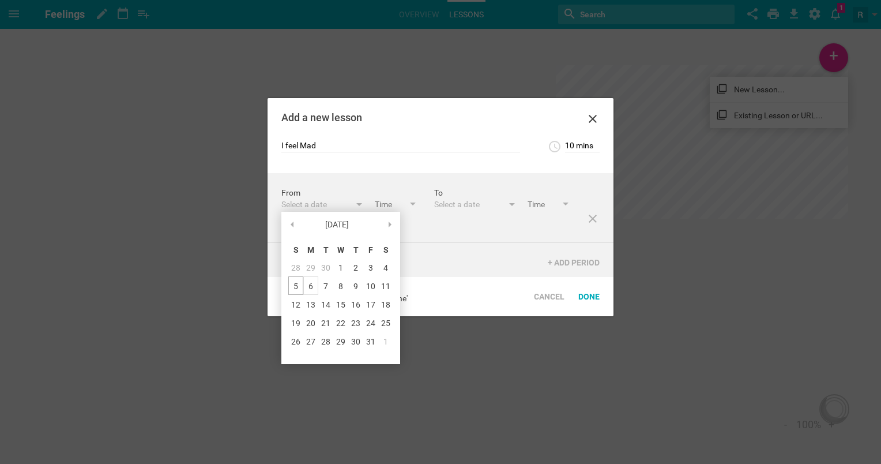
click at [315, 287] on div "6" at bounding box center [310, 285] width 15 height 18
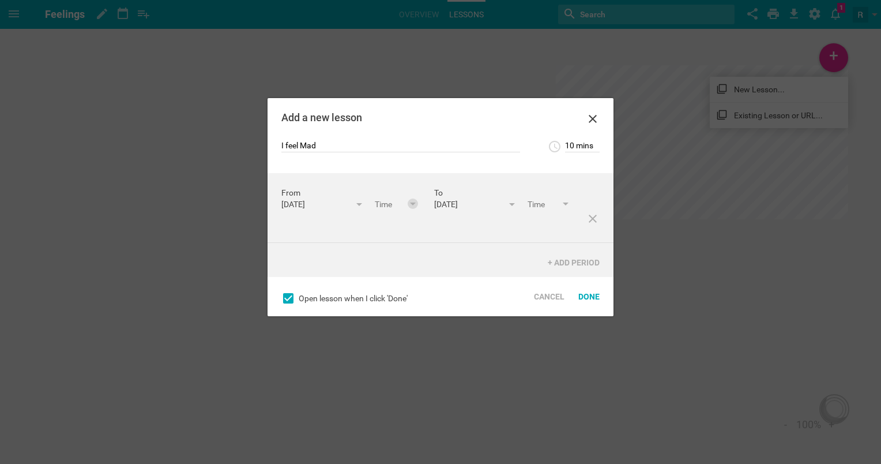
click at [408, 209] on div at bounding box center [413, 203] width 10 height 10
type input "9:00am"
type input "9:10am"
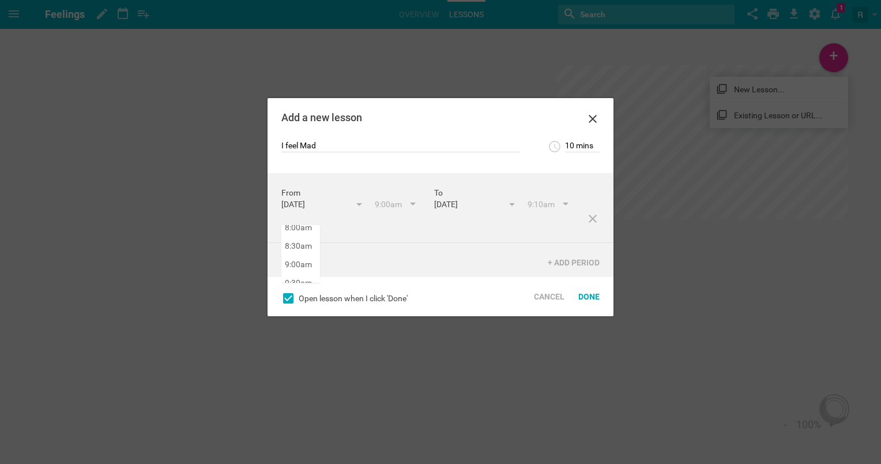
click at [310, 261] on div "From [DATE] October 25 S M T W T F S 28 29 30 1 2 3 4 5 6 7 8 9 10 11 12 13 14 …" at bounding box center [441, 225] width 346 height 104
click at [585, 295] on div "Done" at bounding box center [588, 296] width 35 height 25
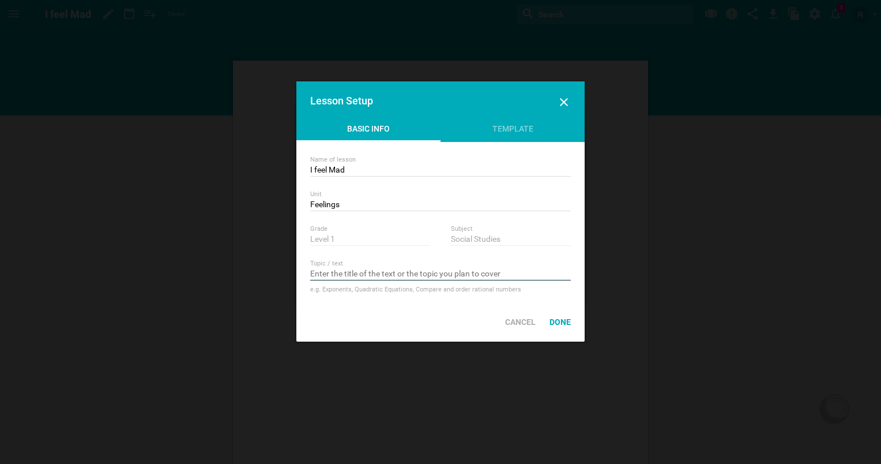
click at [434, 279] on input "text" at bounding box center [440, 275] width 261 height 12
click at [519, 127] on div "Template" at bounding box center [513, 131] width 144 height 17
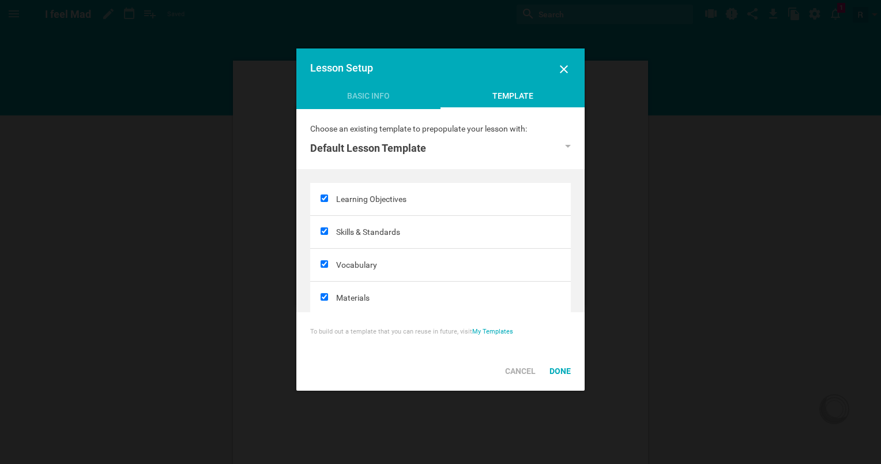
click at [327, 231] on input "checkbox" at bounding box center [324, 230] width 7 height 7
checkbox input "false"
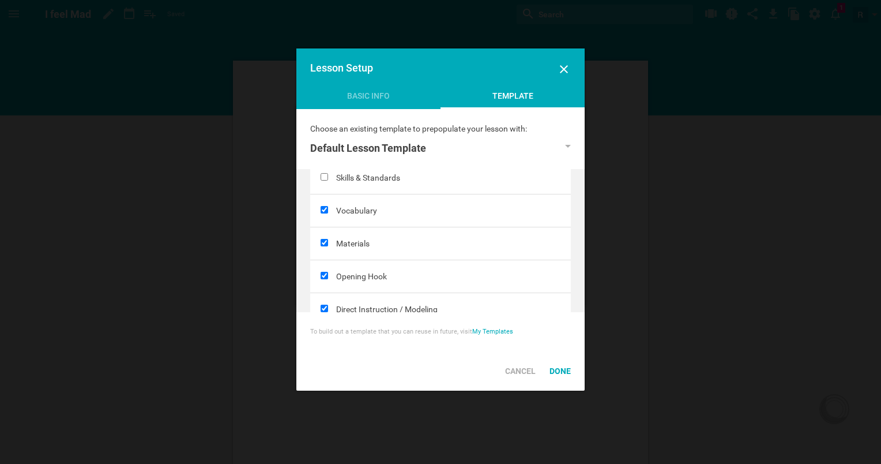
scroll to position [55, 0]
click at [321, 272] on input "checkbox" at bounding box center [324, 273] width 7 height 7
checkbox input "false"
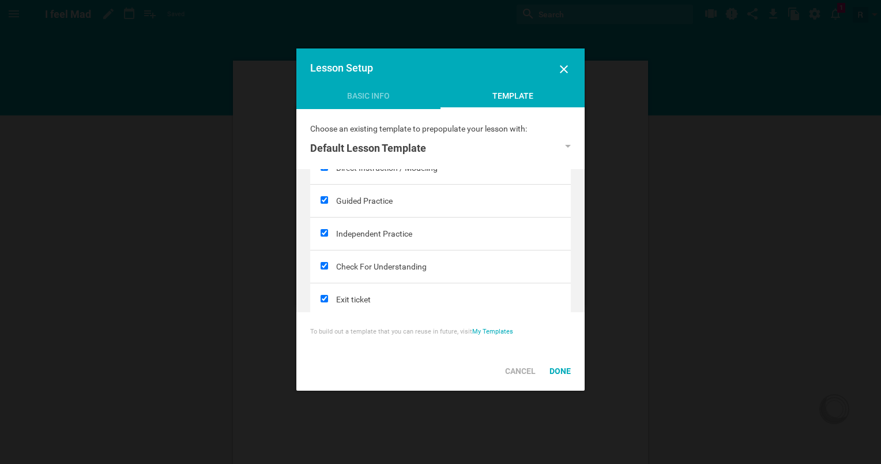
scroll to position [212, 0]
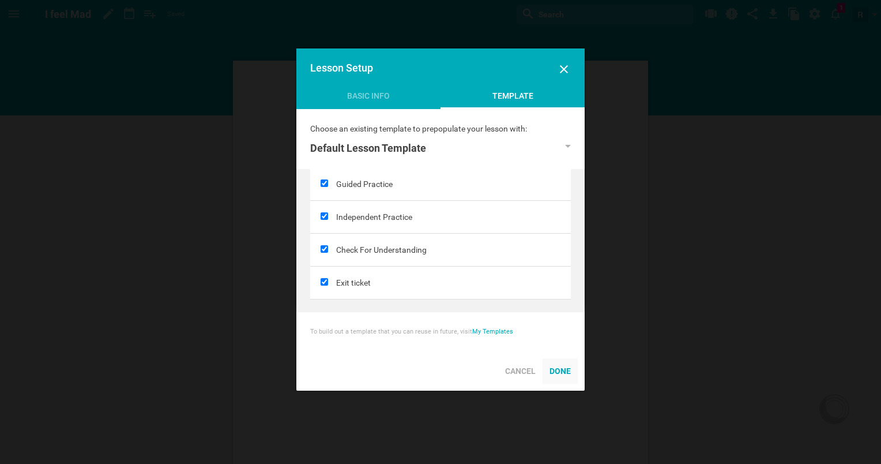
click at [563, 378] on div "Done" at bounding box center [560, 370] width 35 height 25
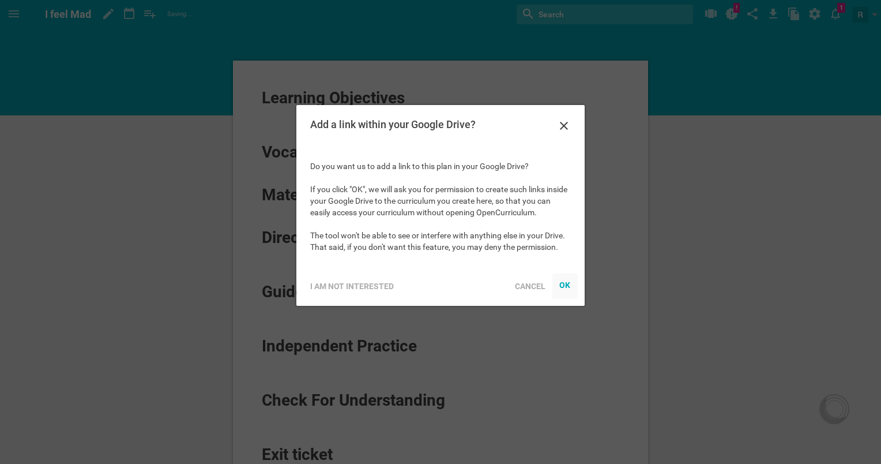
click at [560, 287] on div "OK" at bounding box center [565, 284] width 12 height 9
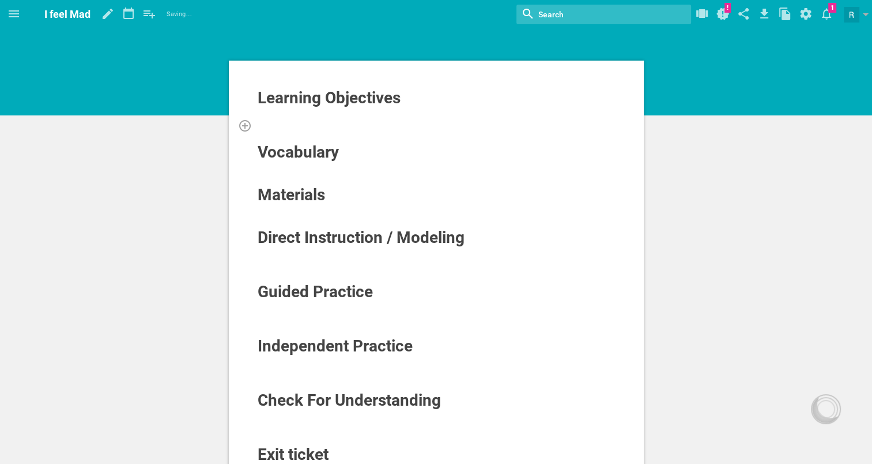
click at [401, 127] on div at bounding box center [436, 125] width 359 height 12
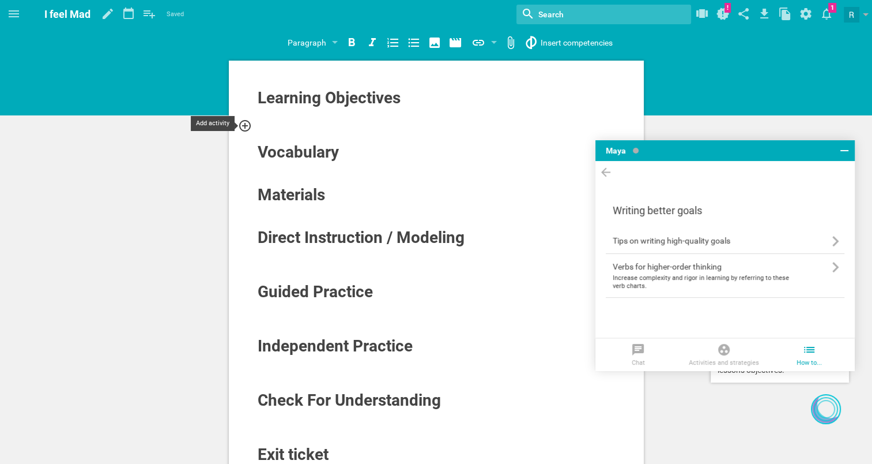
click at [247, 124] on icon at bounding box center [245, 126] width 14 height 14
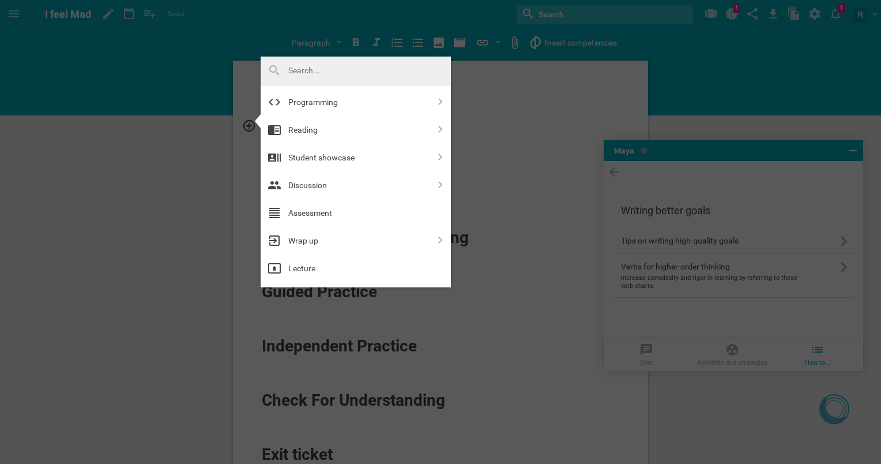
scroll to position [449, 0]
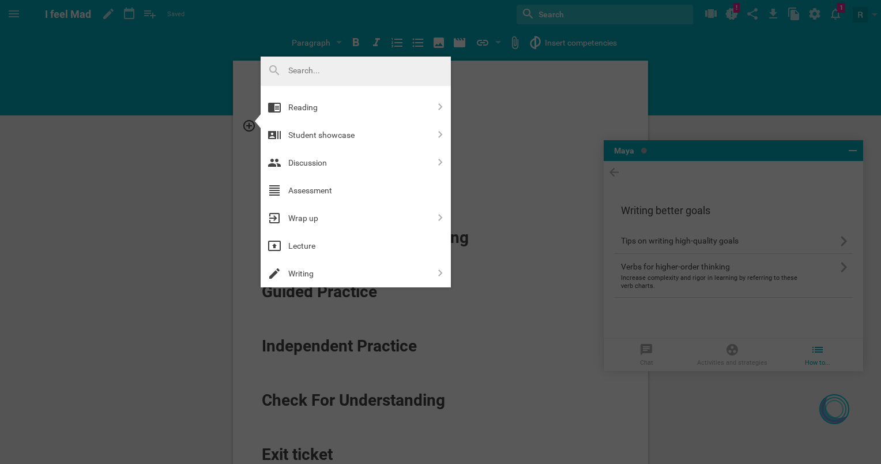
click at [508, 83] on div at bounding box center [440, 232] width 881 height 464
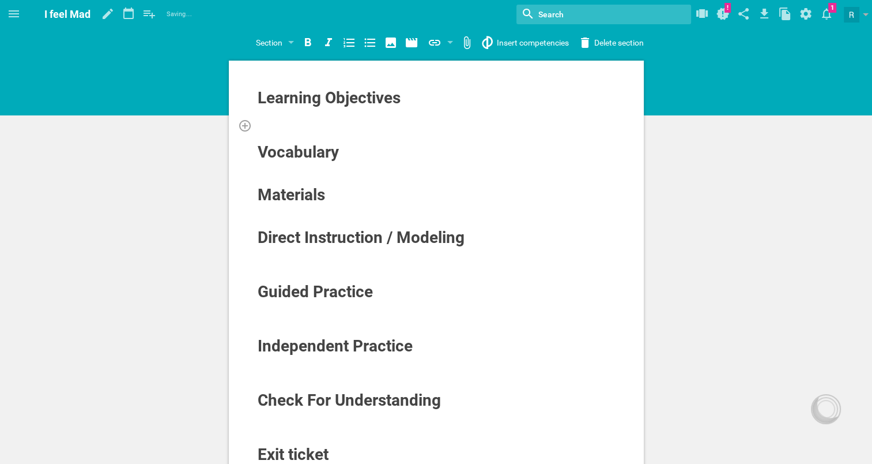
click at [346, 122] on div at bounding box center [436, 125] width 359 height 12
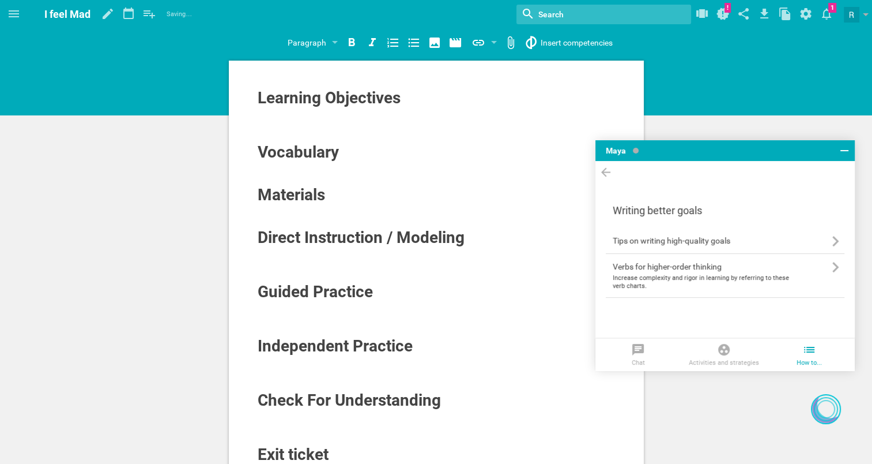
click at [82, 18] on span "I feel Mad" at bounding box center [67, 14] width 46 height 12
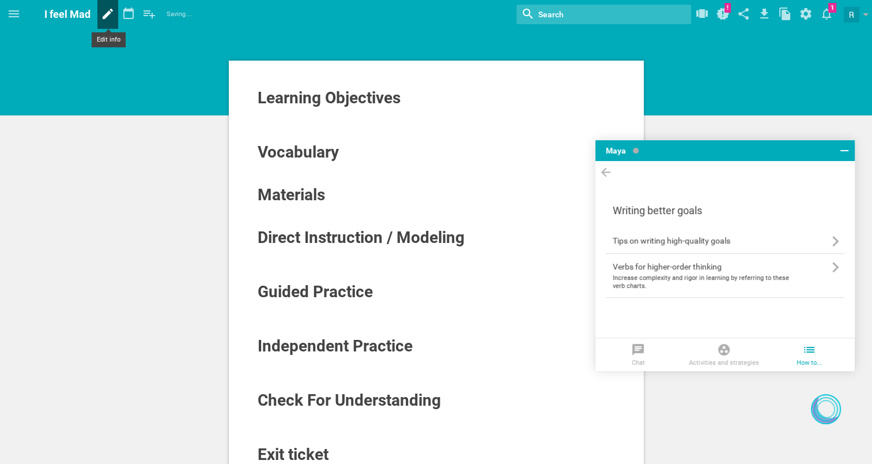
click at [109, 18] on icon at bounding box center [107, 14] width 21 height 28
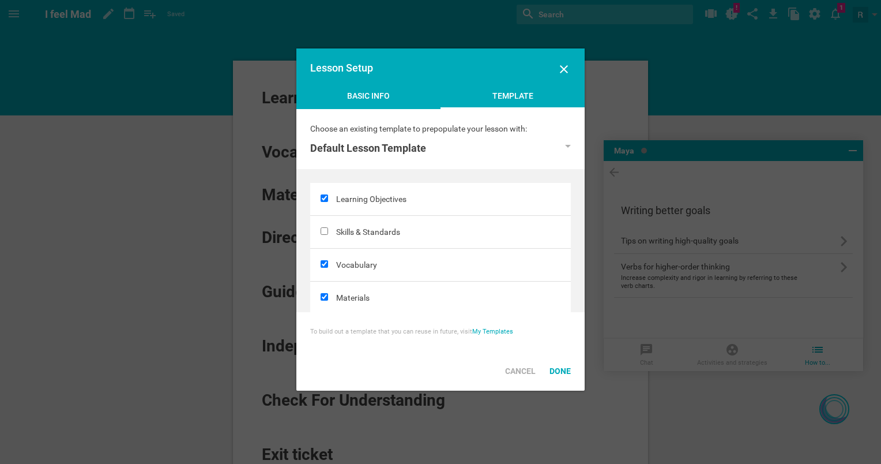
click at [422, 96] on div "Basic Info" at bounding box center [368, 98] width 144 height 17
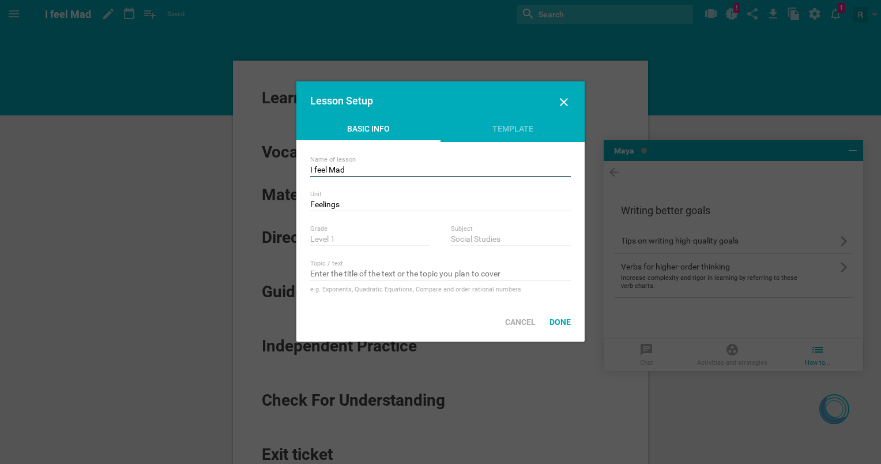
click at [423, 170] on input "I feel Mad" at bounding box center [440, 171] width 261 height 12
type input "I"
type input "feelings"
click at [556, 311] on div "Done" at bounding box center [560, 321] width 35 height 25
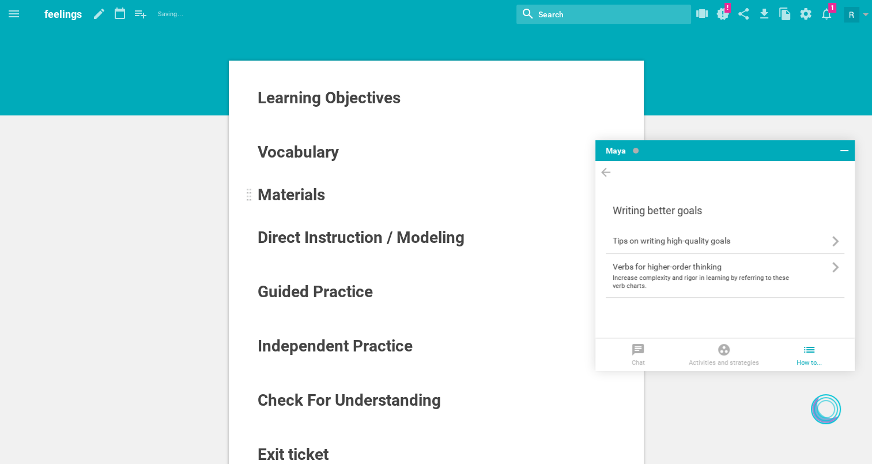
click at [329, 187] on div "Materials" at bounding box center [401, 195] width 287 height 18
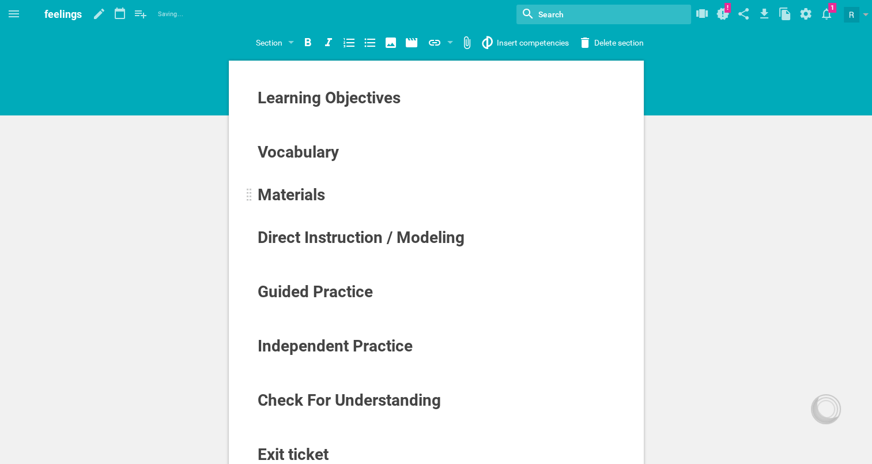
click at [295, 203] on span "Materials" at bounding box center [291, 194] width 67 height 19
click at [244, 209] on icon at bounding box center [245, 211] width 12 height 12
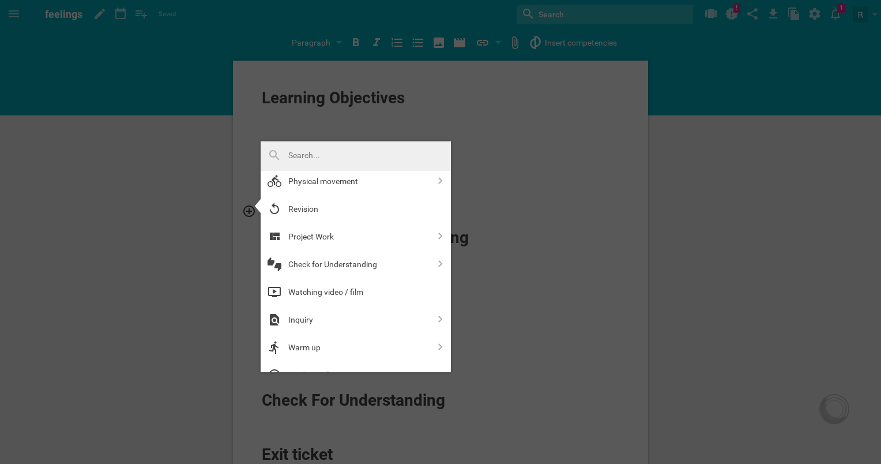
scroll to position [212, 0]
